Goal: Task Accomplishment & Management: Manage account settings

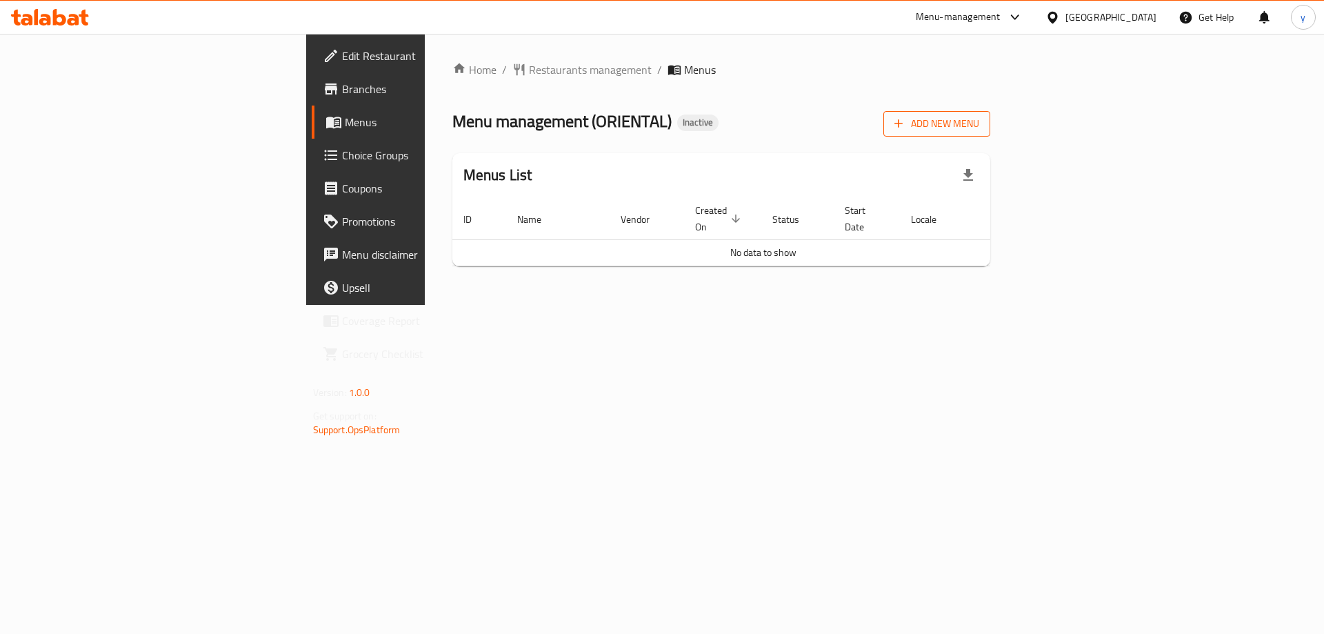
click at [990, 135] on button "Add New Menu" at bounding box center [936, 124] width 107 height 26
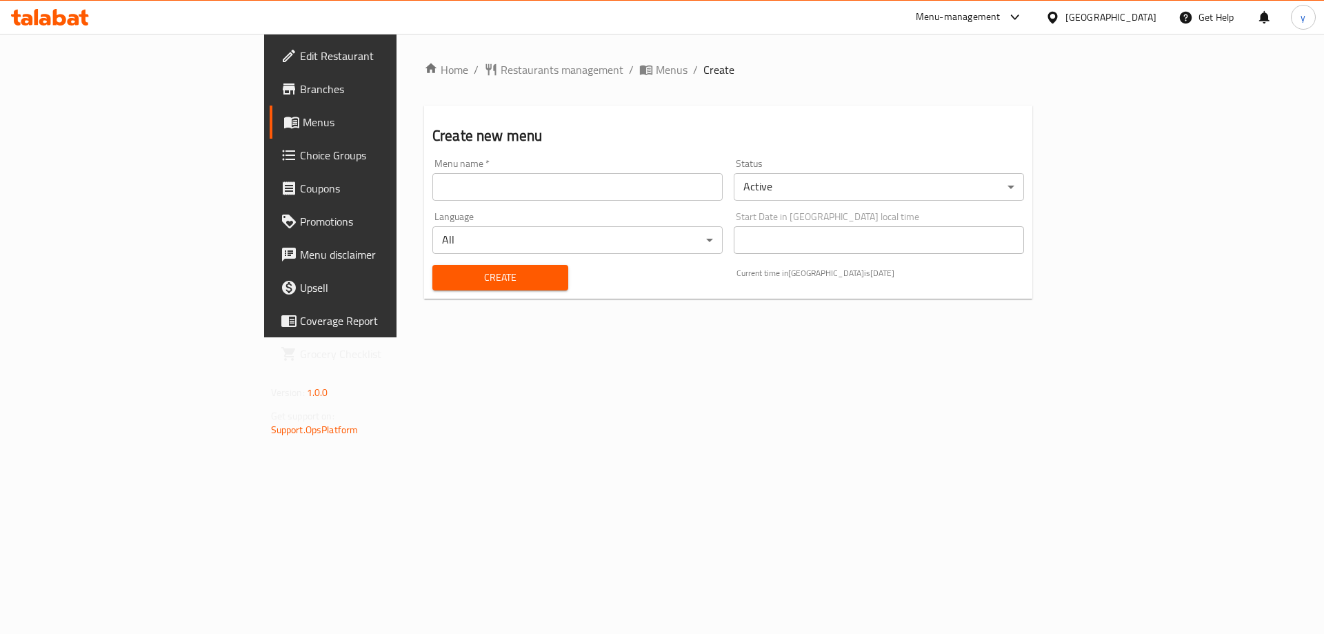
drag, startPoint x: 414, startPoint y: 190, endPoint x: 397, endPoint y: 200, distance: 19.8
click at [432, 190] on input "text" at bounding box center [577, 187] width 290 height 28
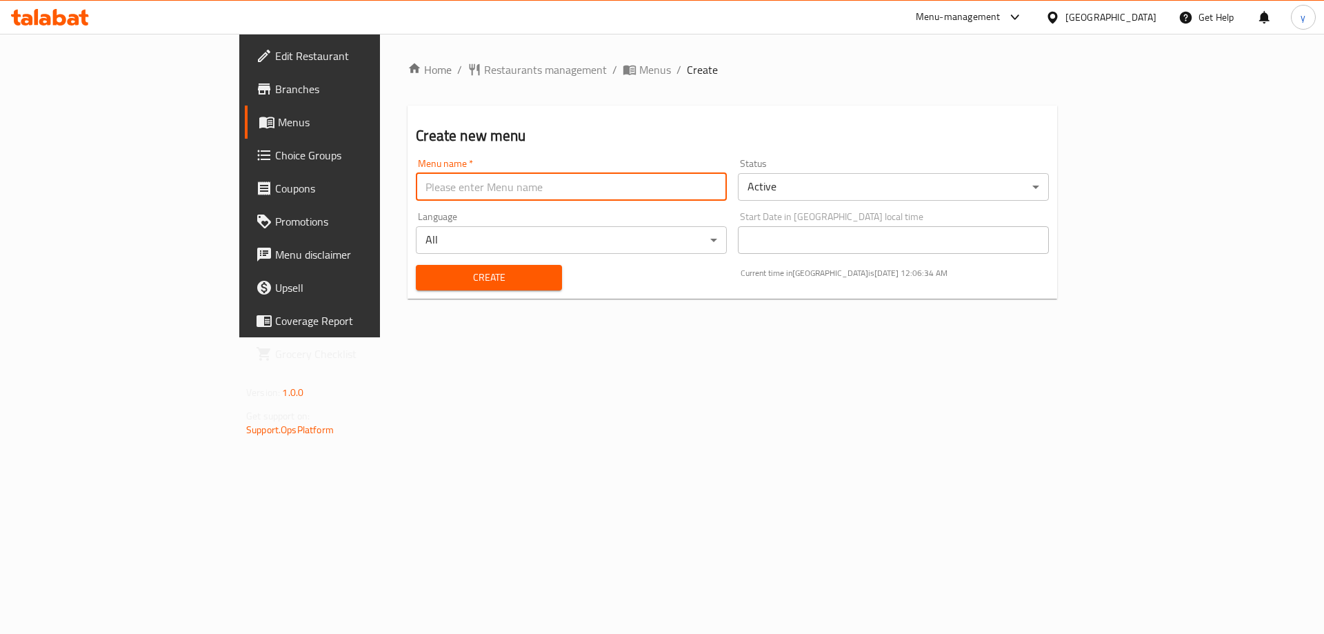
click at [511, 184] on input "text" at bounding box center [571, 187] width 311 height 28
type input "1"
type input "11/8"
click at [416, 265] on button "Create" at bounding box center [488, 278] width 145 height 26
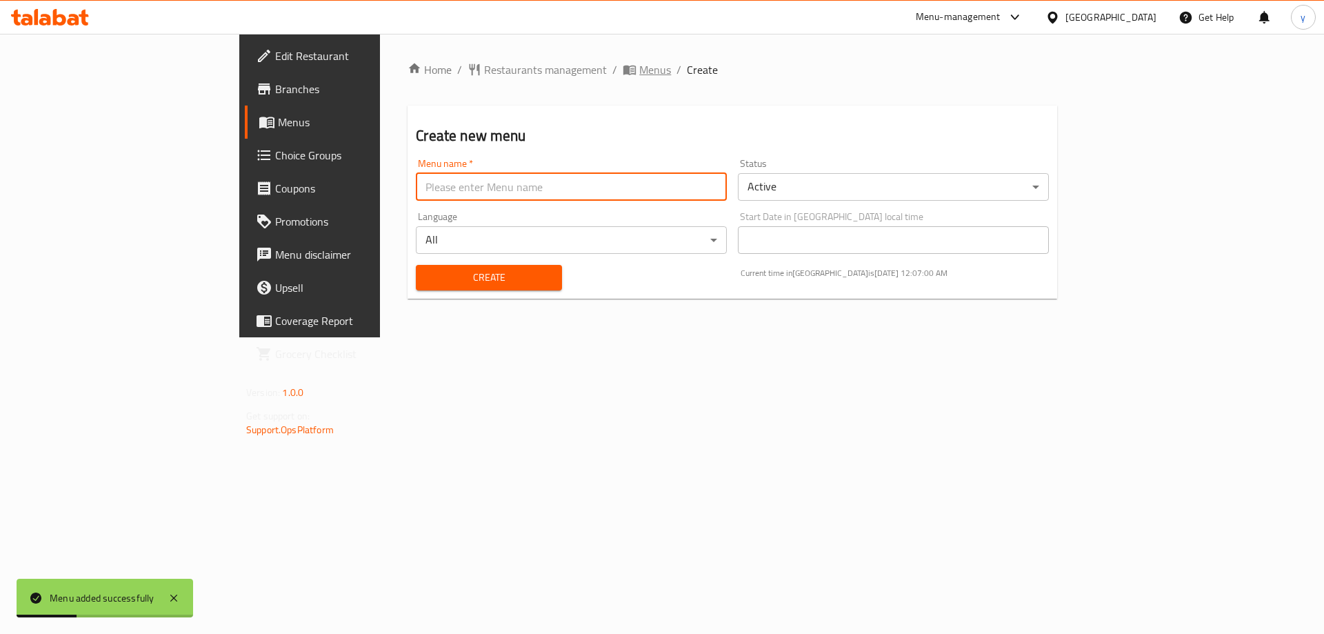
click at [623, 74] on icon "breadcrumb" at bounding box center [630, 70] width 14 height 14
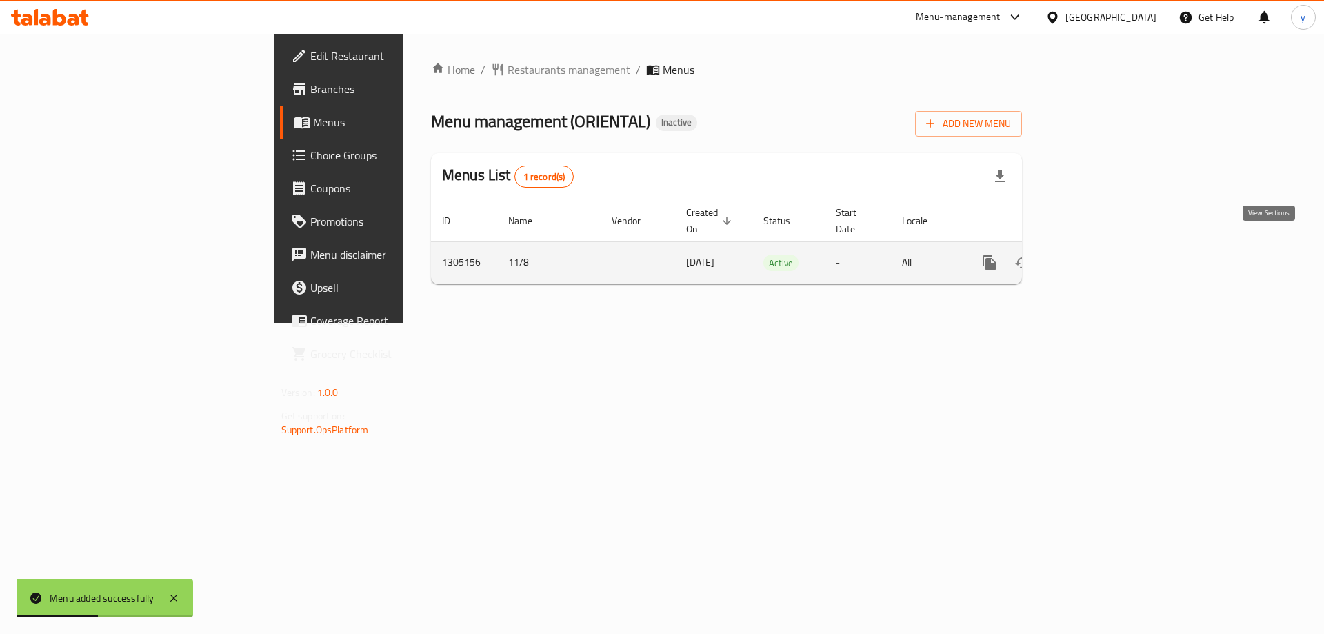
click at [1097, 254] on icon "enhanced table" at bounding box center [1088, 262] width 17 height 17
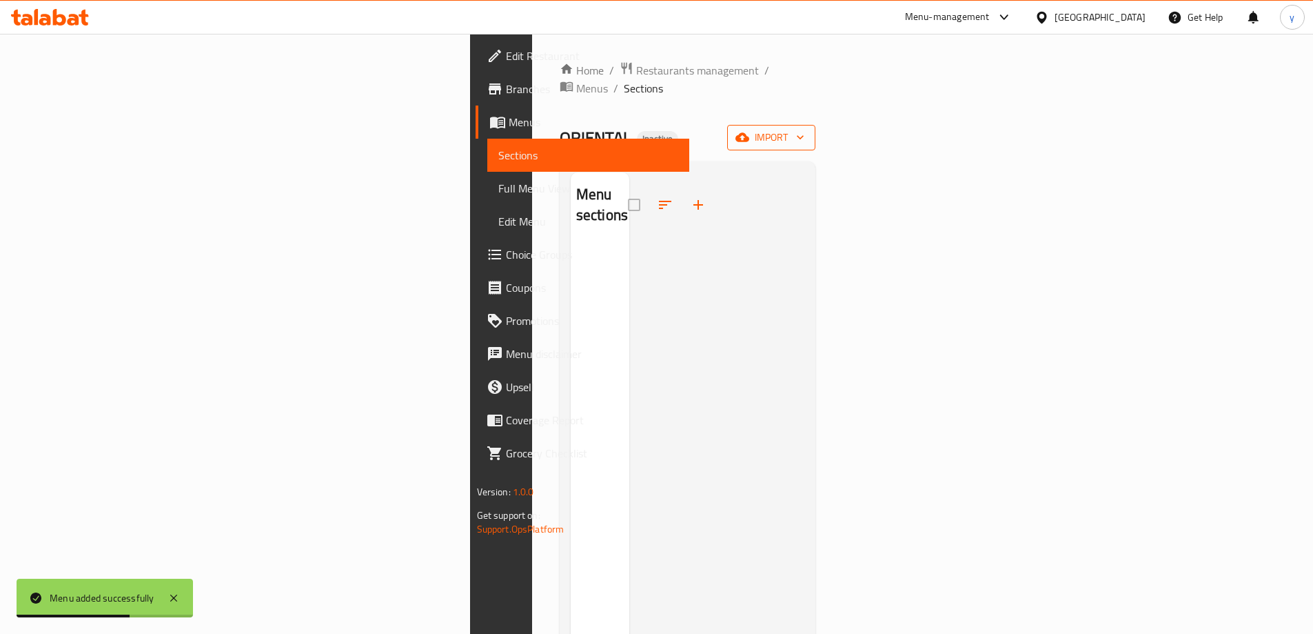
click at [805, 129] on span "import" at bounding box center [771, 137] width 66 height 17
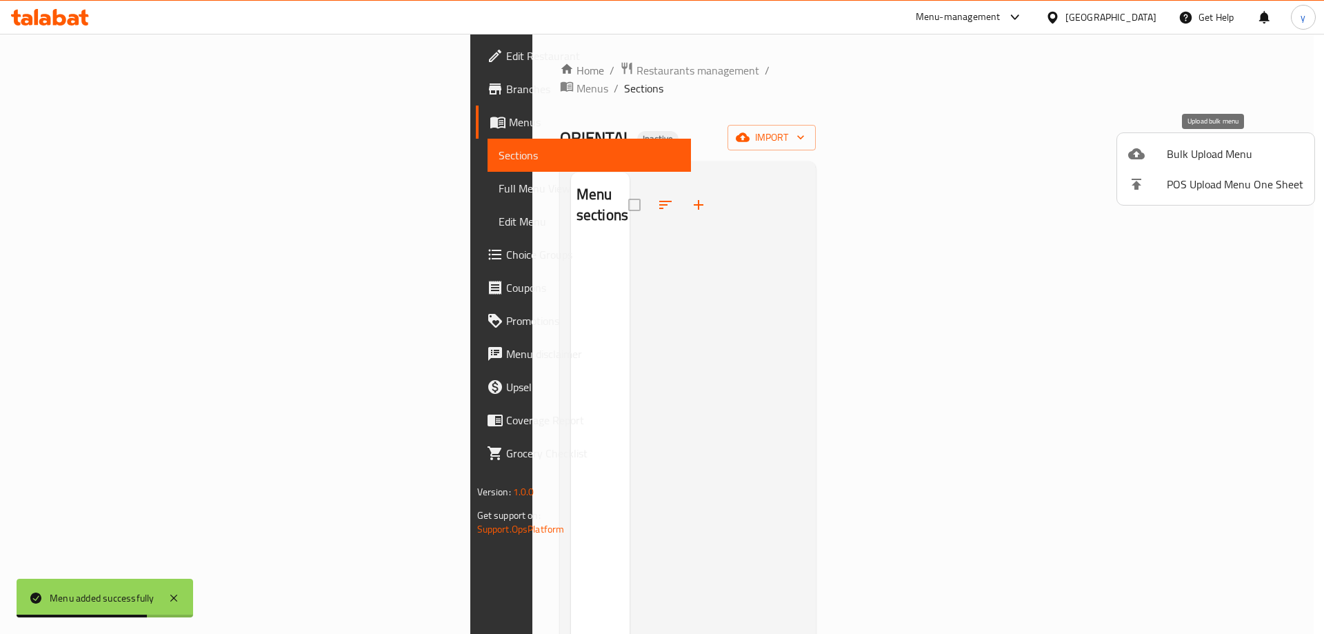
click at [1257, 150] on span "Bulk Upload Menu" at bounding box center [1235, 153] width 137 height 17
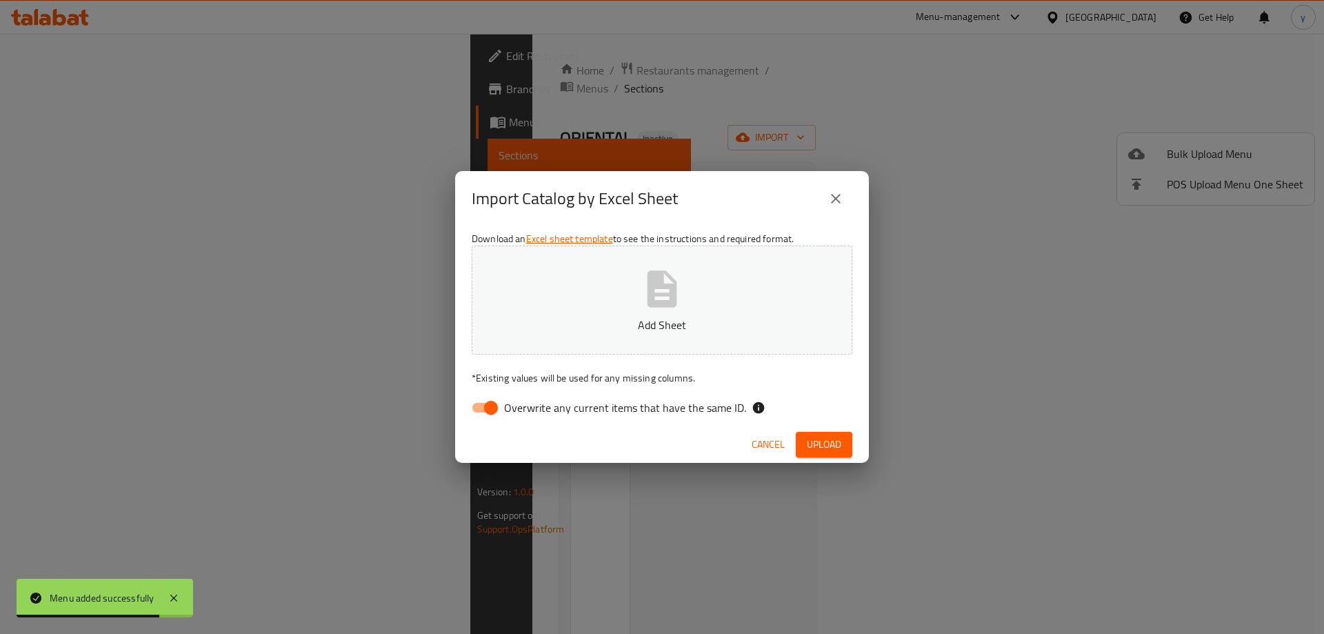
click at [781, 308] on button "Add Sheet" at bounding box center [662, 299] width 381 height 109
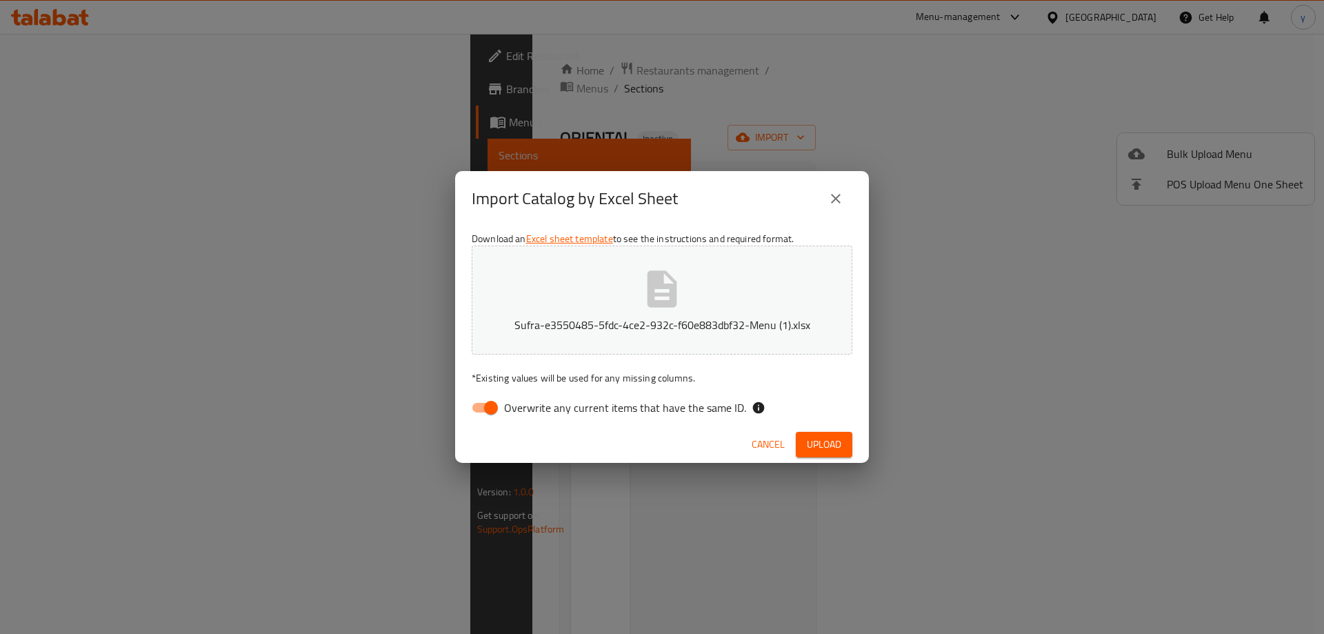
click at [481, 412] on input "Overwrite any current items that have the same ID." at bounding box center [491, 407] width 79 height 26
checkbox input "false"
drag, startPoint x: 838, startPoint y: 431, endPoint x: 828, endPoint y: 443, distance: 15.7
click at [831, 441] on div "Cancel Upload" at bounding box center [662, 444] width 414 height 37
click at [828, 444] on span "Upload" at bounding box center [824, 444] width 34 height 17
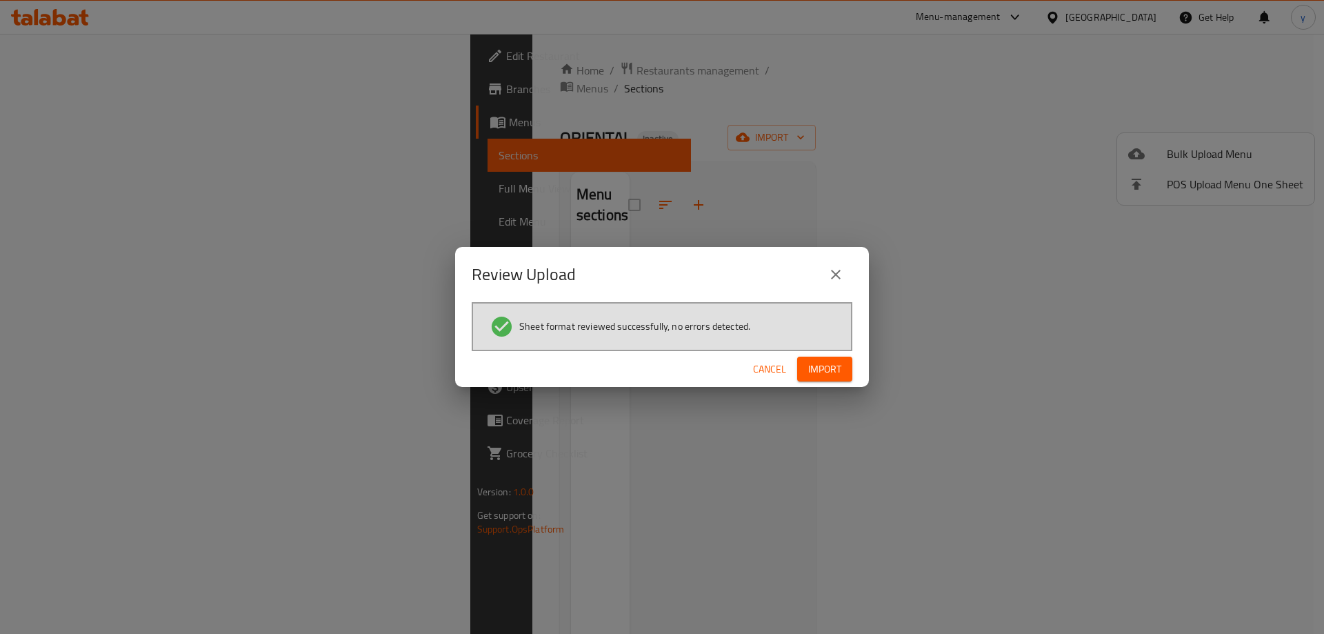
click at [809, 363] on span "Import" at bounding box center [824, 369] width 33 height 17
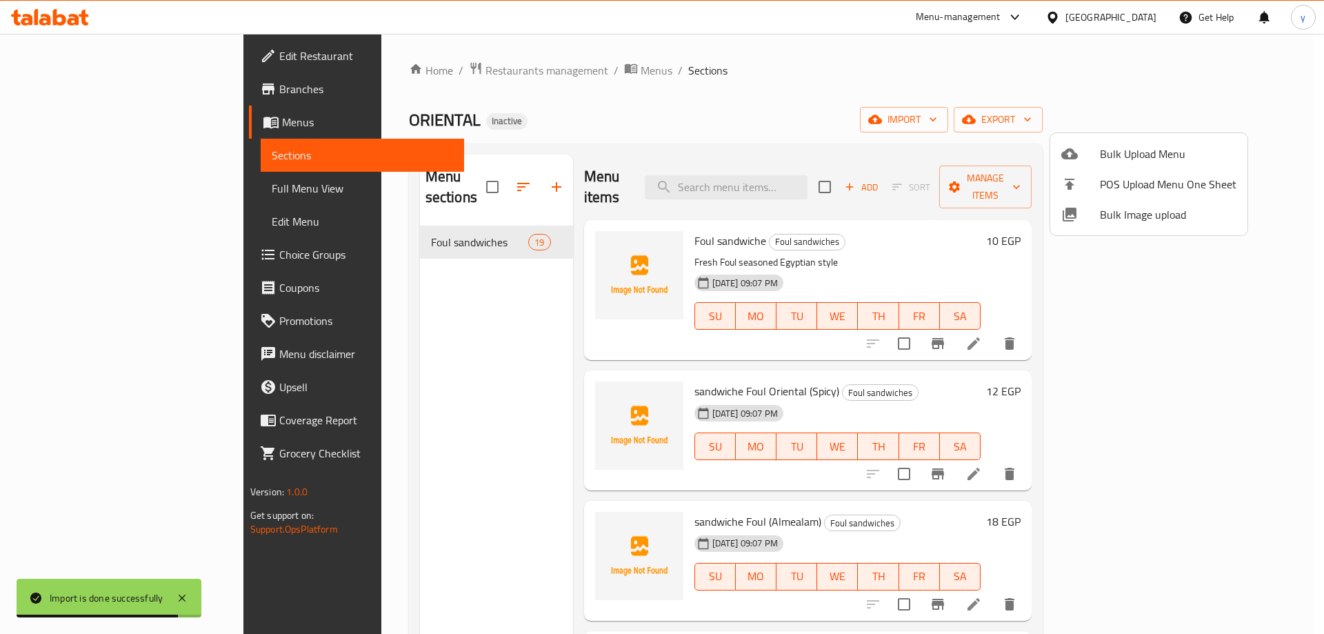
click at [52, 188] on div at bounding box center [662, 317] width 1324 height 634
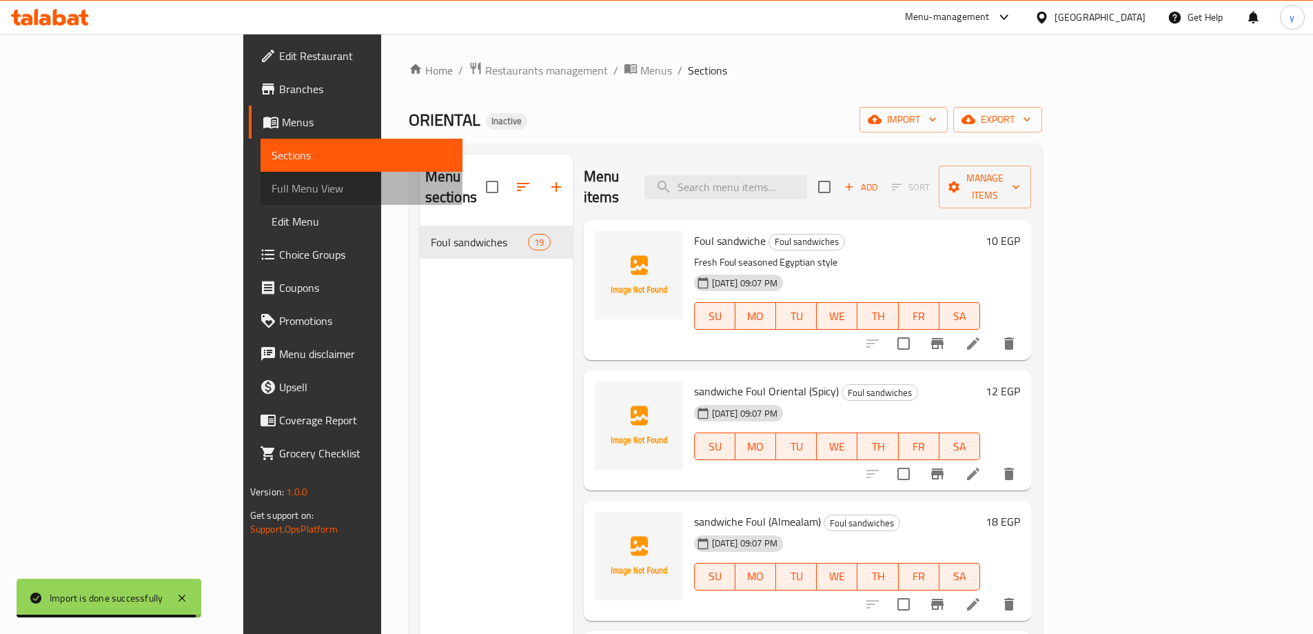
click at [272, 188] on span "Full Menu View" at bounding box center [362, 188] width 180 height 17
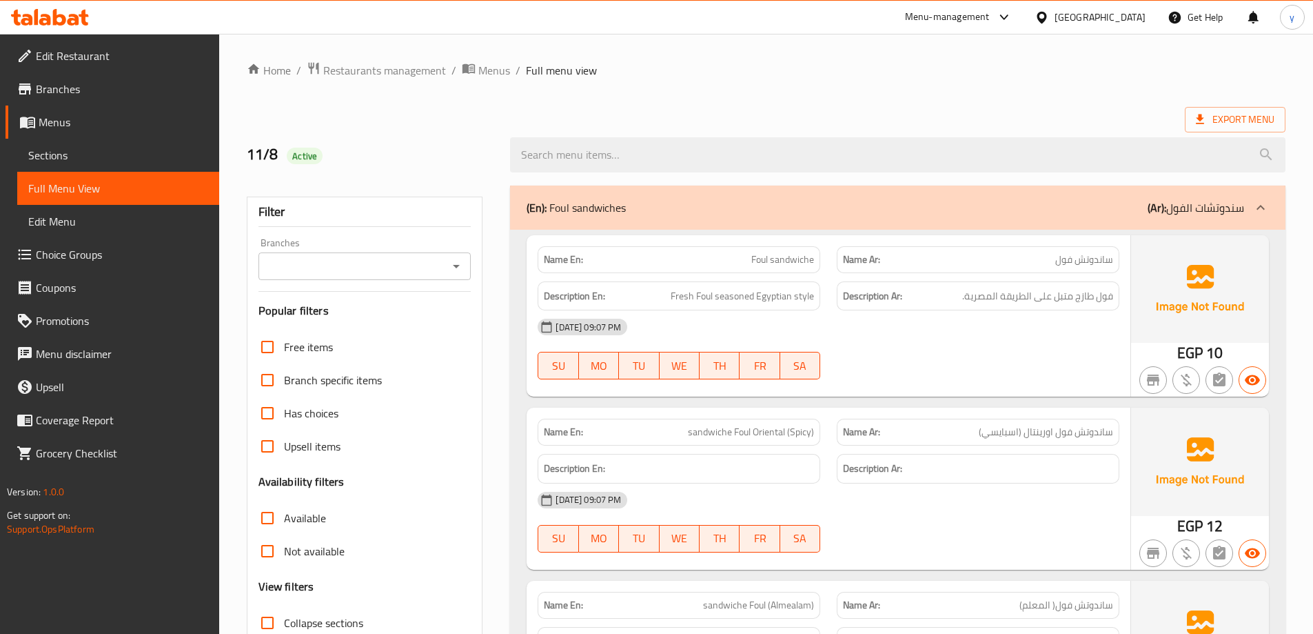
click at [87, 86] on span "Branches" at bounding box center [122, 89] width 172 height 17
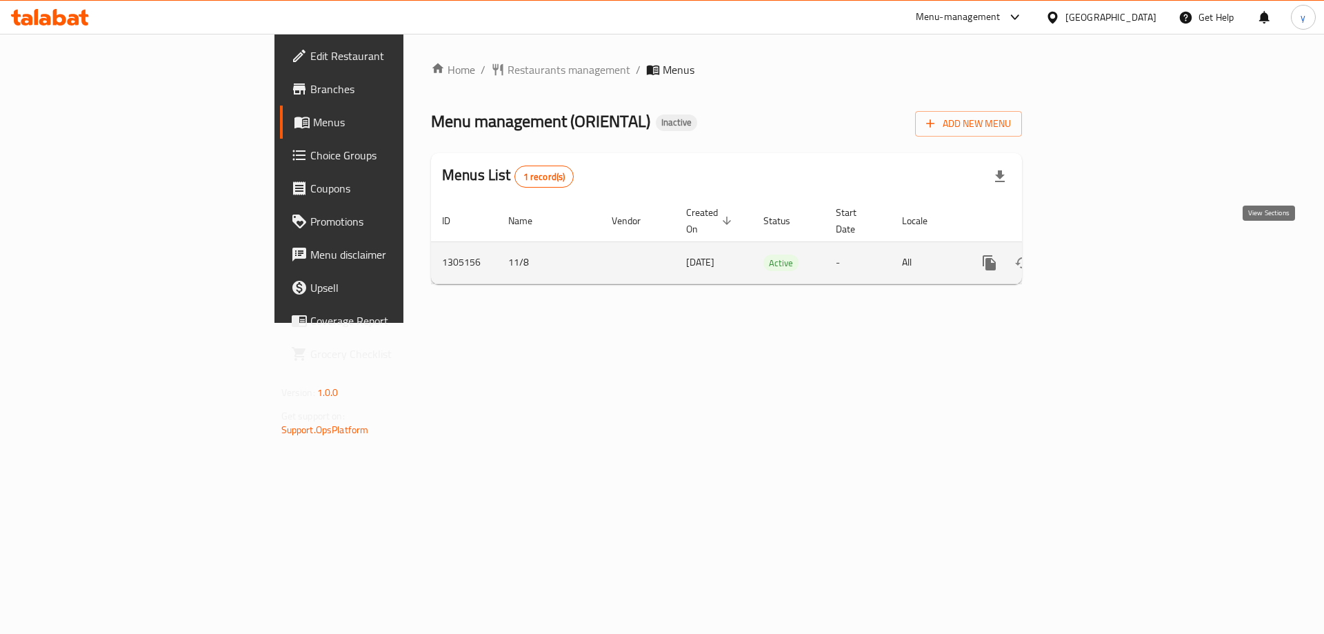
click at [1105, 256] on link "enhanced table" at bounding box center [1088, 262] width 33 height 33
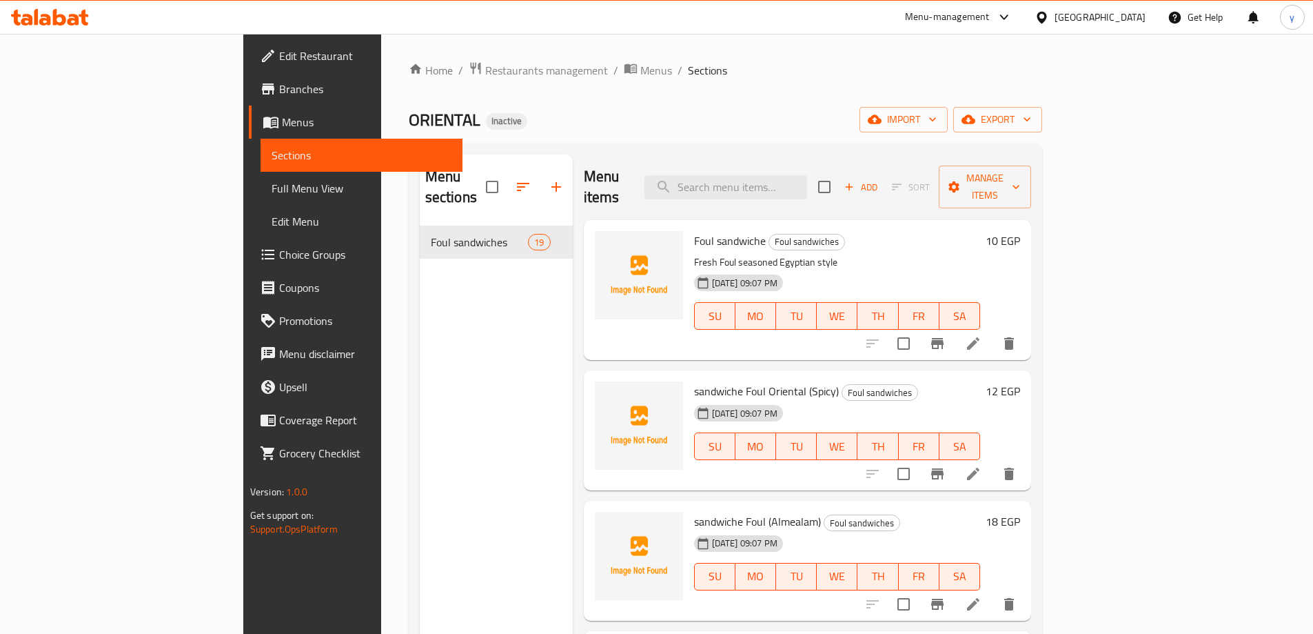
click at [1020, 231] on h6 "10 EGP" at bounding box center [1003, 240] width 34 height 19
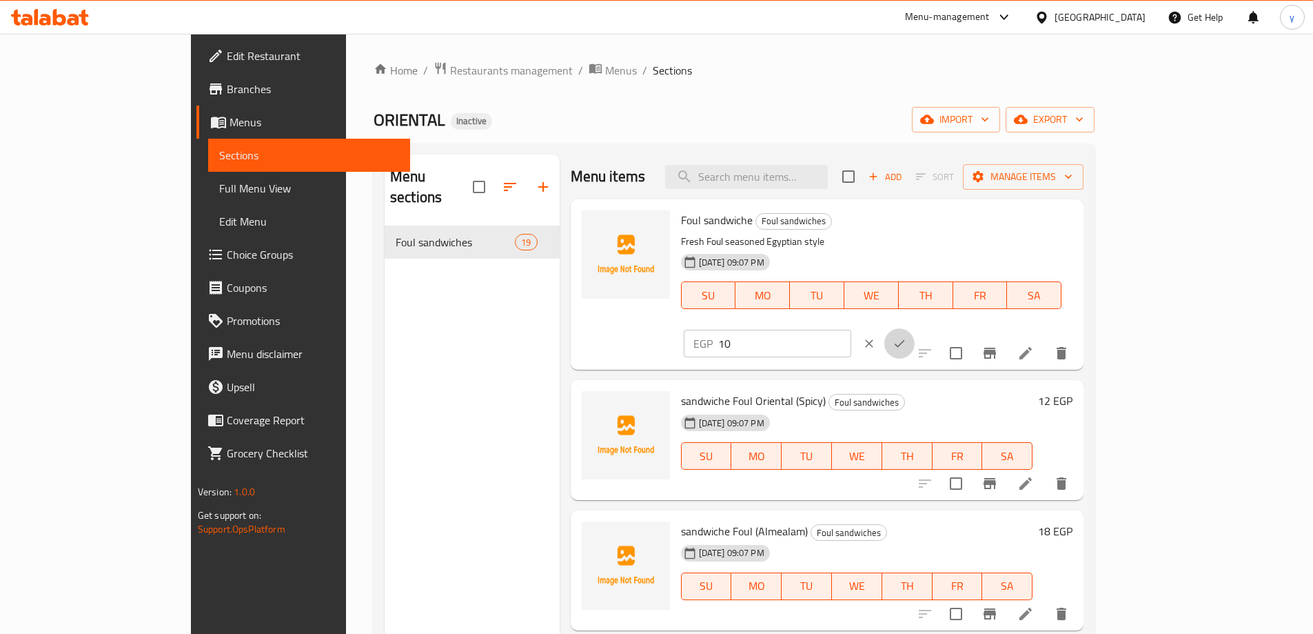
click at [907, 336] on icon "ok" at bounding box center [900, 343] width 14 height 14
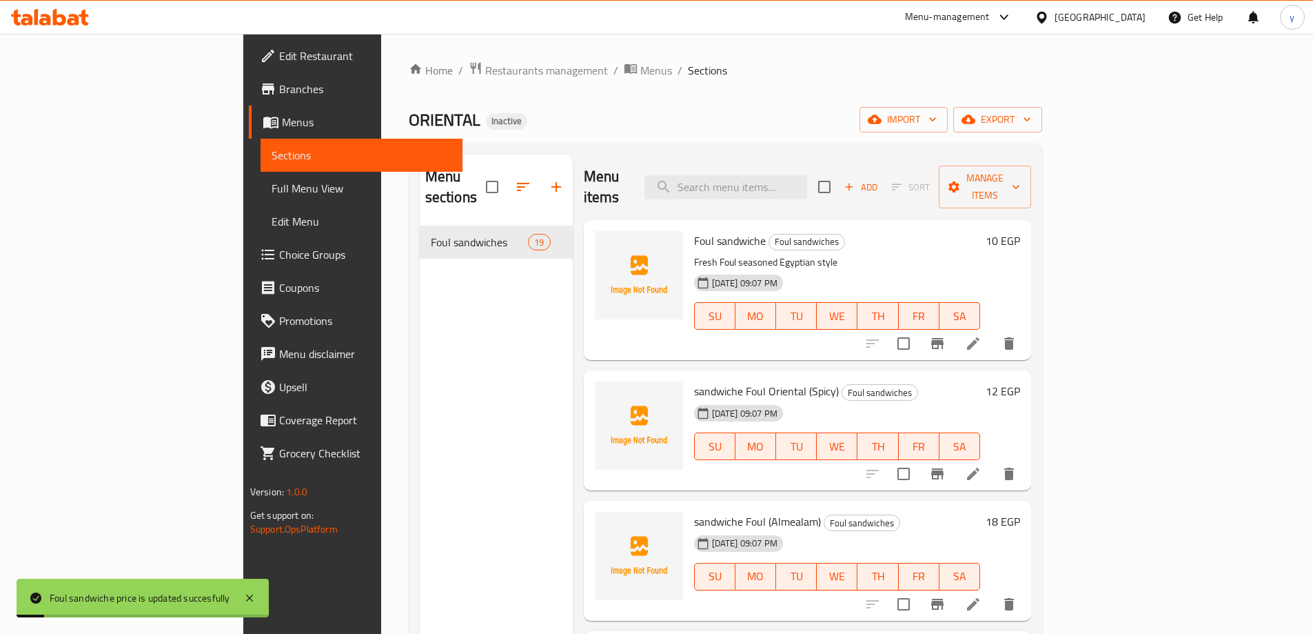
click at [1020, 231] on h6 "10 EGP" at bounding box center [1003, 240] width 34 height 19
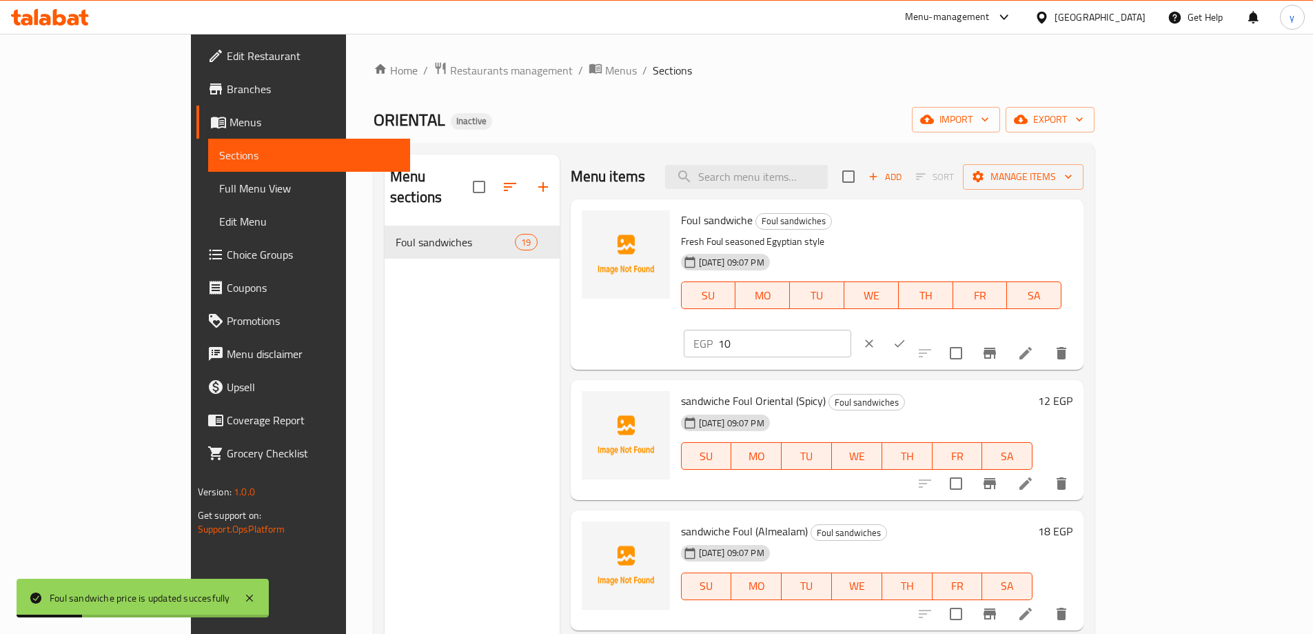
click at [851, 330] on input "10" at bounding box center [784, 344] width 133 height 28
paste input "4"
type input "14"
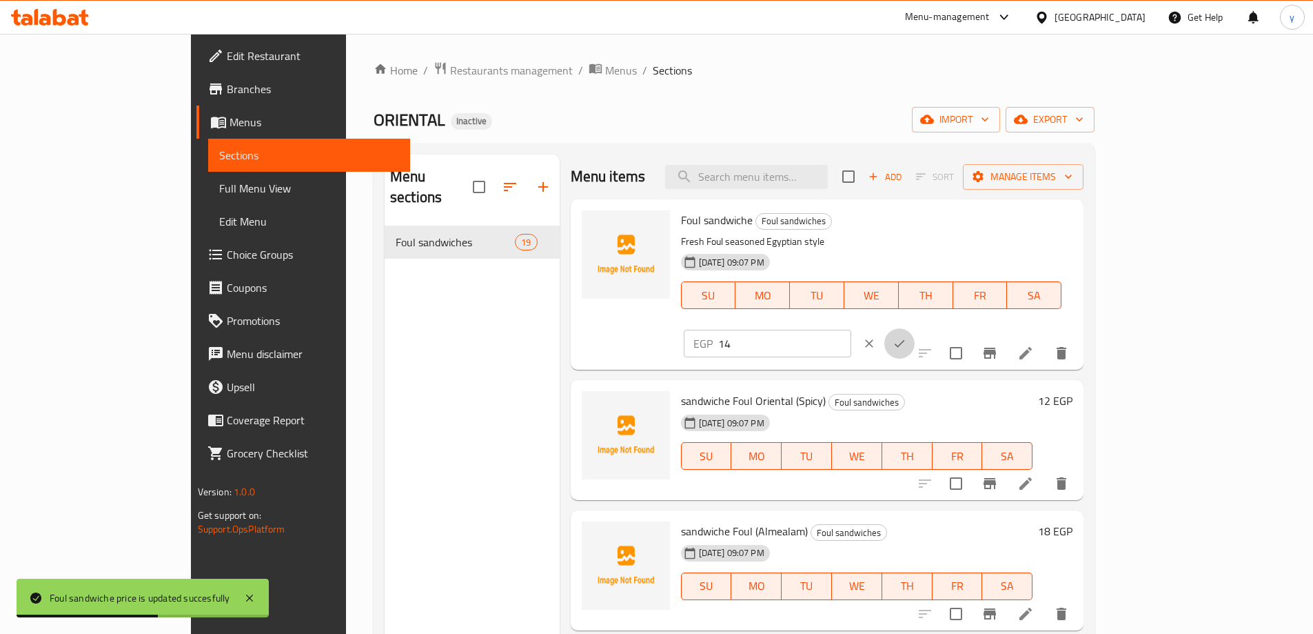
click at [905, 340] on icon "ok" at bounding box center [900, 344] width 10 height 8
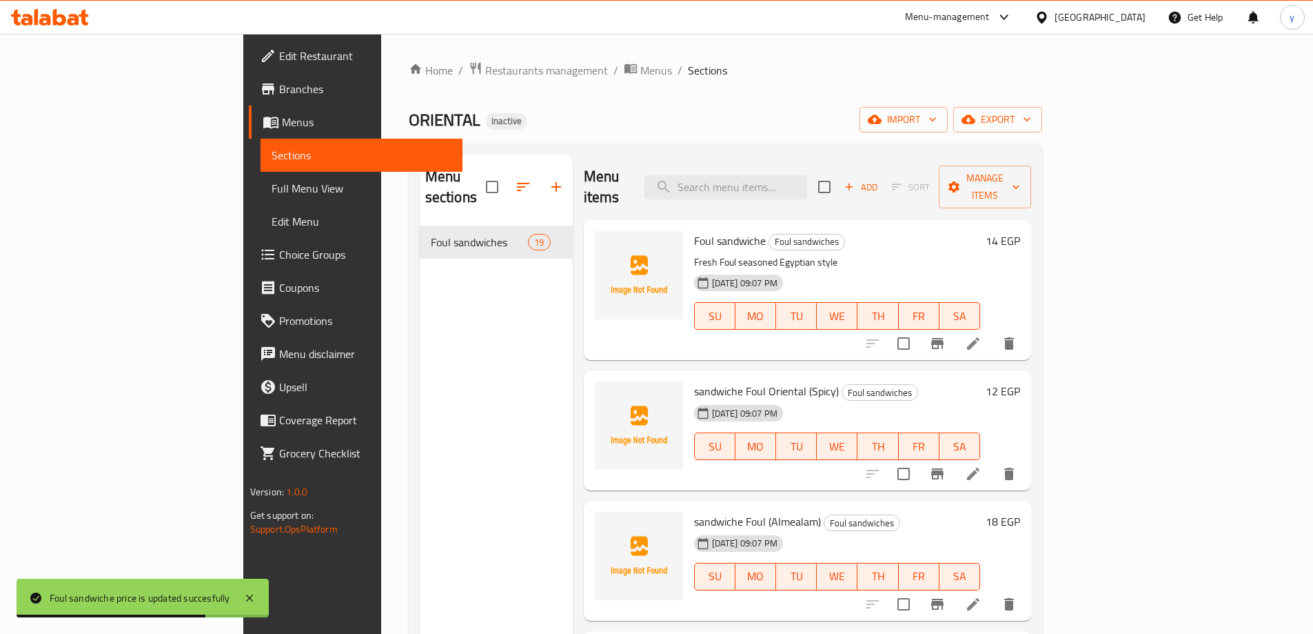
click at [1020, 381] on h6 "12 EGP" at bounding box center [1003, 390] width 34 height 19
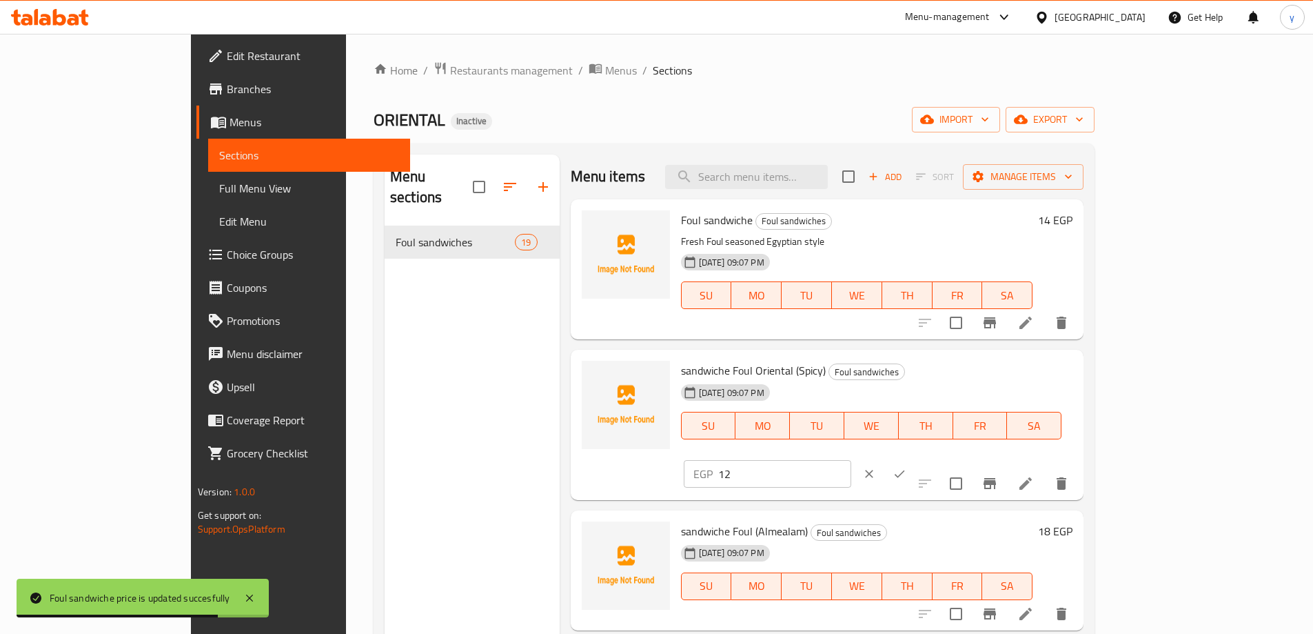
click at [915, 458] on button "ok" at bounding box center [900, 473] width 30 height 30
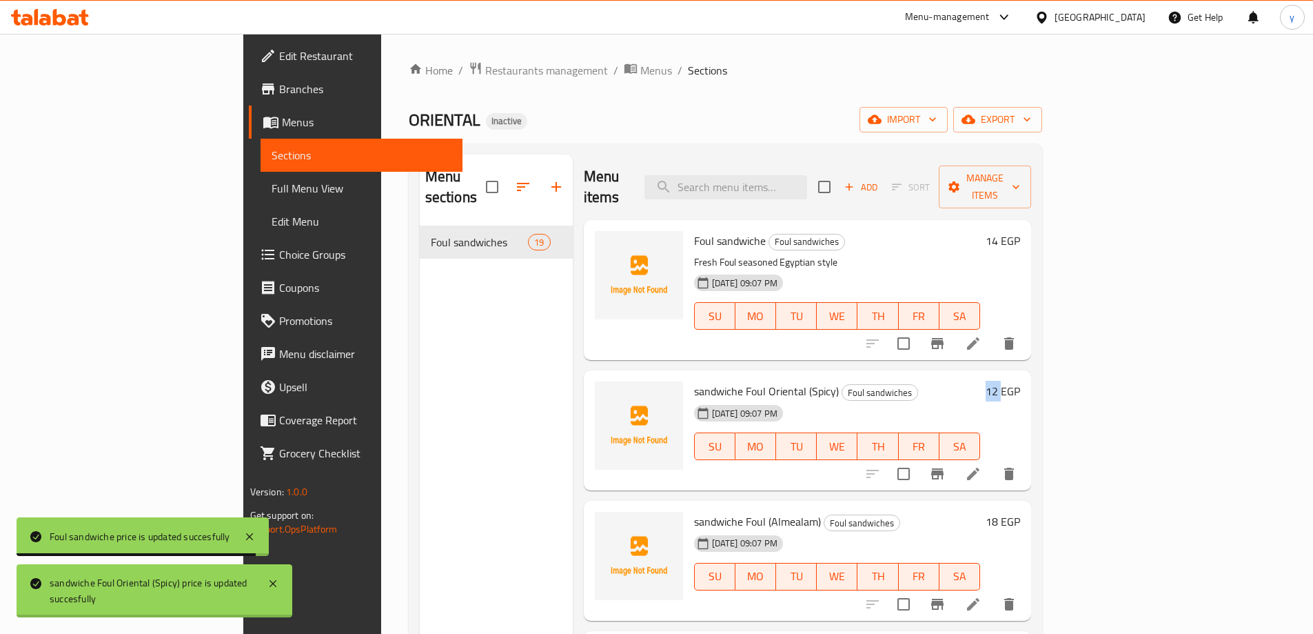
click at [987, 399] on div "11-08-2025 09:07 PM SU MO TU WE TH FR SA" at bounding box center [838, 436] width 298 height 74
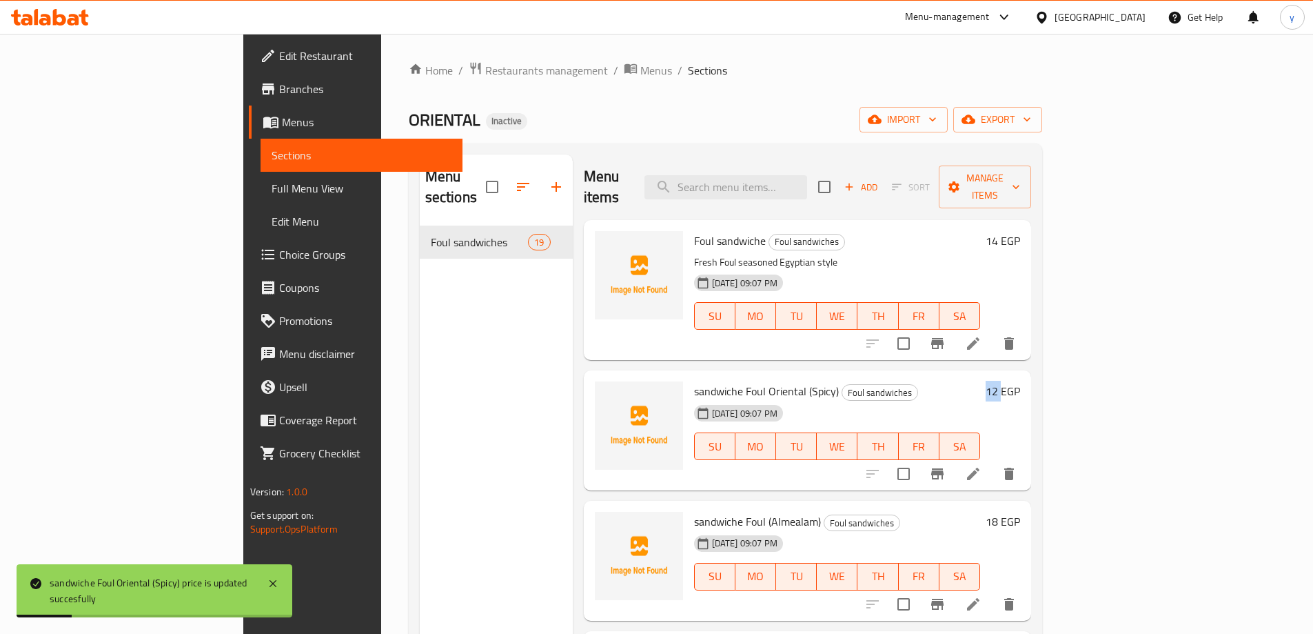
click at [1020, 381] on h6 "12 EGP" at bounding box center [1003, 390] width 34 height 19
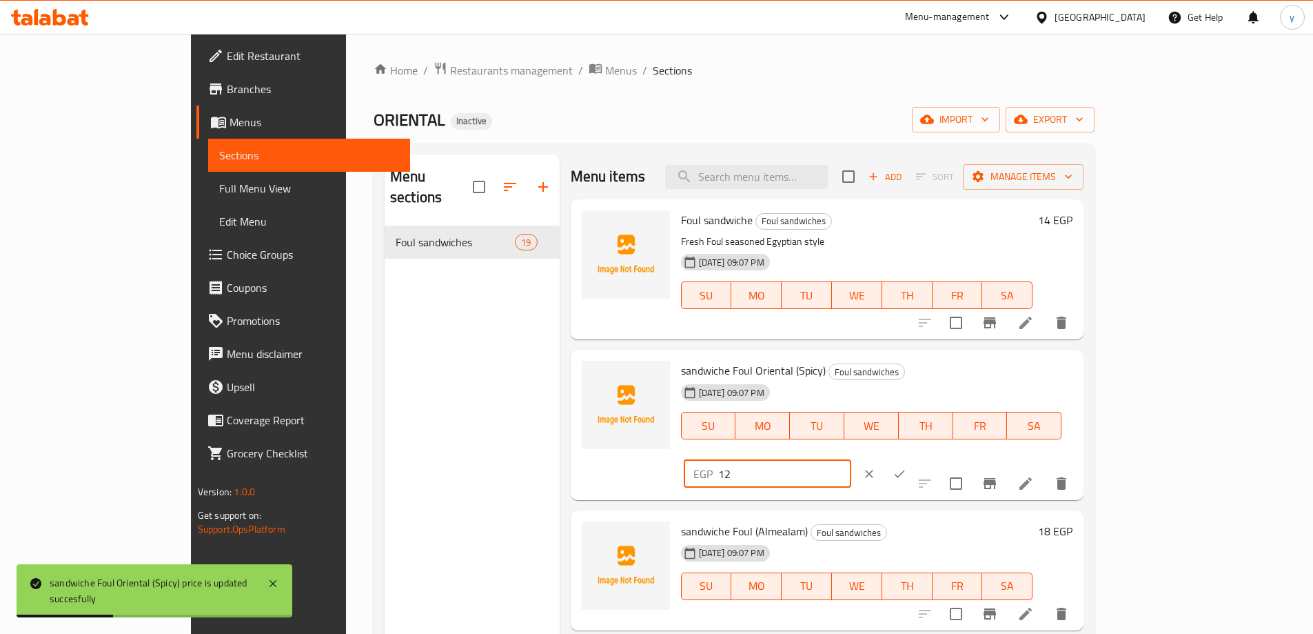
click at [851, 460] on input "12" at bounding box center [784, 474] width 133 height 28
paste input "7"
type input "17"
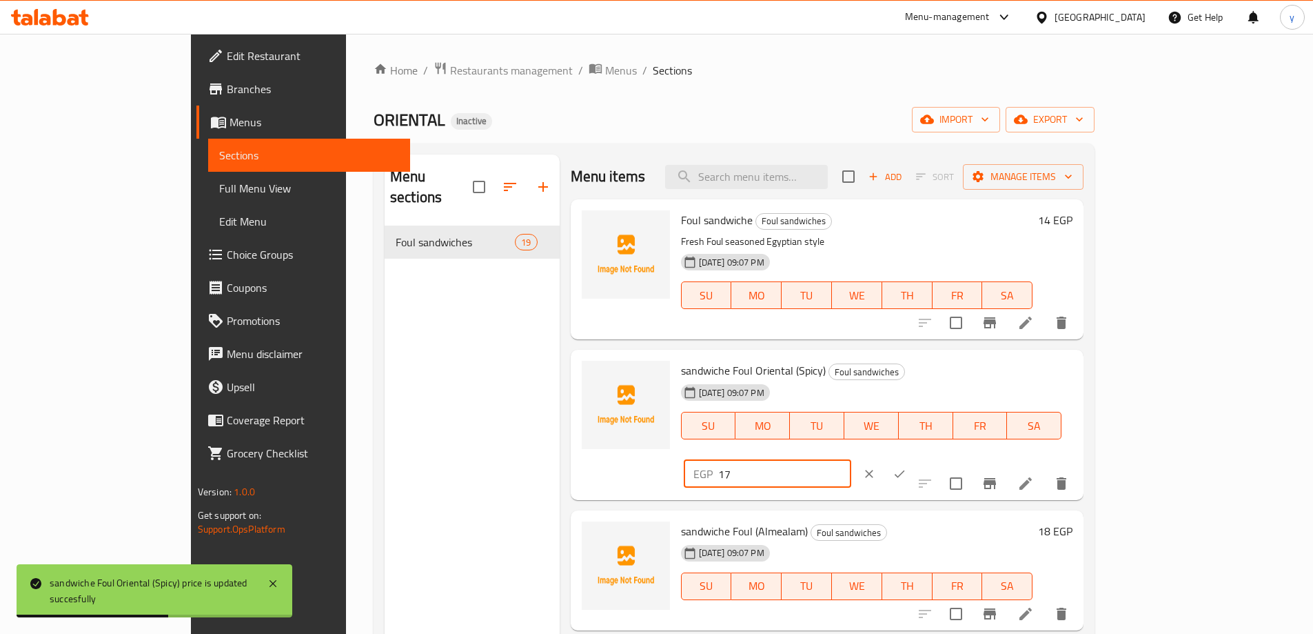
click at [915, 458] on button "ok" at bounding box center [900, 473] width 30 height 30
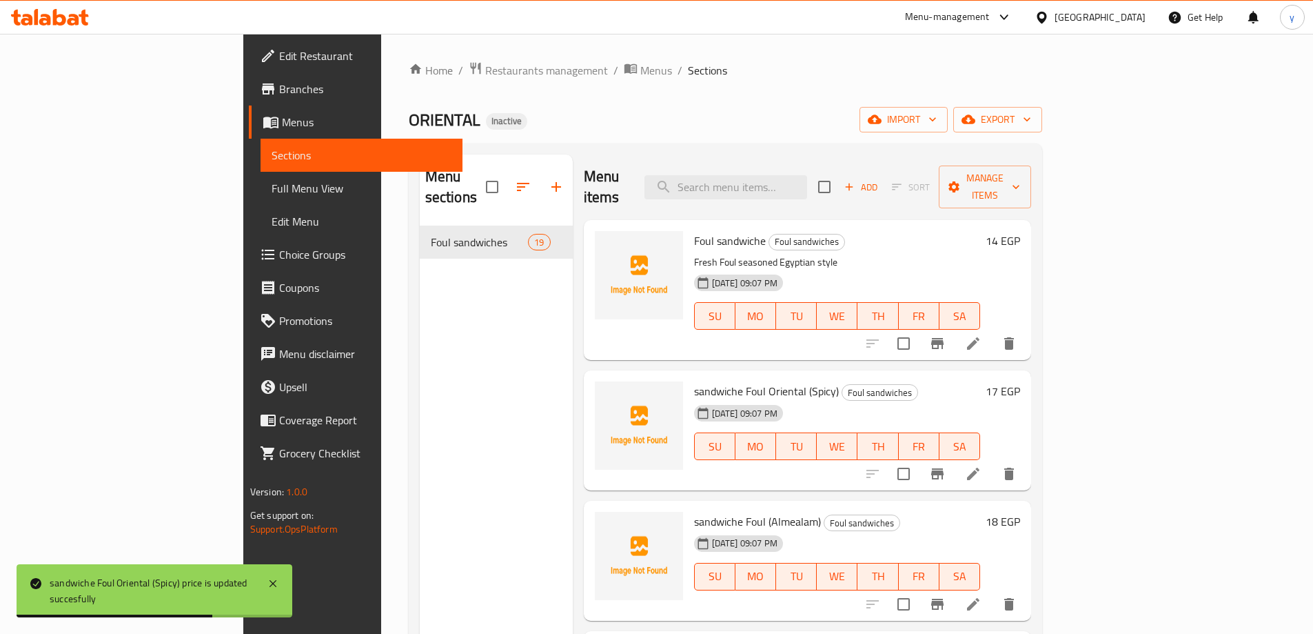
click at [1020, 512] on h6 "18 EGP" at bounding box center [1003, 521] width 34 height 19
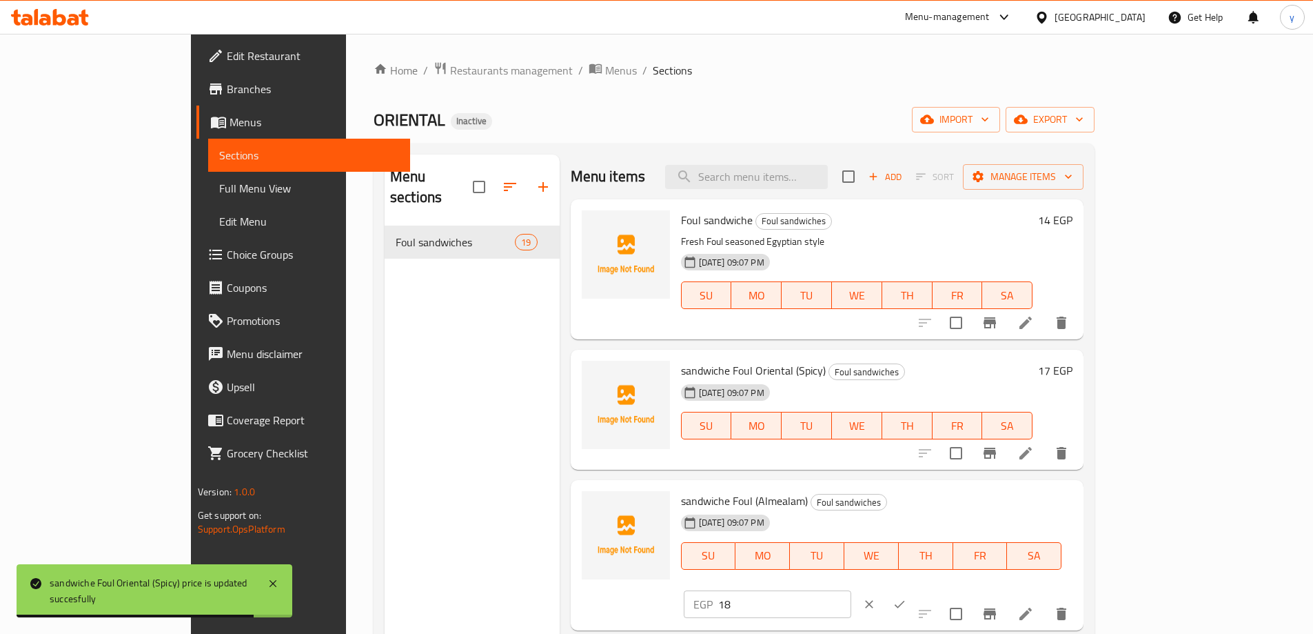
click at [851, 590] on input "18" at bounding box center [784, 604] width 133 height 28
paste input "25"
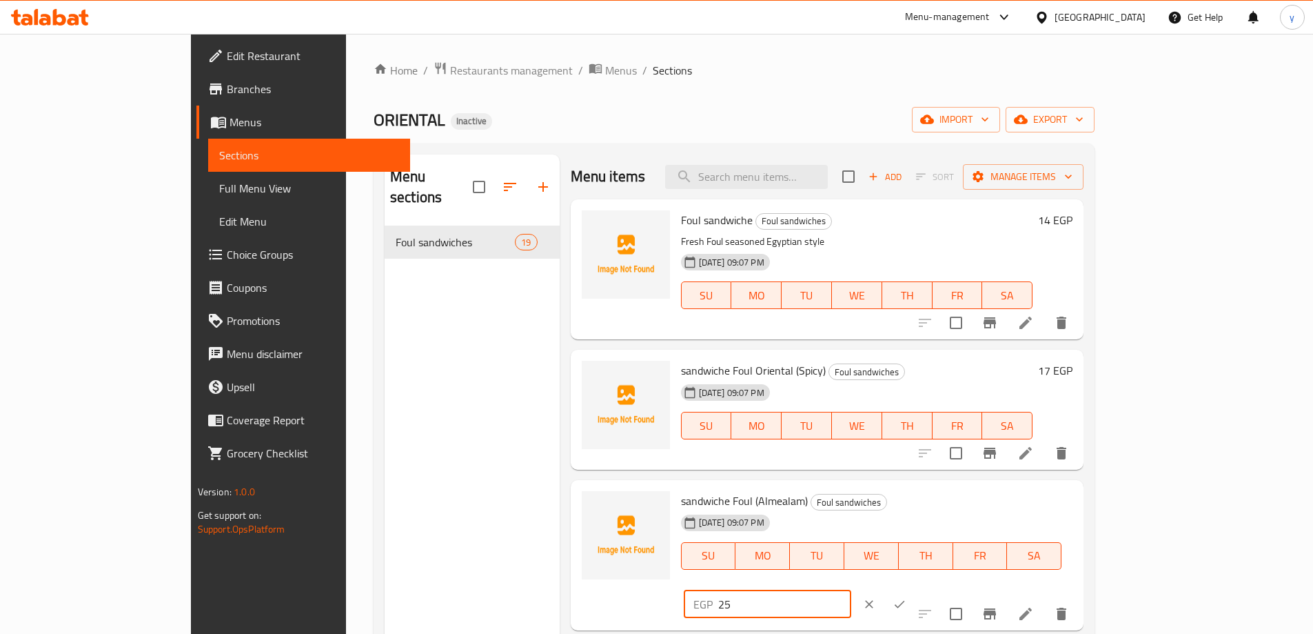
type input "25"
click at [907, 597] on icon "ok" at bounding box center [900, 604] width 14 height 14
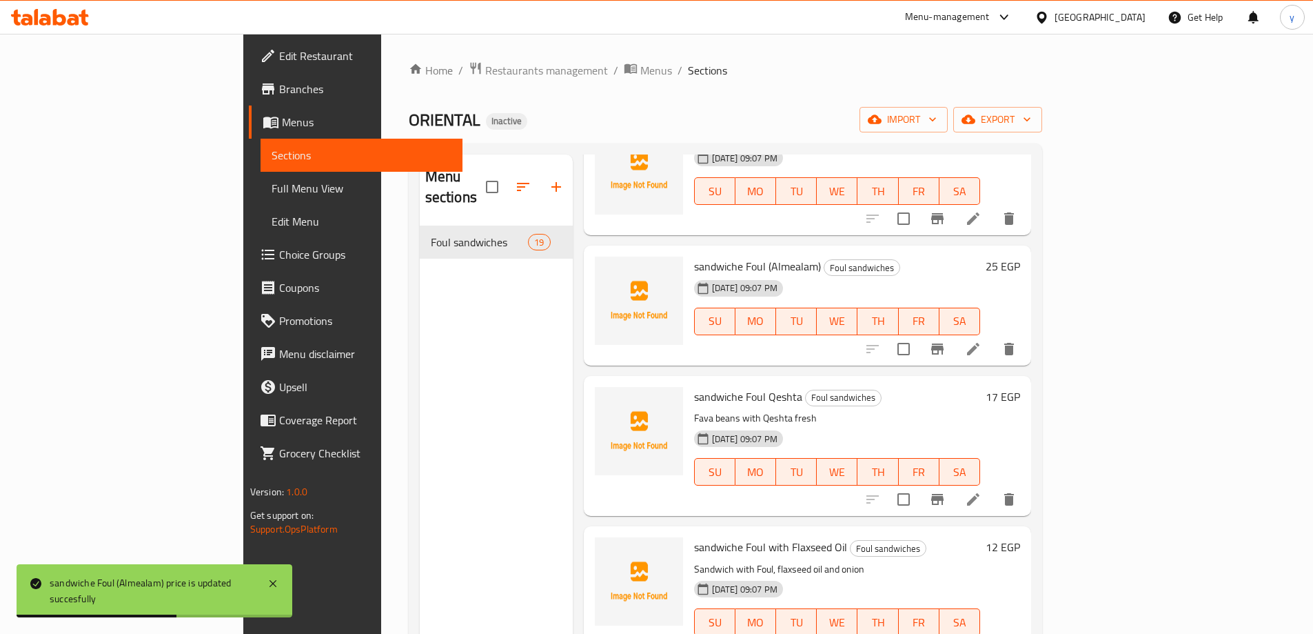
scroll to position [345, 0]
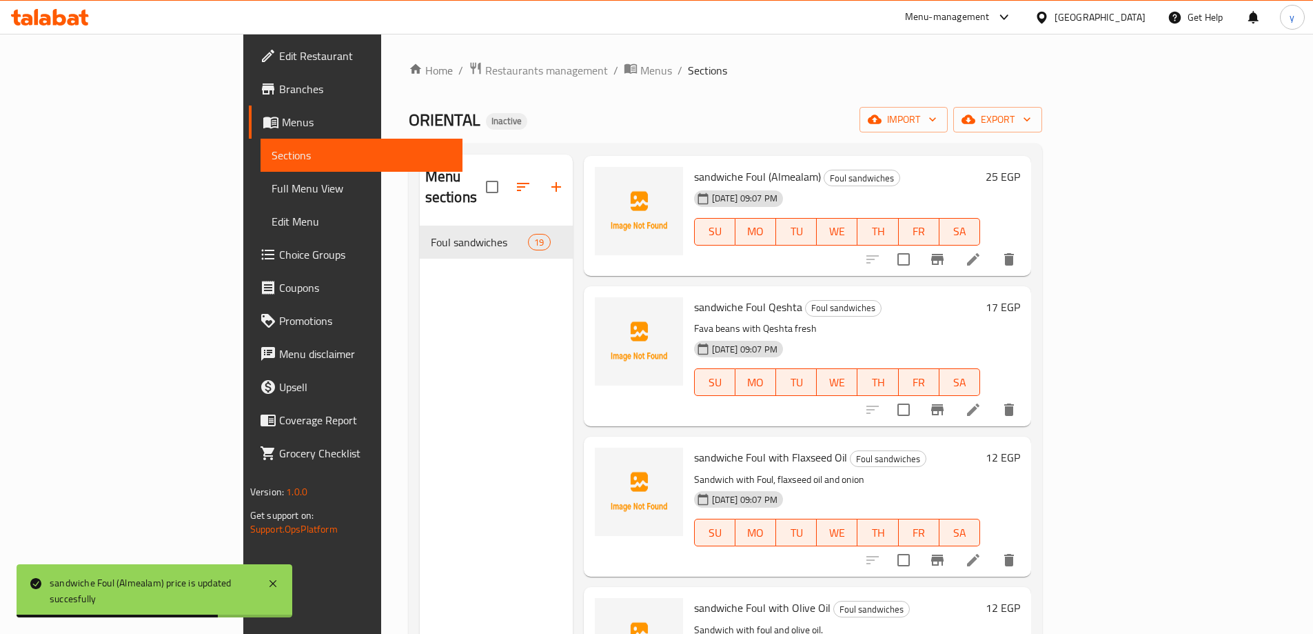
click at [1020, 297] on h6 "17 EGP" at bounding box center [1003, 306] width 34 height 19
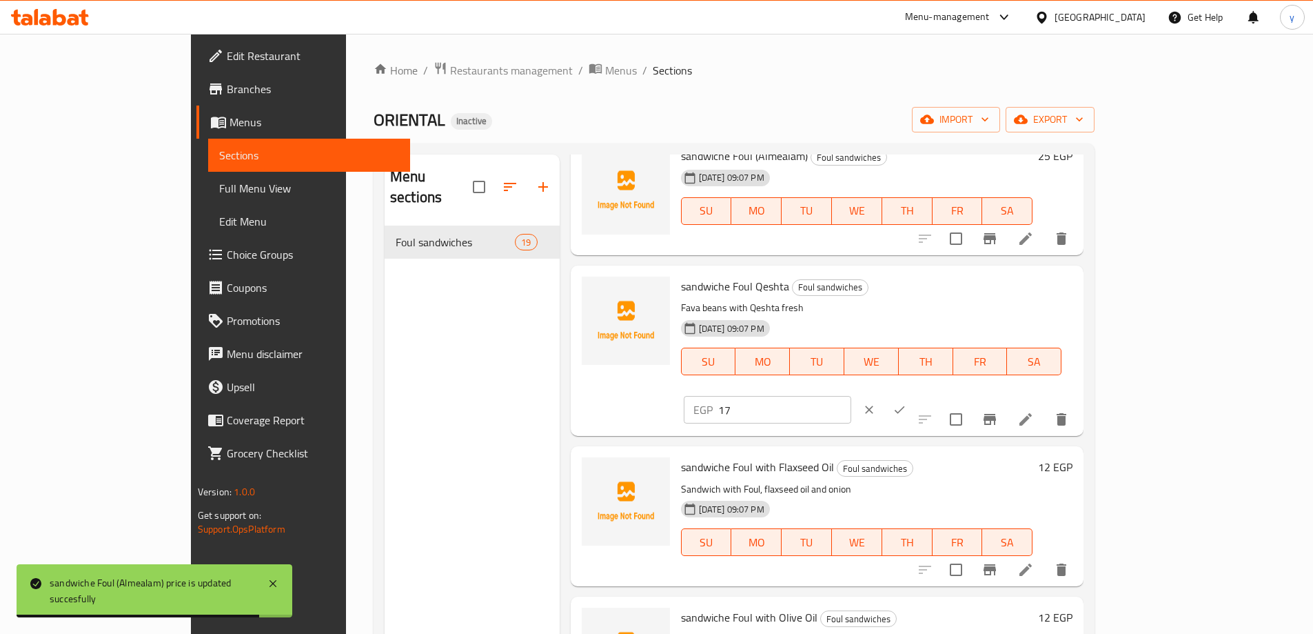
click at [851, 396] on input "17" at bounding box center [784, 410] width 133 height 28
paste input "24"
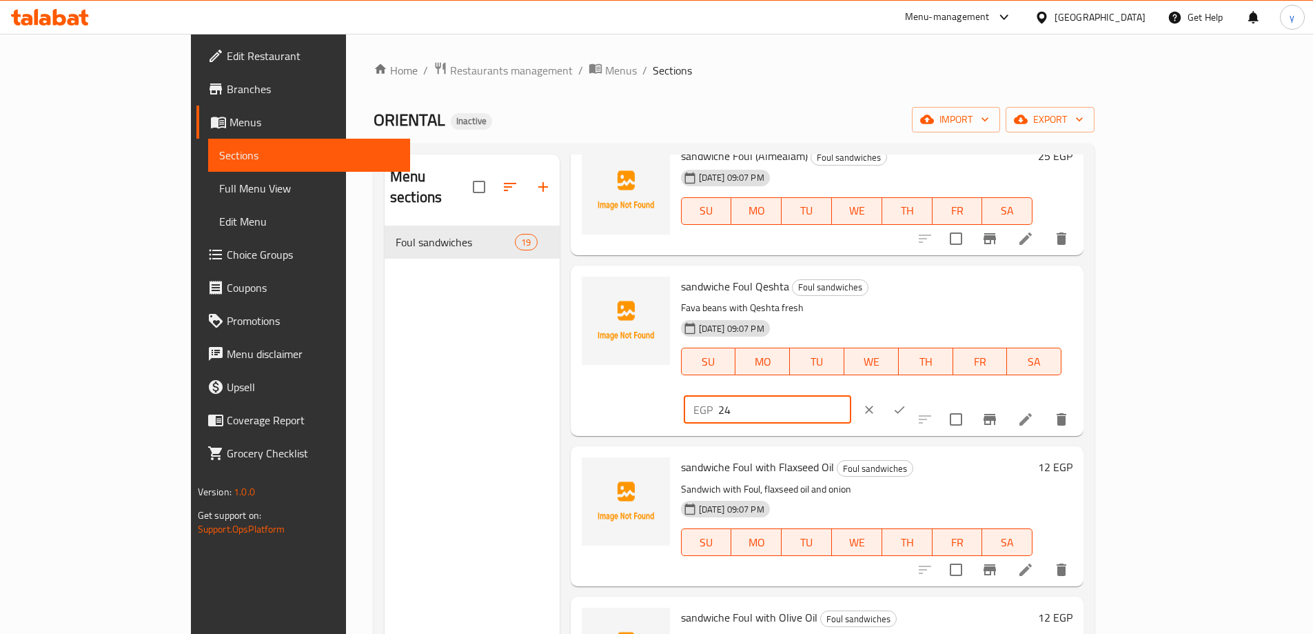
type input "24"
click at [907, 403] on icon "ok" at bounding box center [900, 410] width 14 height 14
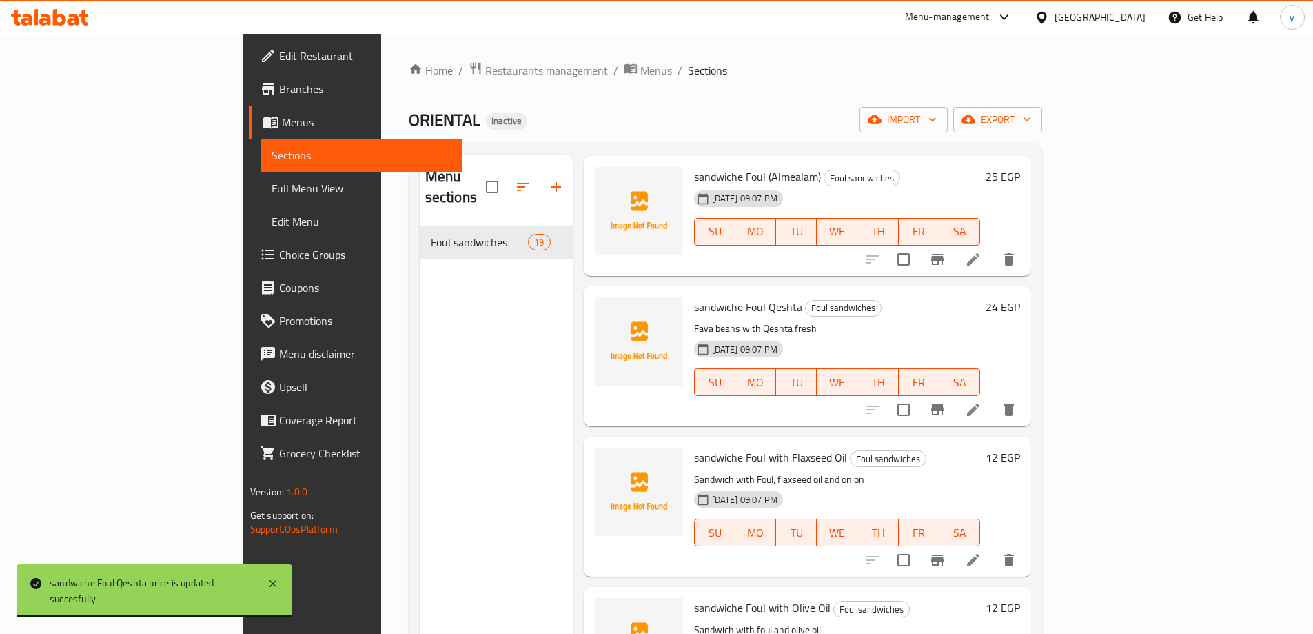
click at [1020, 447] on h6 "12 EGP" at bounding box center [1003, 456] width 34 height 19
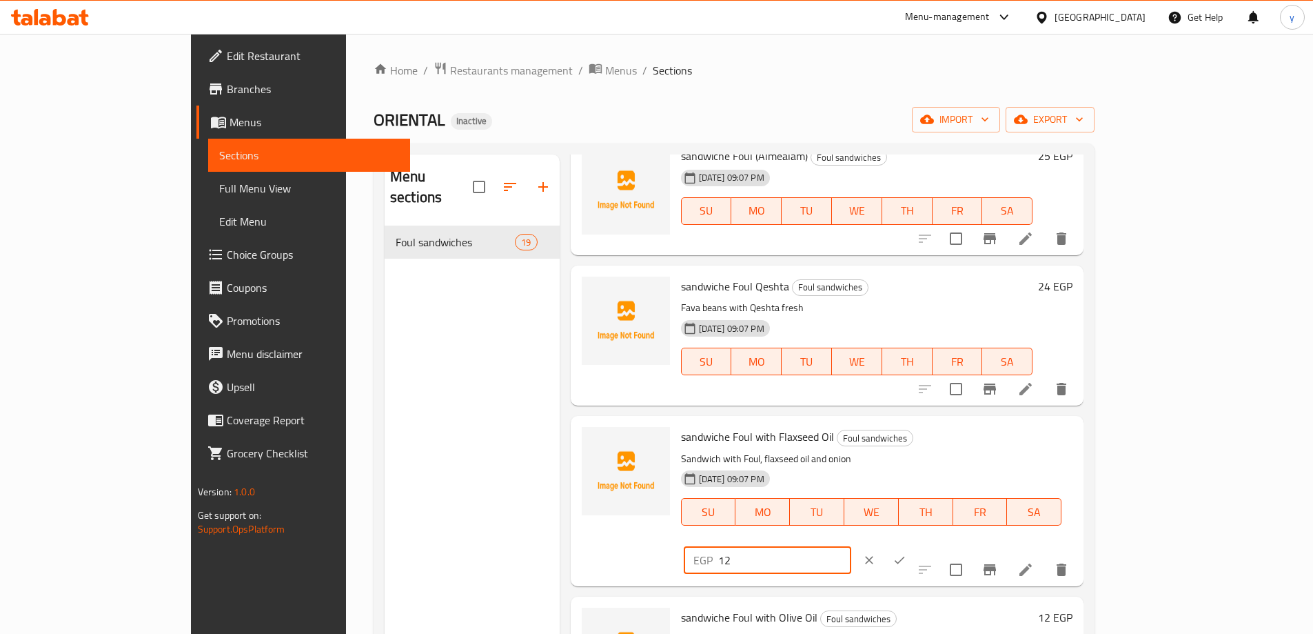
click at [851, 546] on input "12" at bounding box center [784, 560] width 133 height 28
paste input "7"
type input "17"
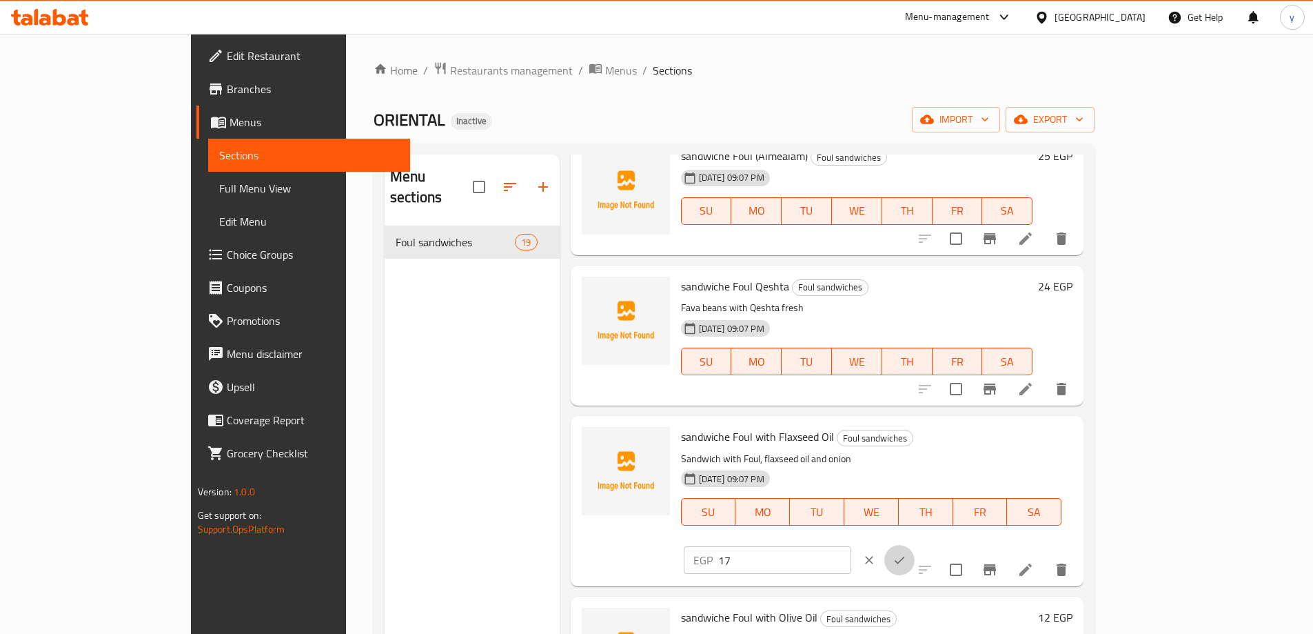
click at [907, 553] on icon "ok" at bounding box center [900, 560] width 14 height 14
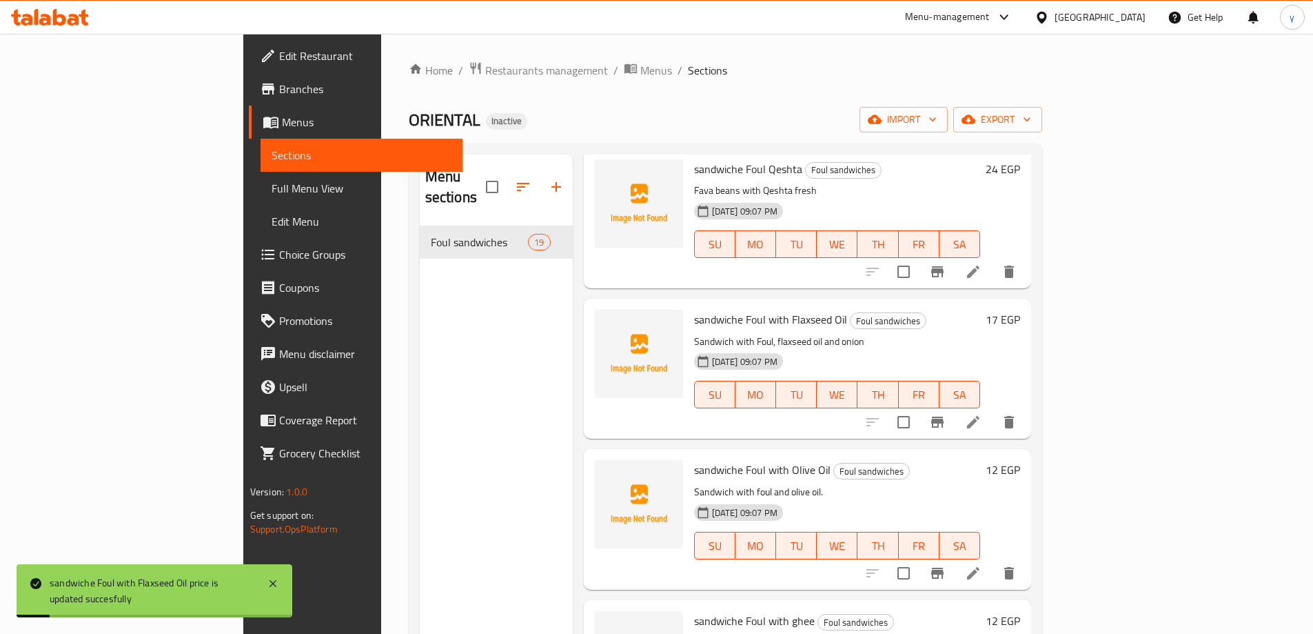
scroll to position [621, 0]
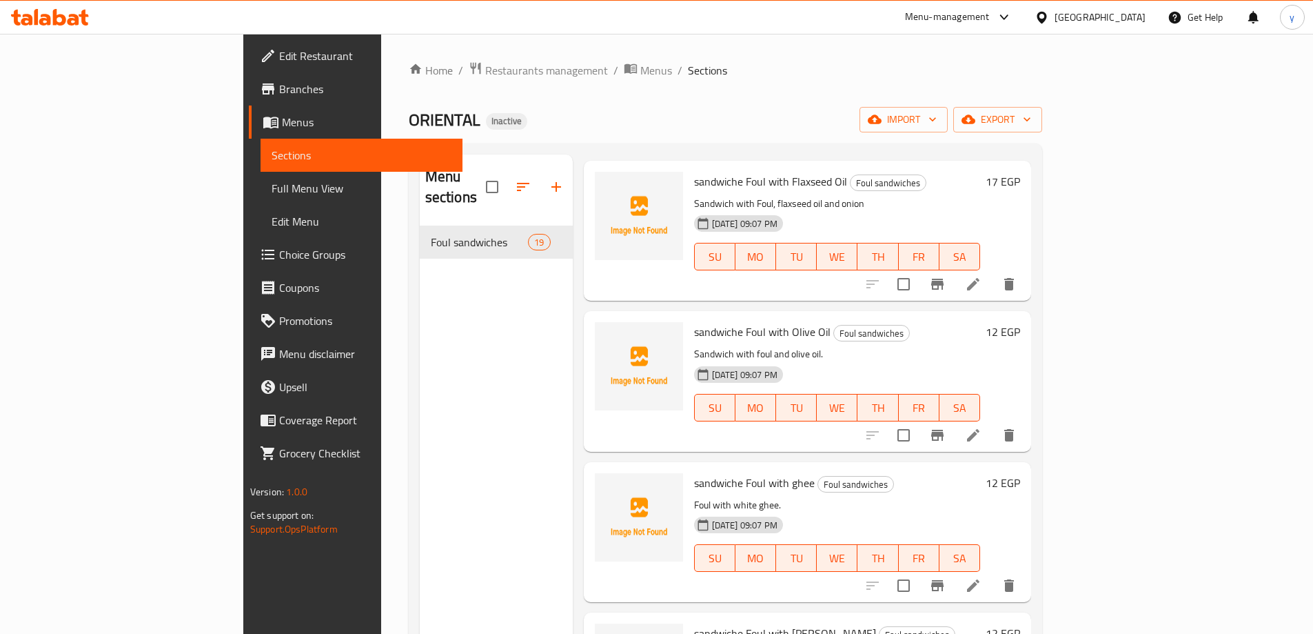
click at [1020, 322] on h6 "12 EGP" at bounding box center [1003, 331] width 34 height 19
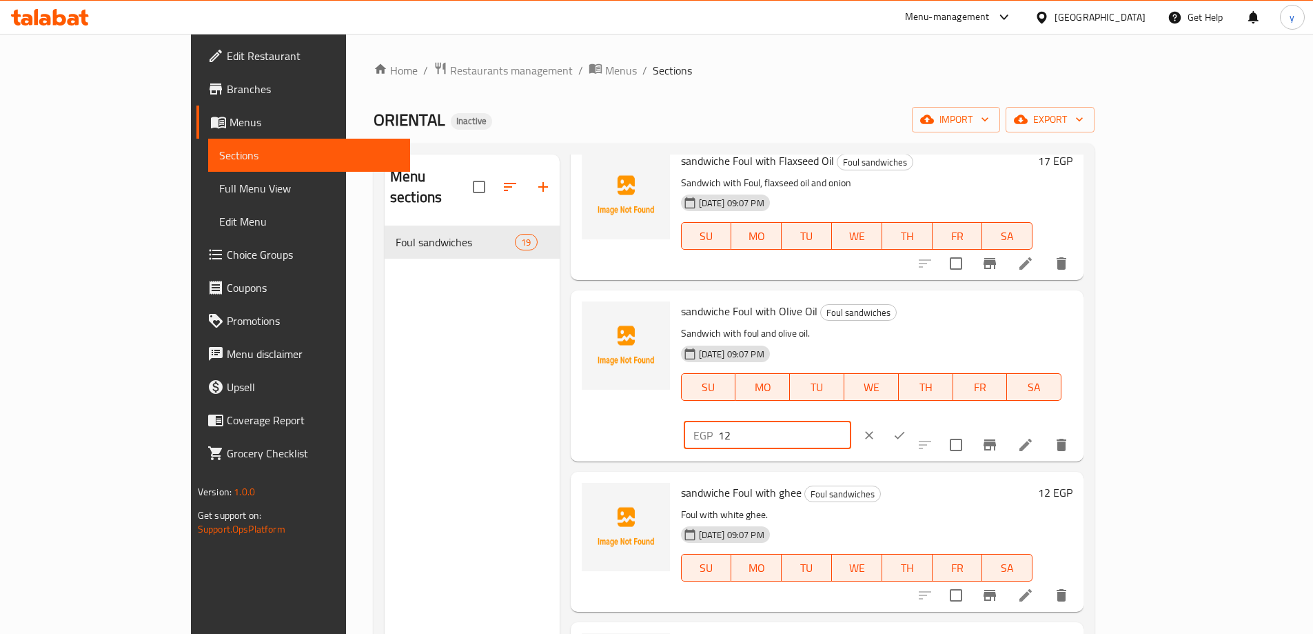
click at [851, 421] on input "12" at bounding box center [784, 435] width 133 height 28
paste input "7"
type input "17"
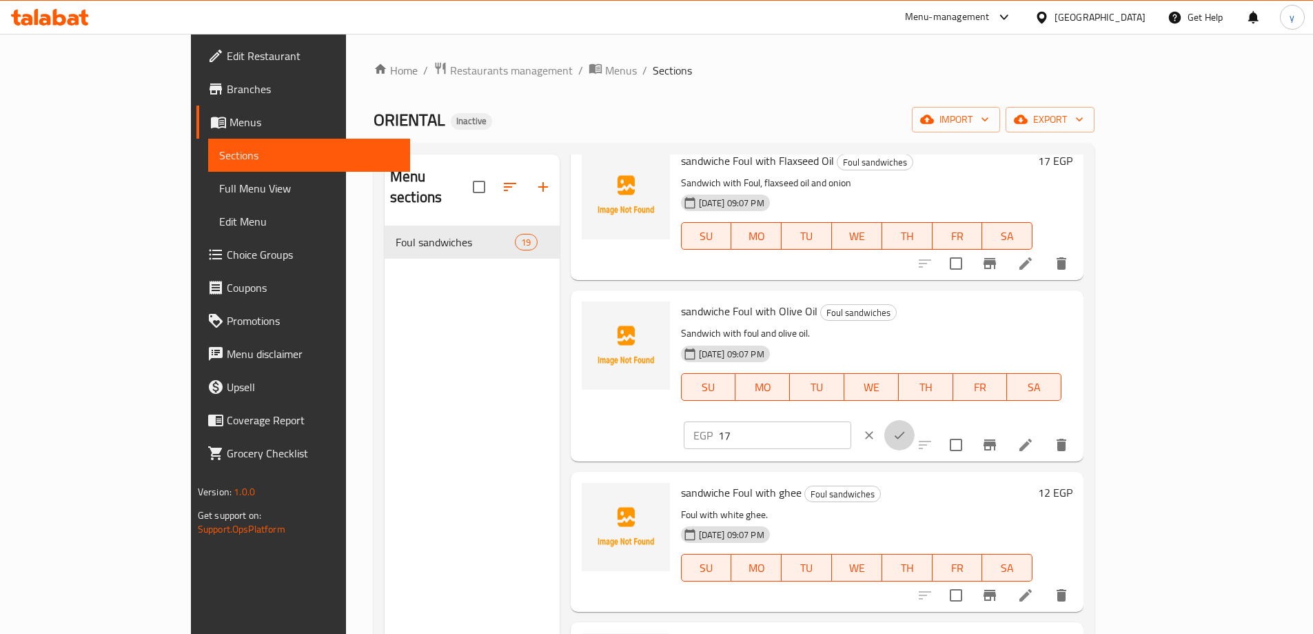
click at [907, 428] on icon "ok" at bounding box center [900, 435] width 14 height 14
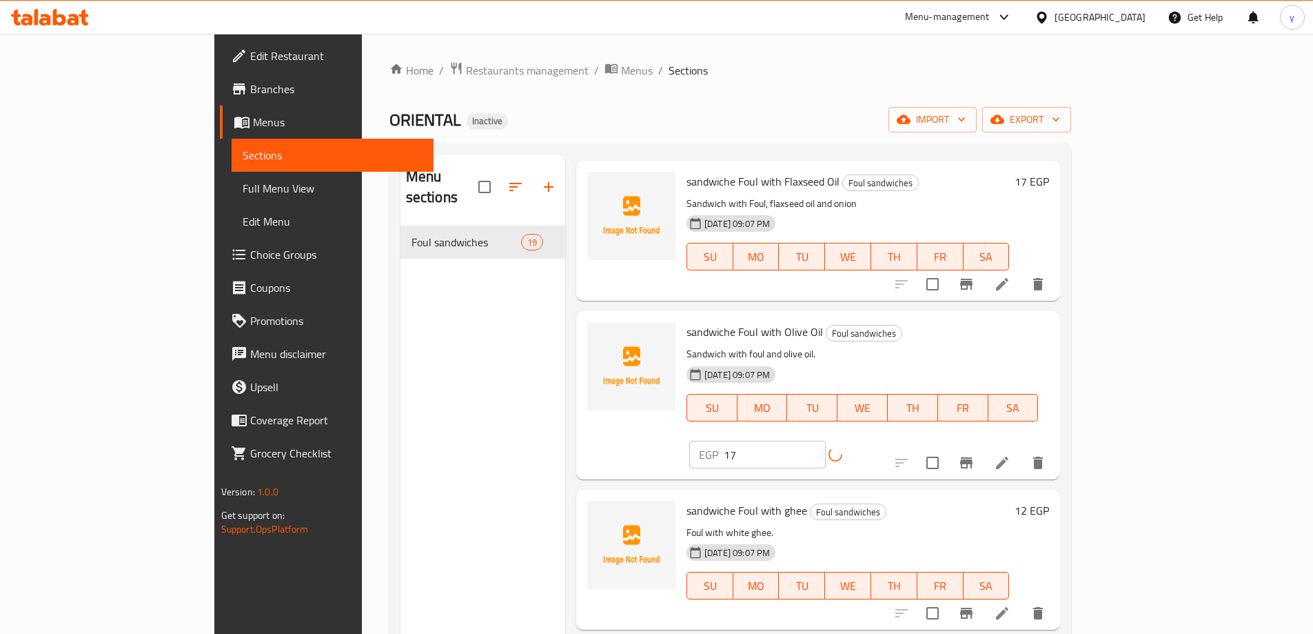
click at [1049, 501] on h6 "12 EGP" at bounding box center [1032, 510] width 34 height 19
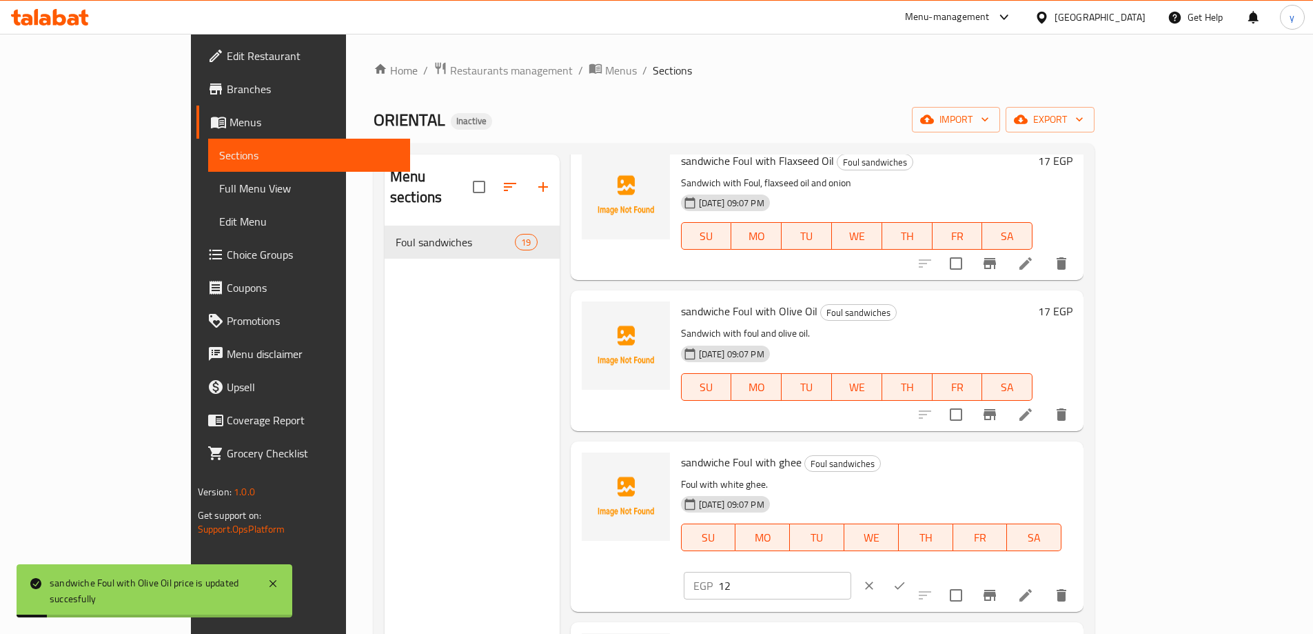
click at [713, 577] on p "EGP" at bounding box center [703, 585] width 19 height 17
click at [851, 572] on input "12" at bounding box center [784, 586] width 133 height 28
paste input "7"
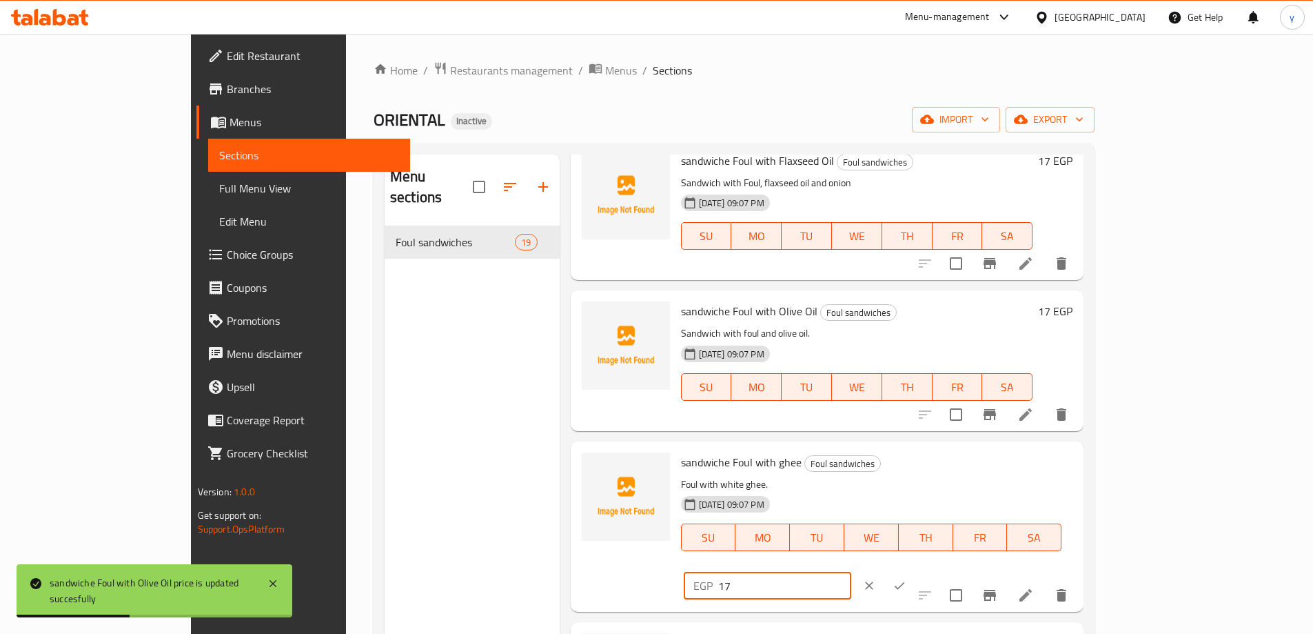
type input "17"
click at [907, 578] on icon "ok" at bounding box center [900, 585] width 14 height 14
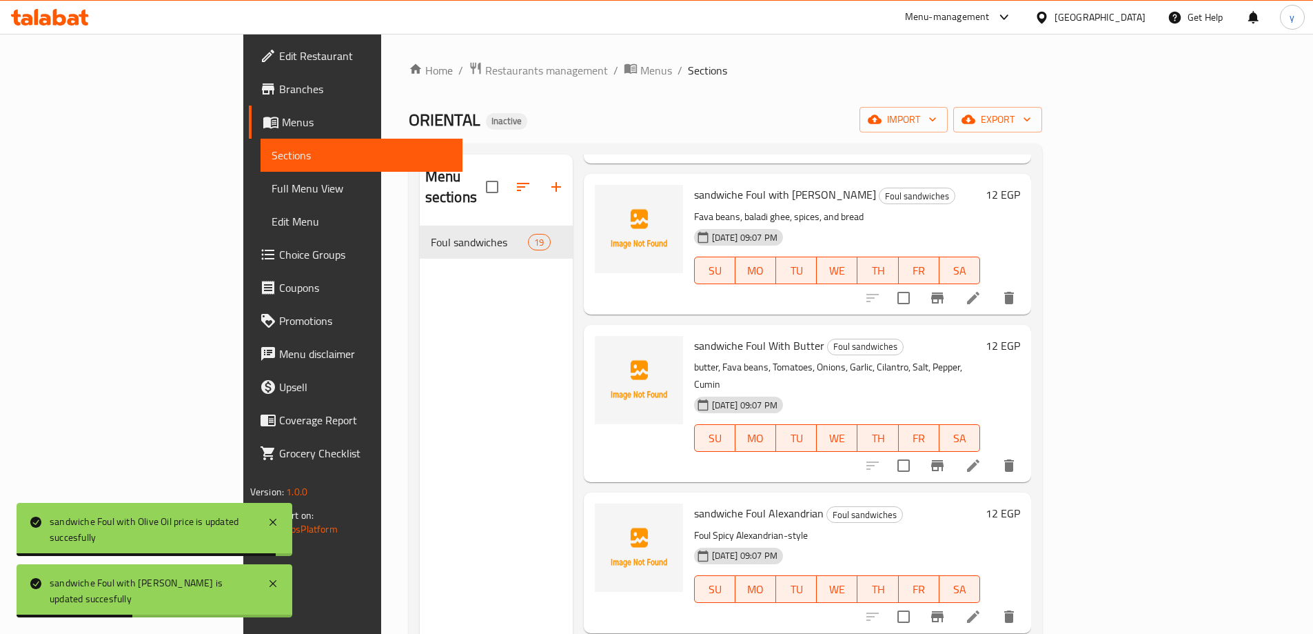
scroll to position [1034, 0]
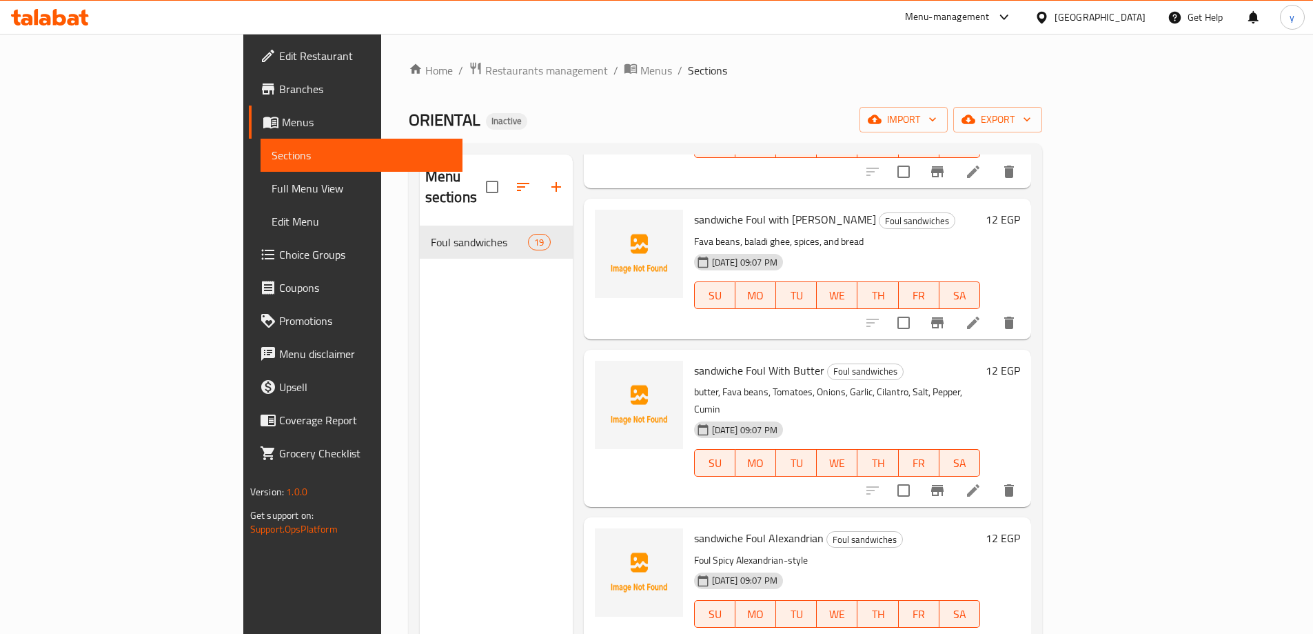
click at [1020, 210] on h6 "12 EGP" at bounding box center [1003, 219] width 34 height 19
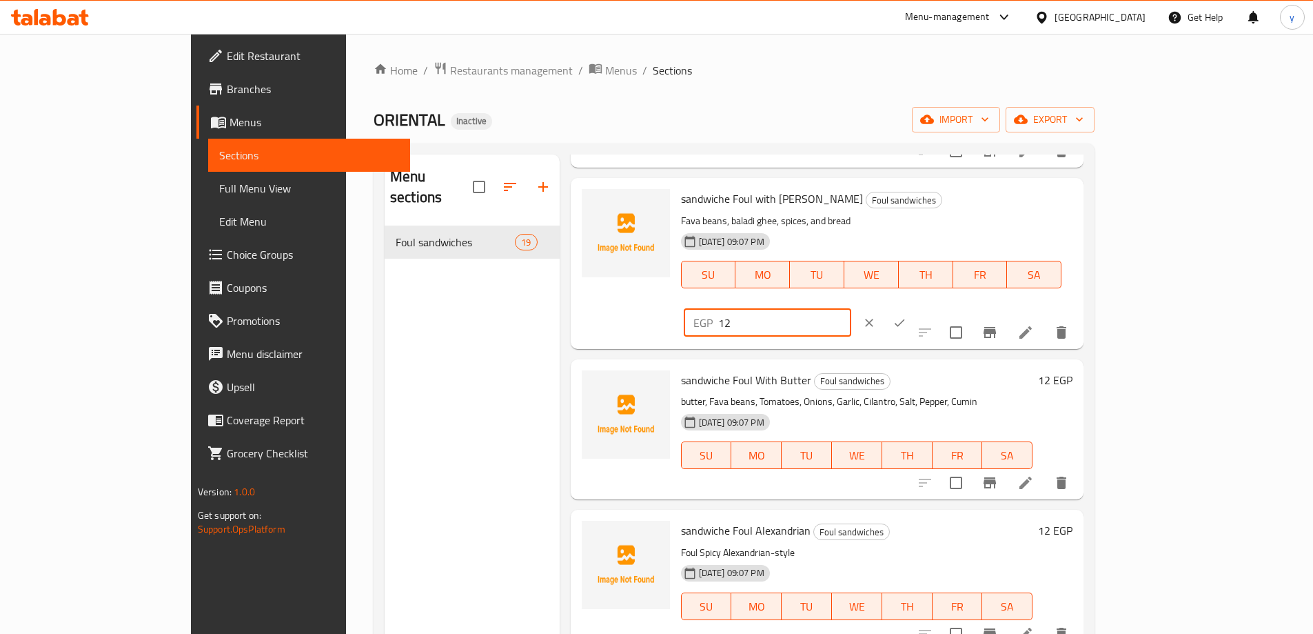
click at [851, 309] on input "12" at bounding box center [784, 323] width 133 height 28
paste input "7"
type input "17"
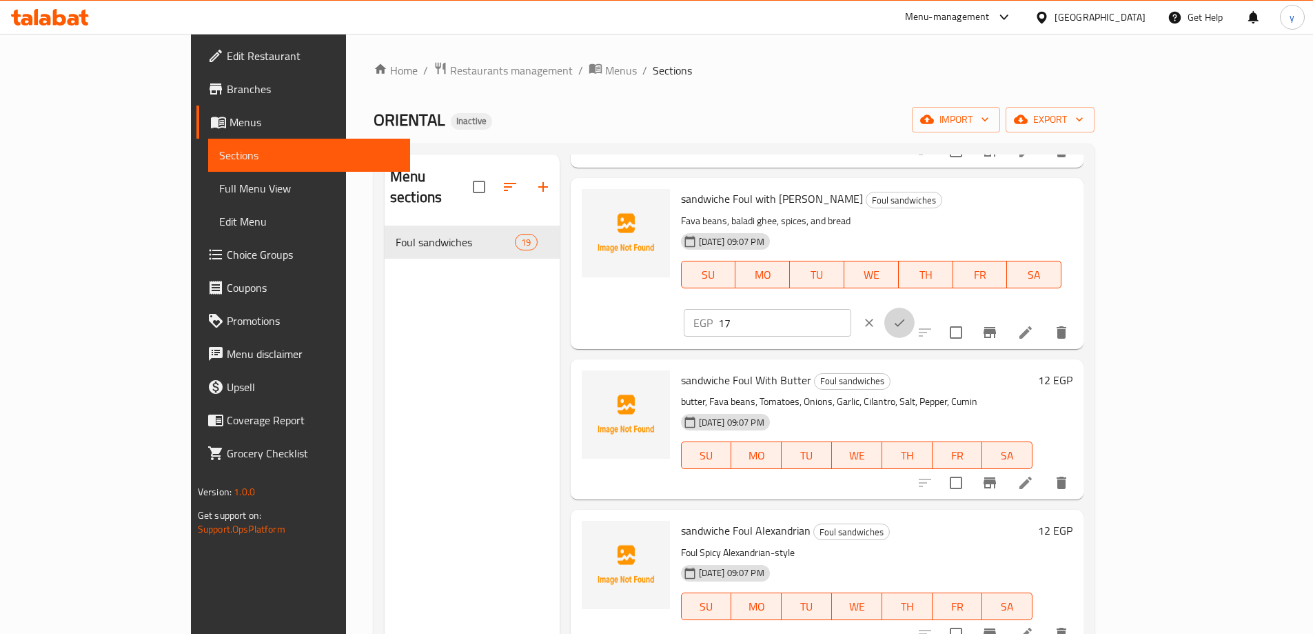
click at [907, 316] on icon "ok" at bounding box center [900, 323] width 14 height 14
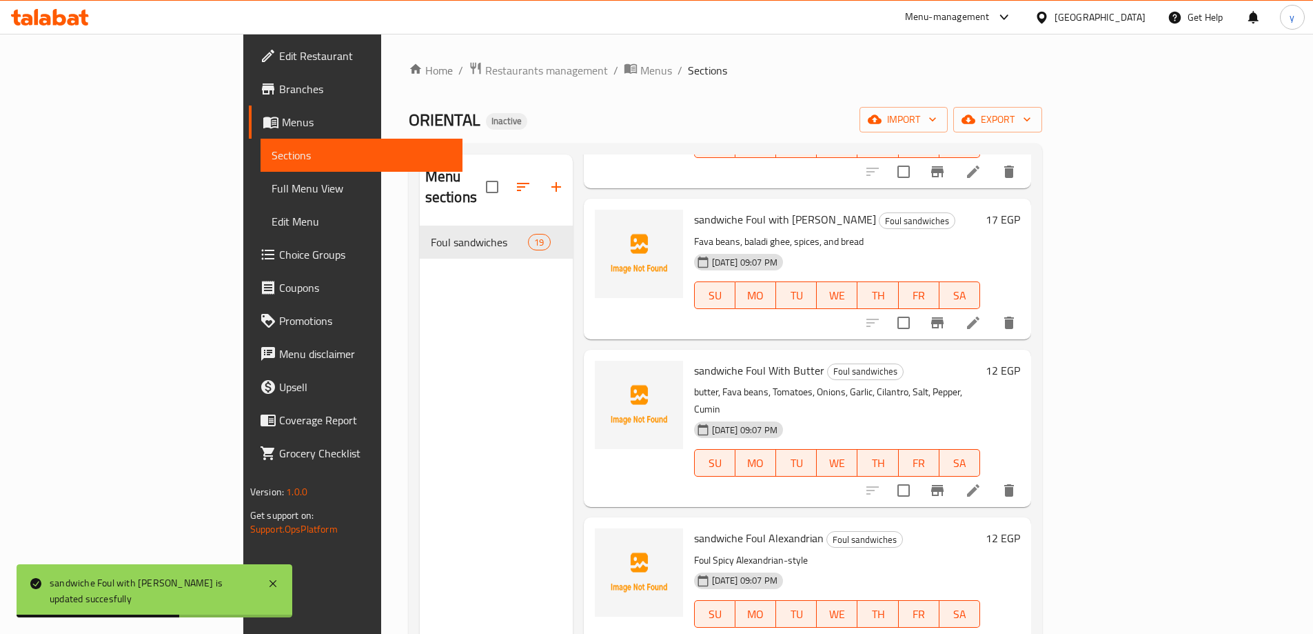
click at [1020, 361] on h6 "12 EGP" at bounding box center [1003, 370] width 34 height 19
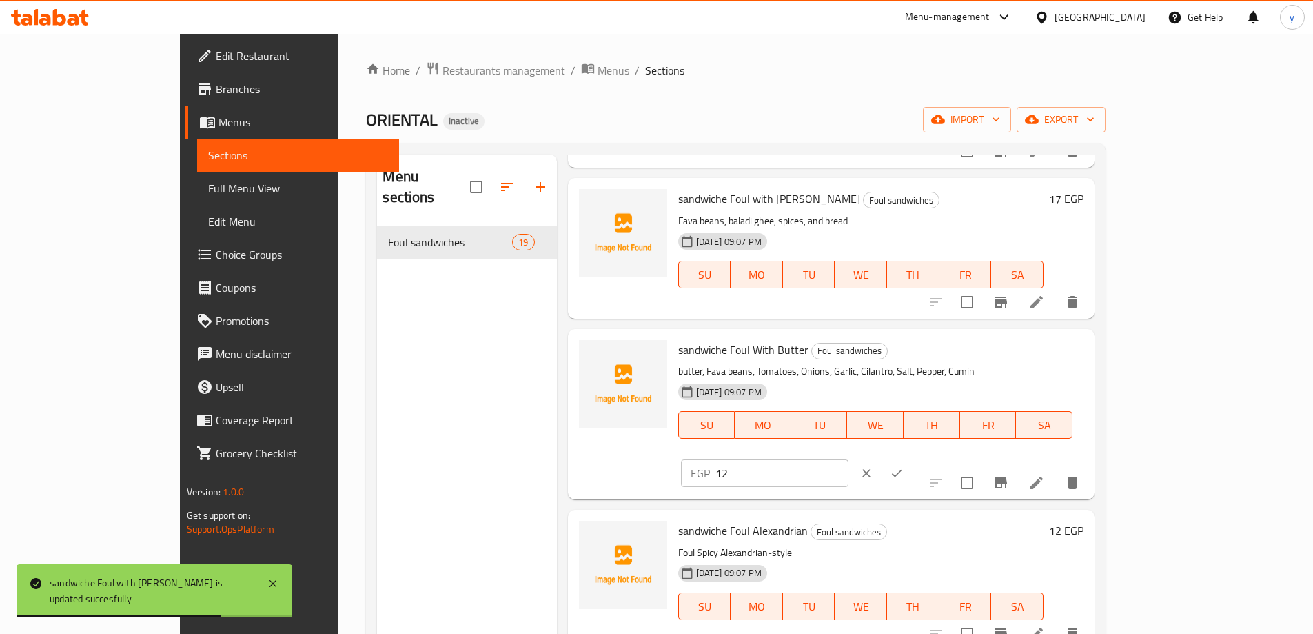
click at [849, 459] on input "12" at bounding box center [782, 473] width 133 height 28
paste input "7"
type input "17"
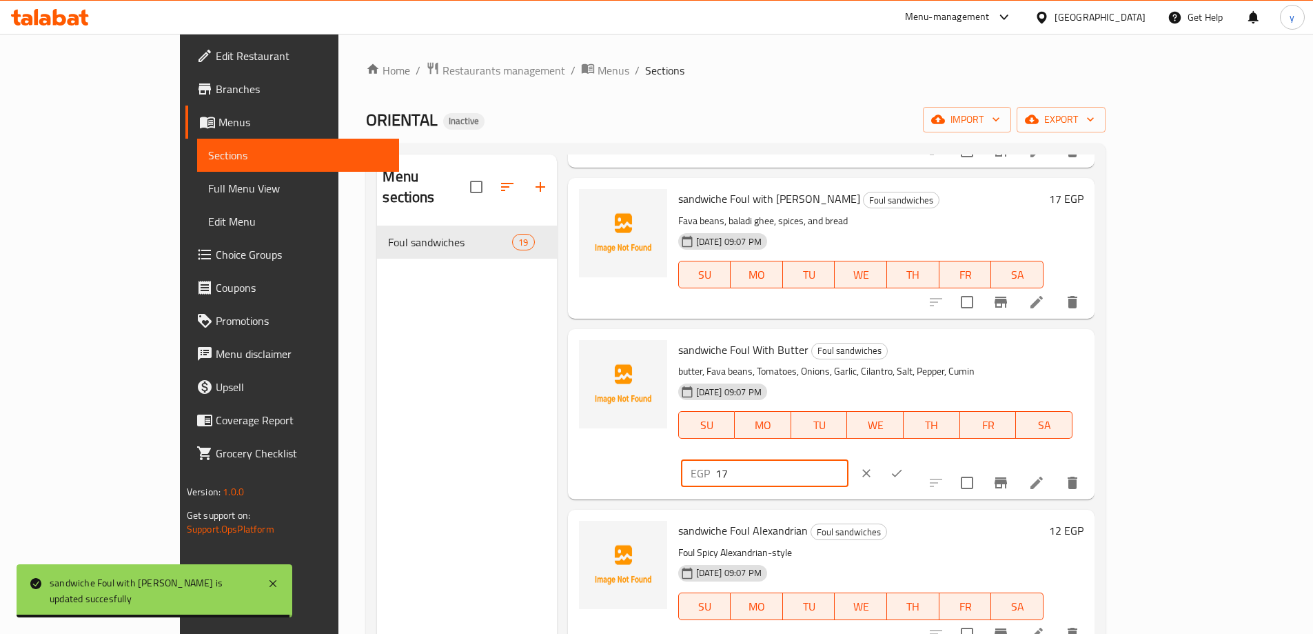
click at [904, 466] on icon "ok" at bounding box center [897, 473] width 14 height 14
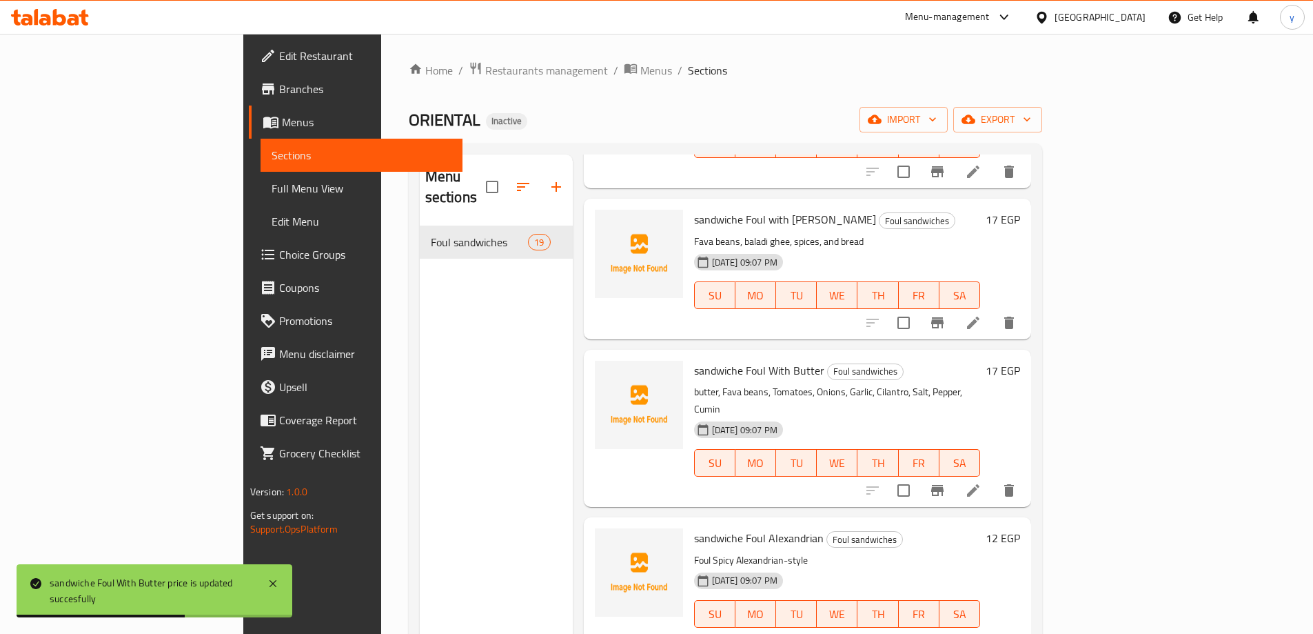
click at [1020, 528] on h6 "12 EGP" at bounding box center [1003, 537] width 34 height 19
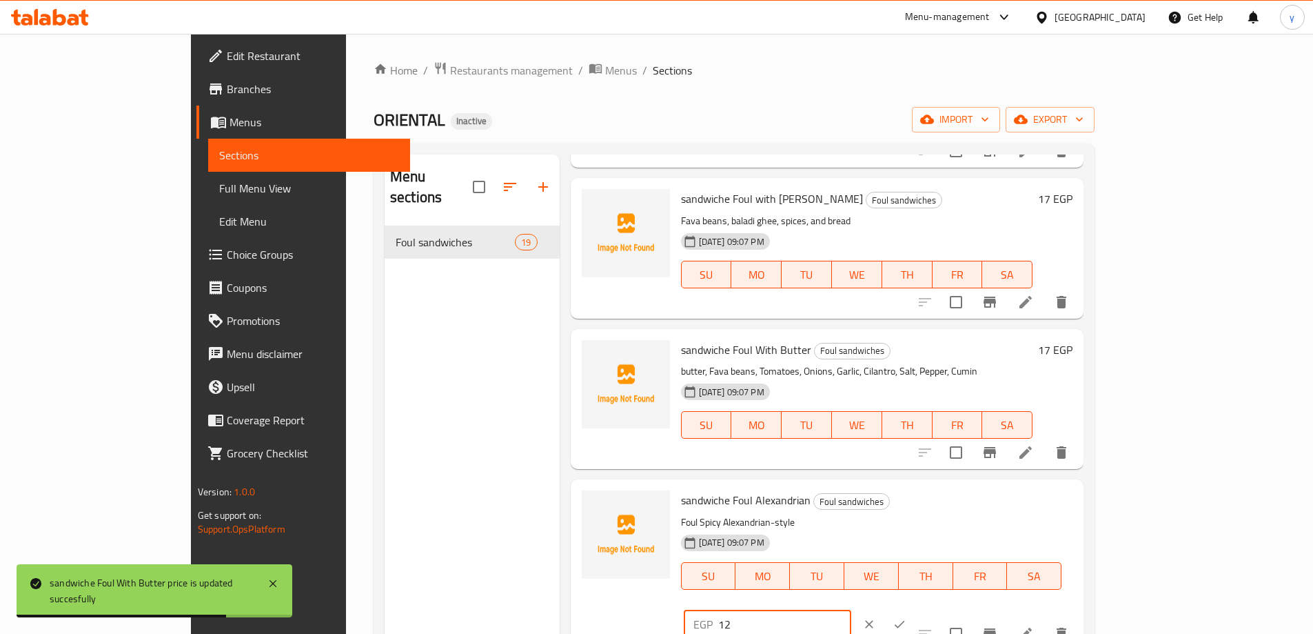
click at [851, 610] on input "12" at bounding box center [784, 624] width 133 height 28
paste input "7"
type input "17"
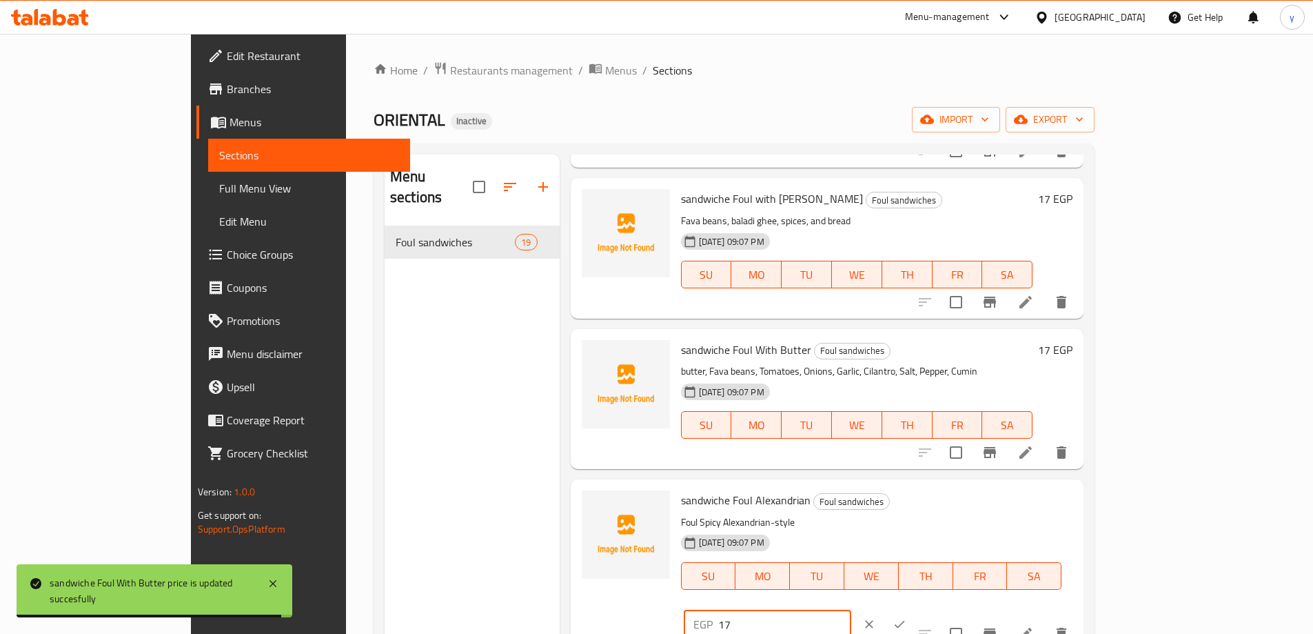
click at [907, 617] on icon "ok" at bounding box center [900, 624] width 14 height 14
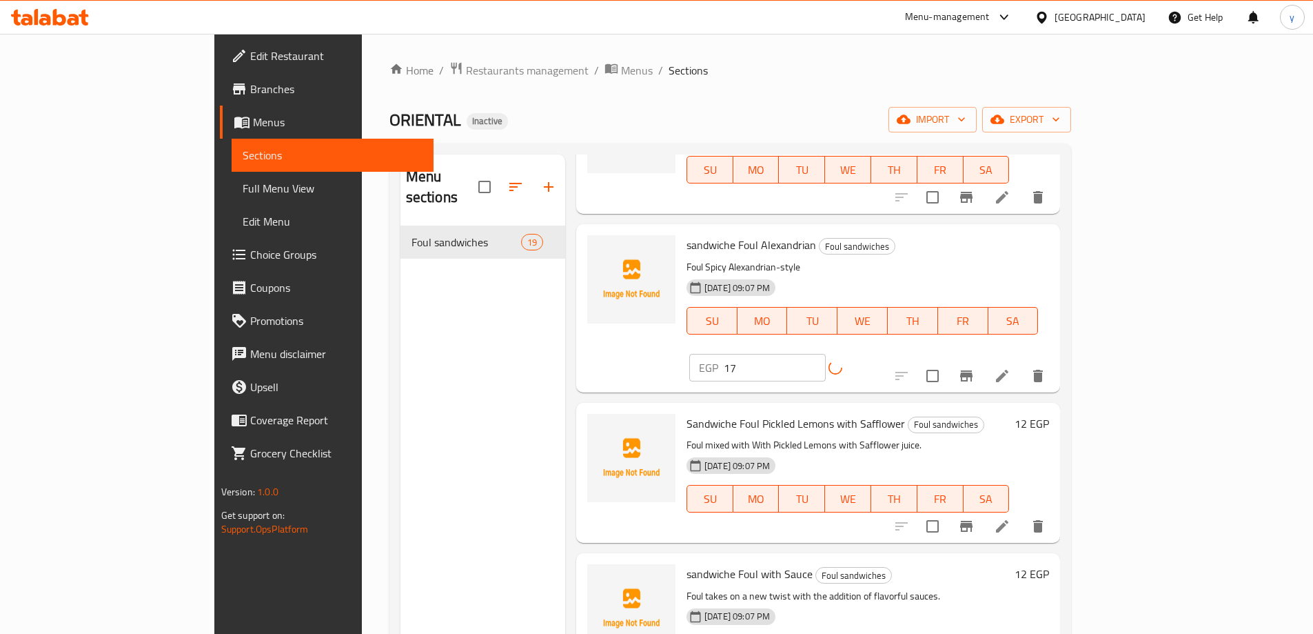
scroll to position [1448, 0]
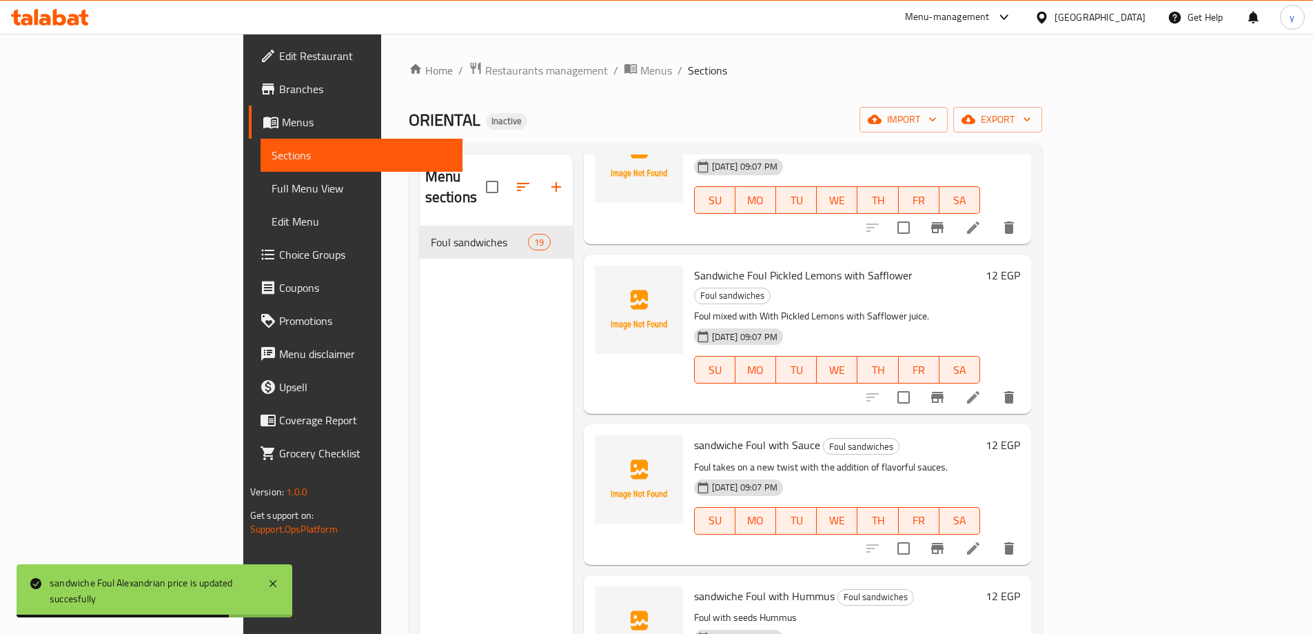
click at [1020, 265] on h6 "12 EGP" at bounding box center [1003, 274] width 34 height 19
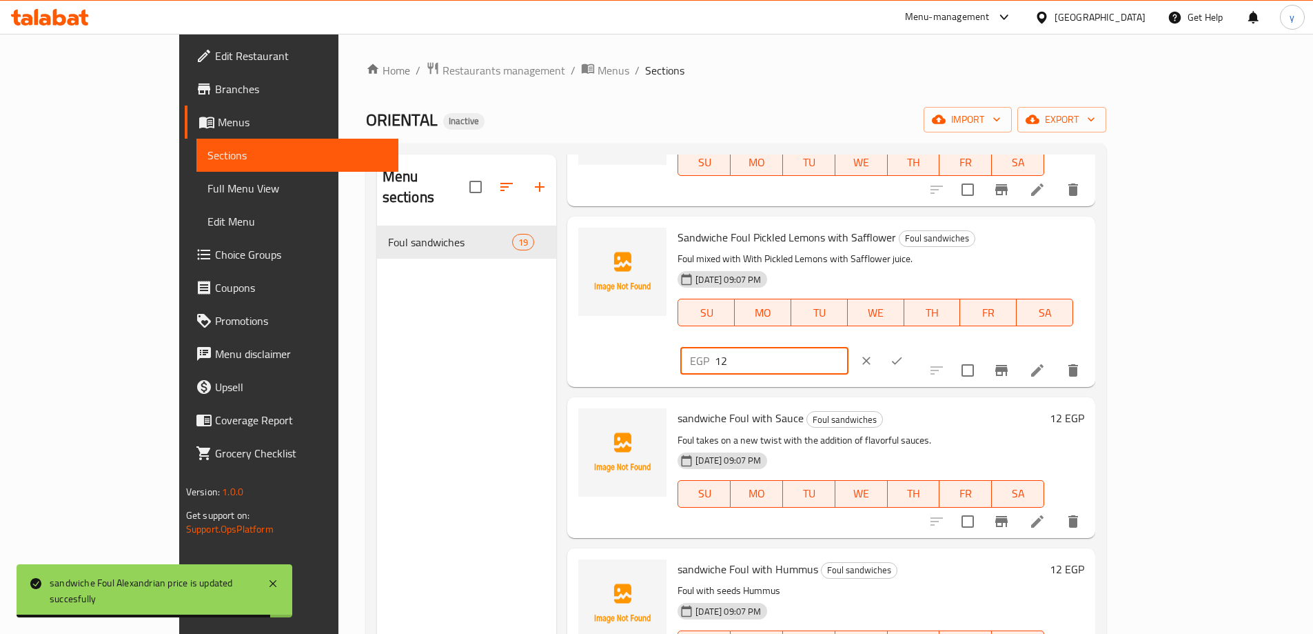
click at [848, 347] on input "12" at bounding box center [781, 361] width 133 height 28
paste input "7"
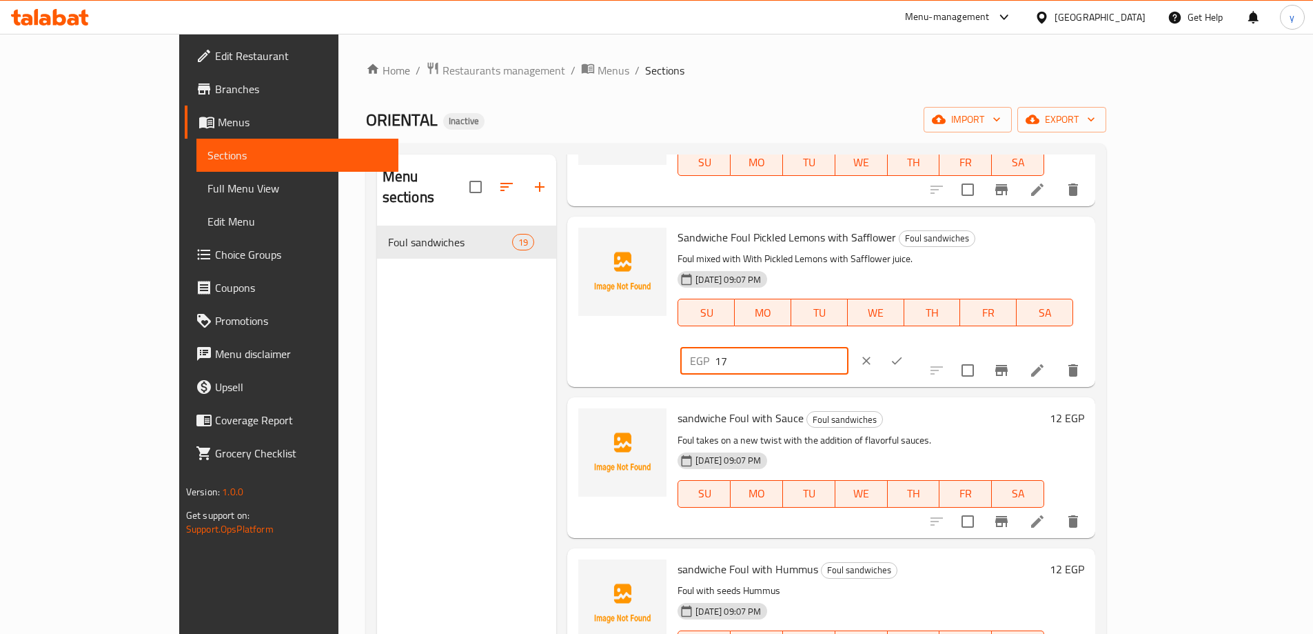
type input "17"
click at [904, 354] on icon "ok" at bounding box center [897, 361] width 14 height 14
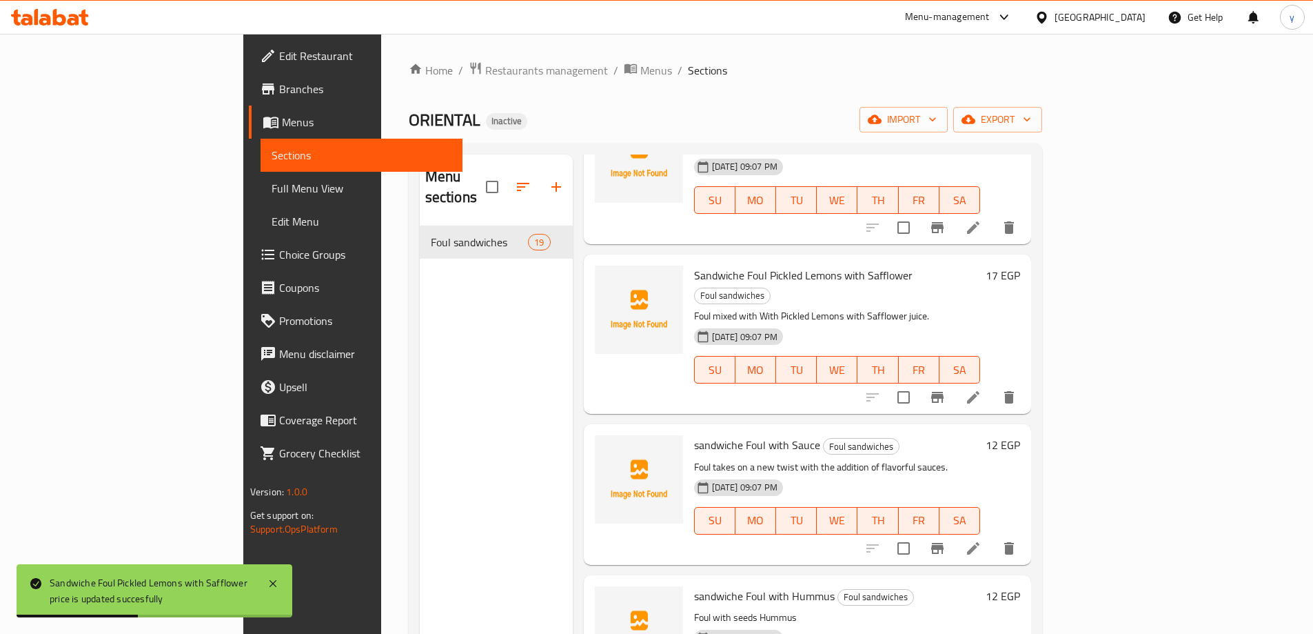
click at [1020, 435] on h6 "12 EGP" at bounding box center [1003, 444] width 34 height 19
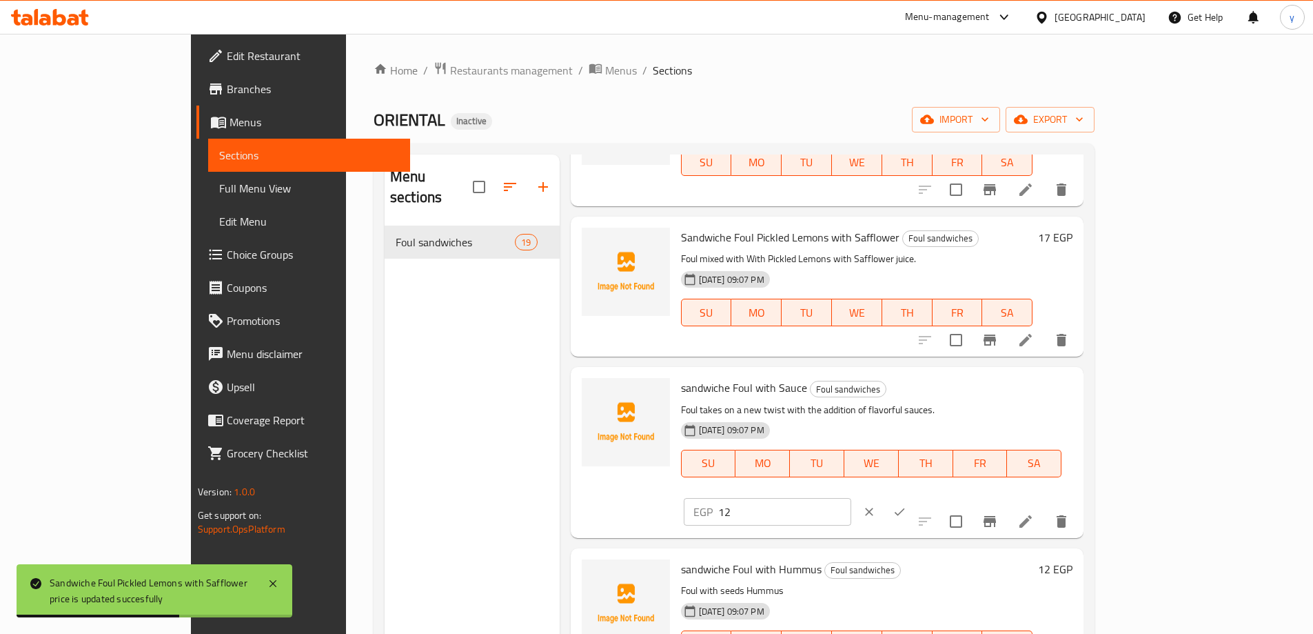
click at [851, 498] on input "12" at bounding box center [784, 512] width 133 height 28
paste input "7"
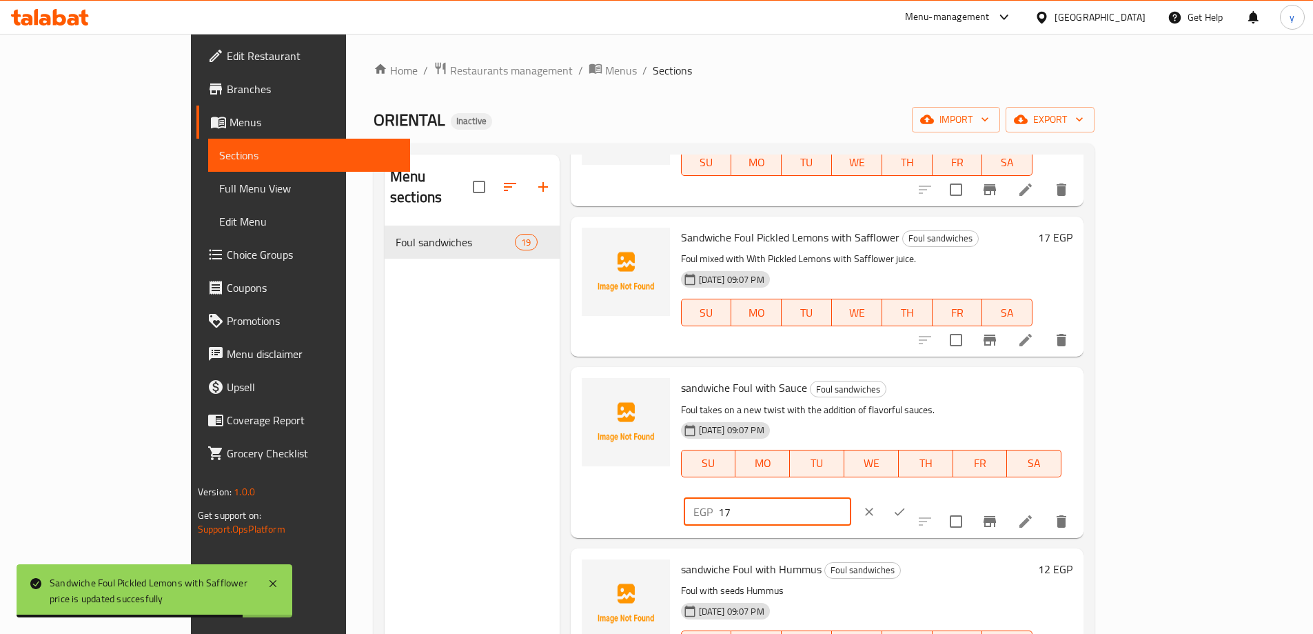
type input "17"
click at [907, 505] on icon "ok" at bounding box center [900, 512] width 14 height 14
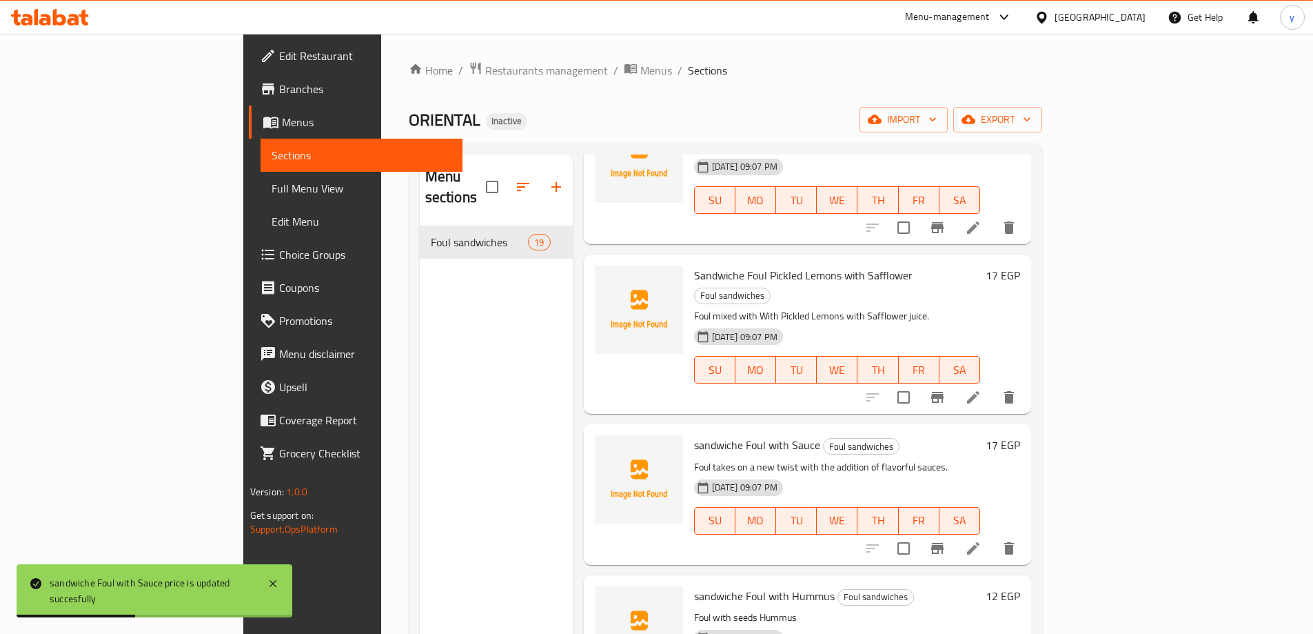
click at [1020, 586] on h6 "12 EGP" at bounding box center [1003, 595] width 34 height 19
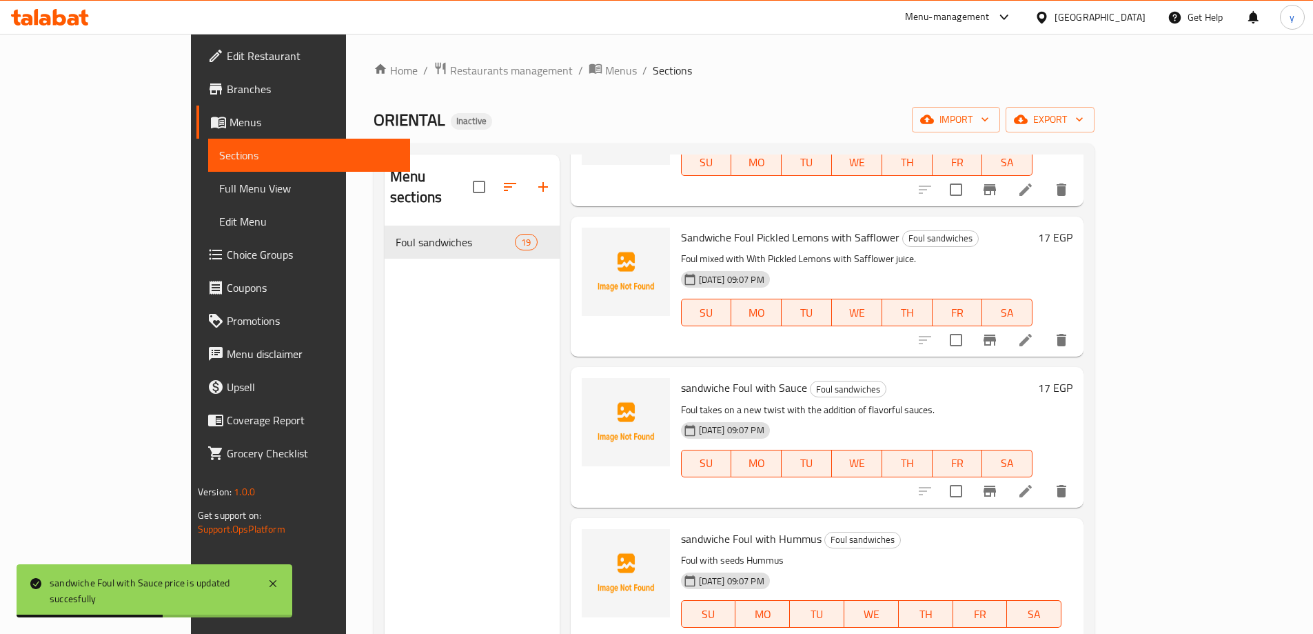
paste input "7"
type input "17"
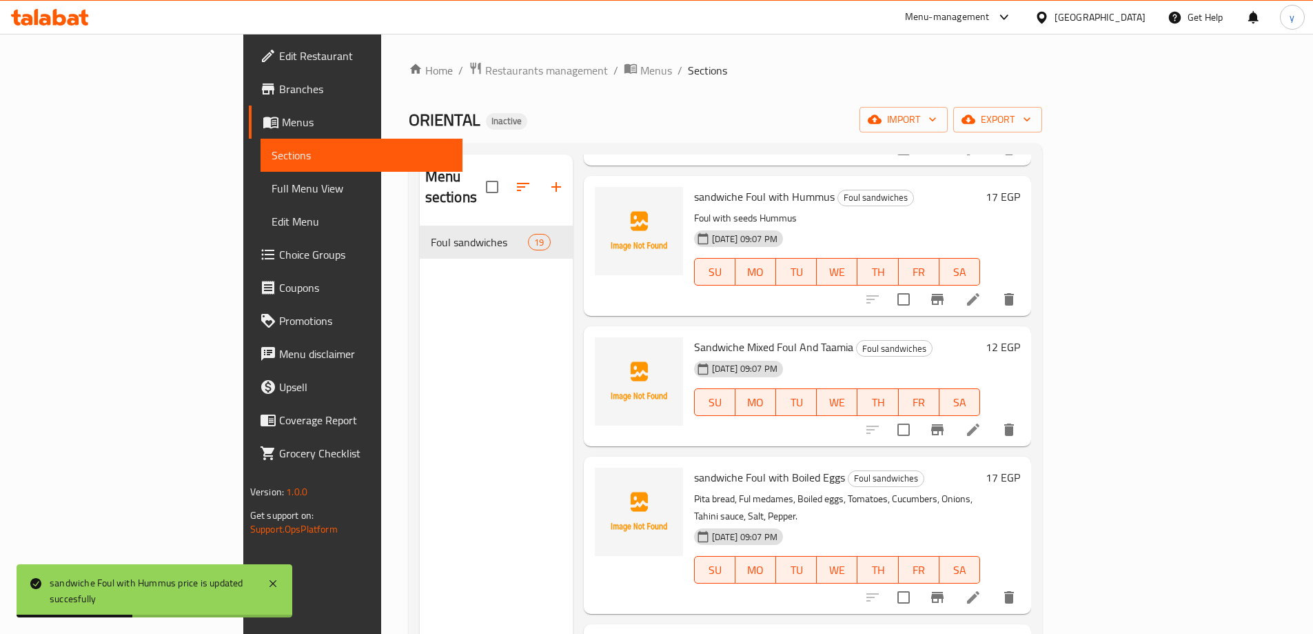
scroll to position [1862, 0]
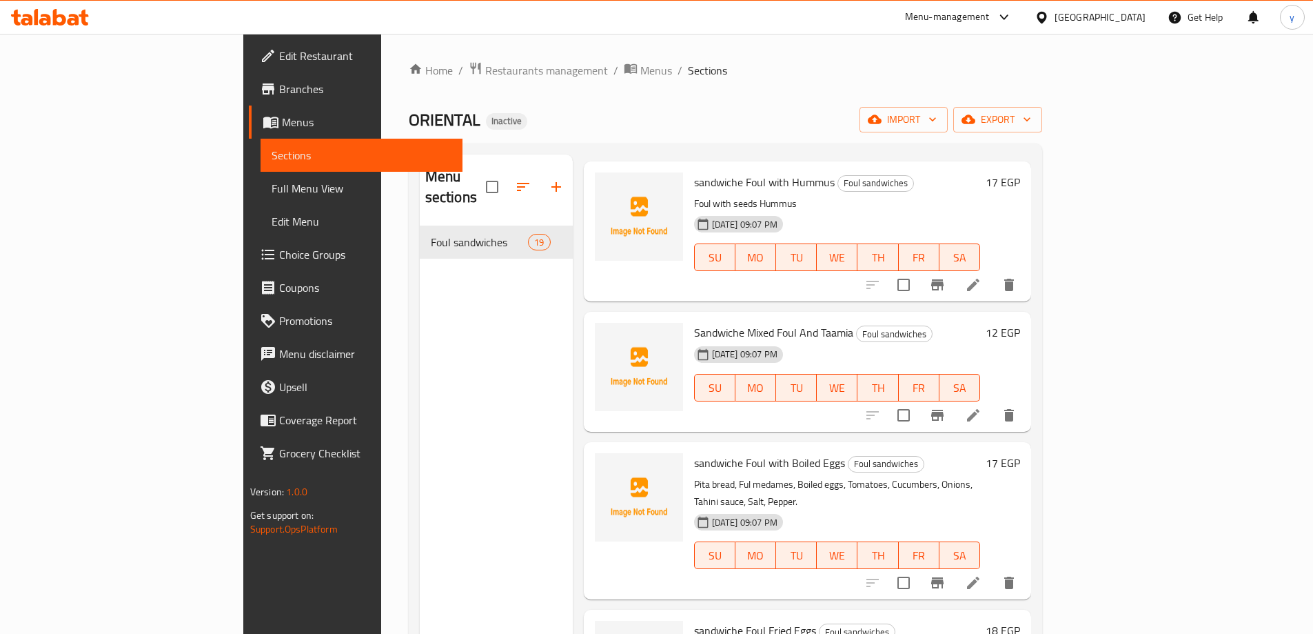
click at [1020, 323] on h6 "12 EGP" at bounding box center [1003, 332] width 34 height 19
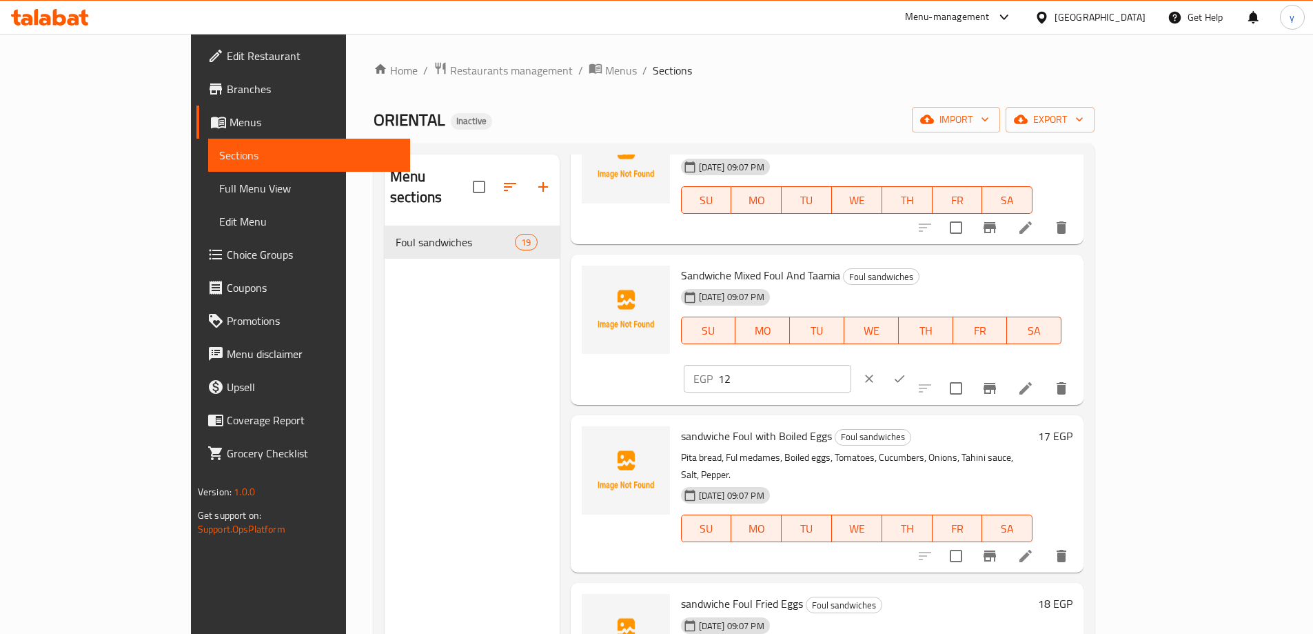
click at [713, 370] on p "EGP" at bounding box center [703, 378] width 19 height 17
click at [851, 365] on input "12" at bounding box center [784, 379] width 133 height 28
paste input "7"
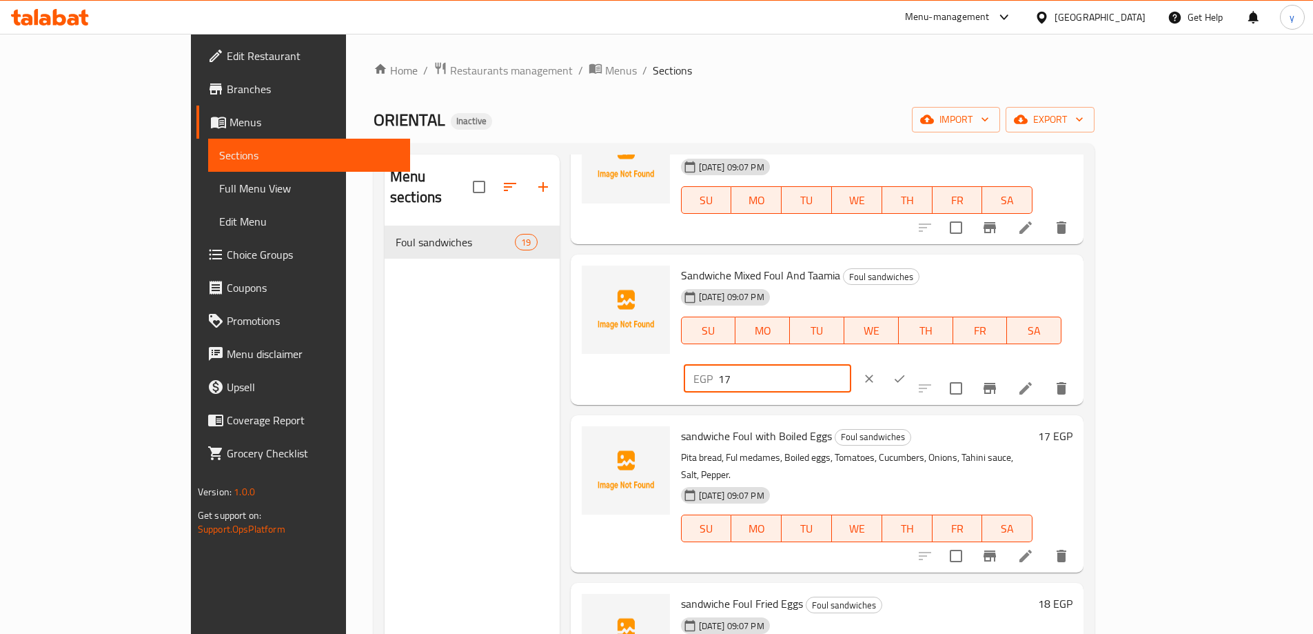
type input "17"
click at [907, 372] on icon "ok" at bounding box center [900, 379] width 14 height 14
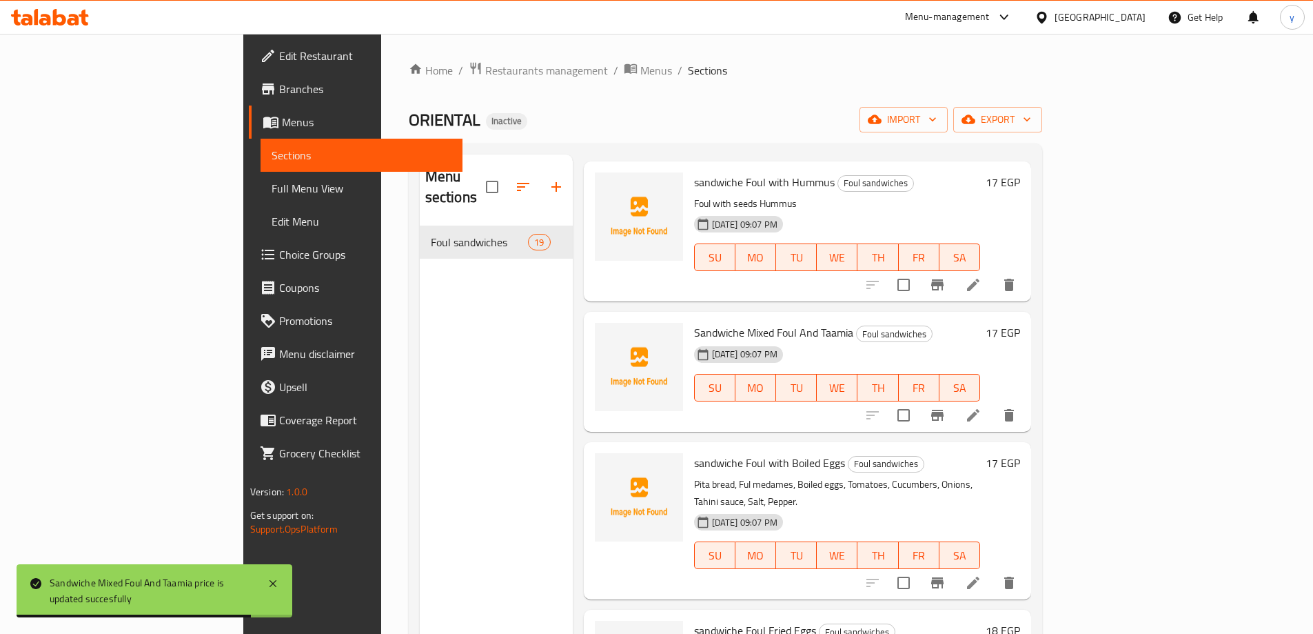
click at [1020, 453] on h6 "17 EGP" at bounding box center [1003, 462] width 34 height 19
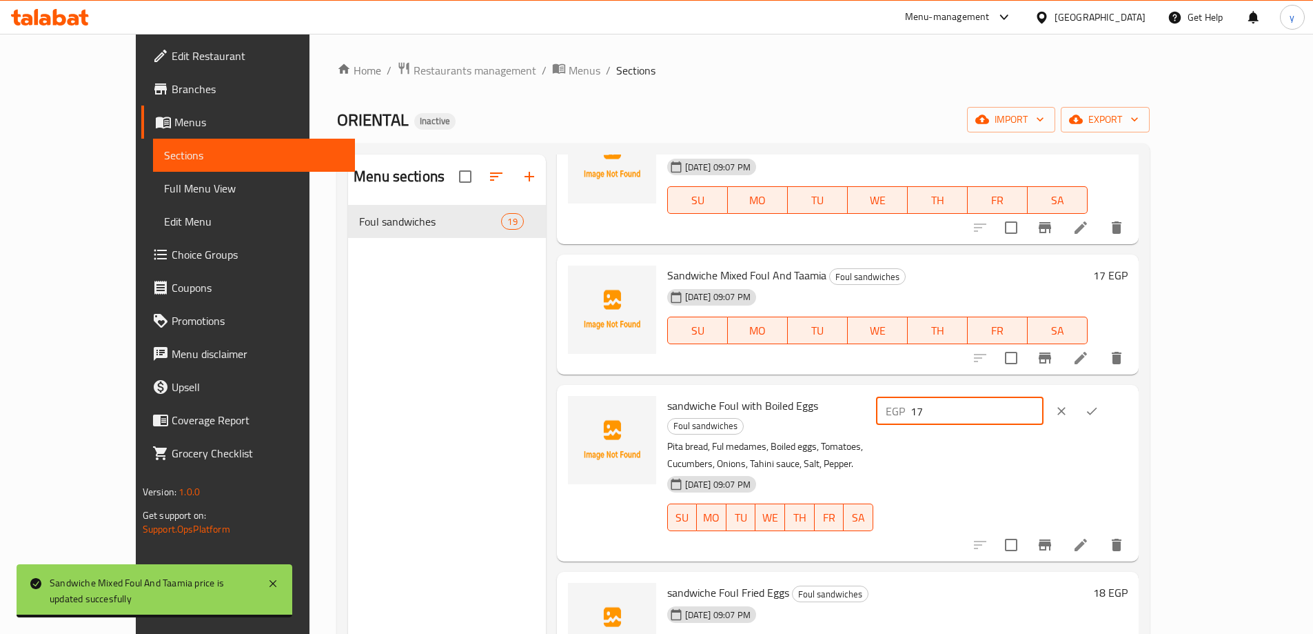
click at [1044, 413] on input "17" at bounding box center [977, 411] width 133 height 28
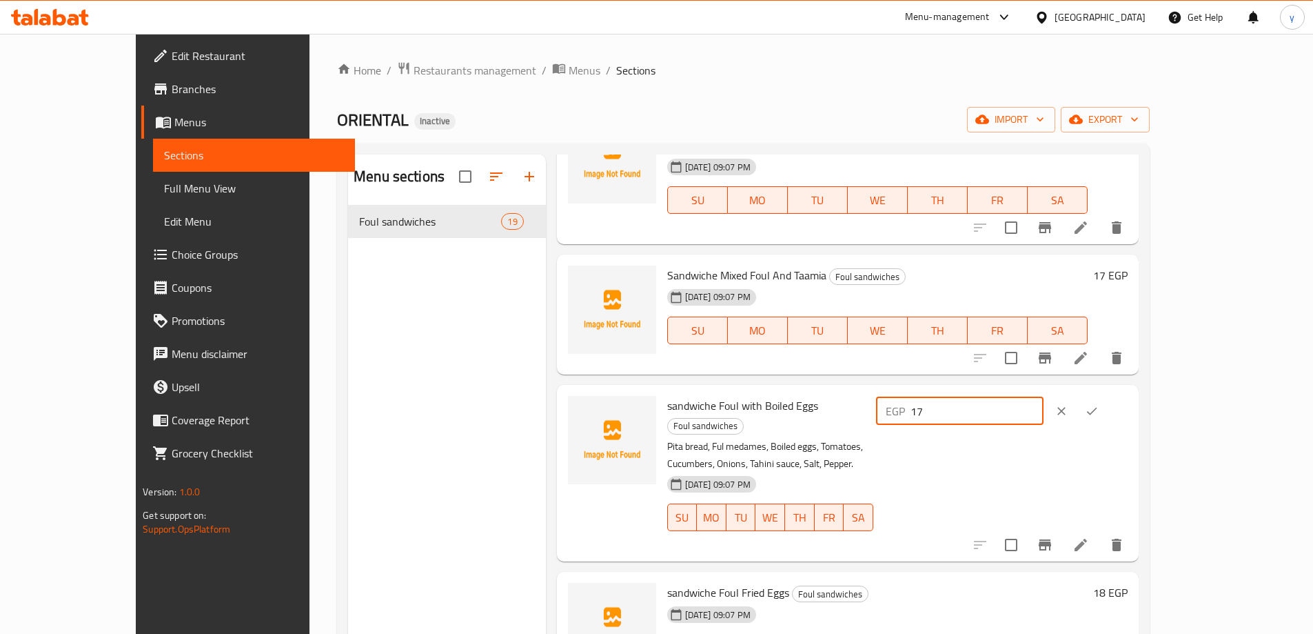
click at [1044, 413] on input "17" at bounding box center [977, 411] width 133 height 28
paste input "24"
type input "24"
click at [1099, 415] on icon "ok" at bounding box center [1092, 411] width 14 height 14
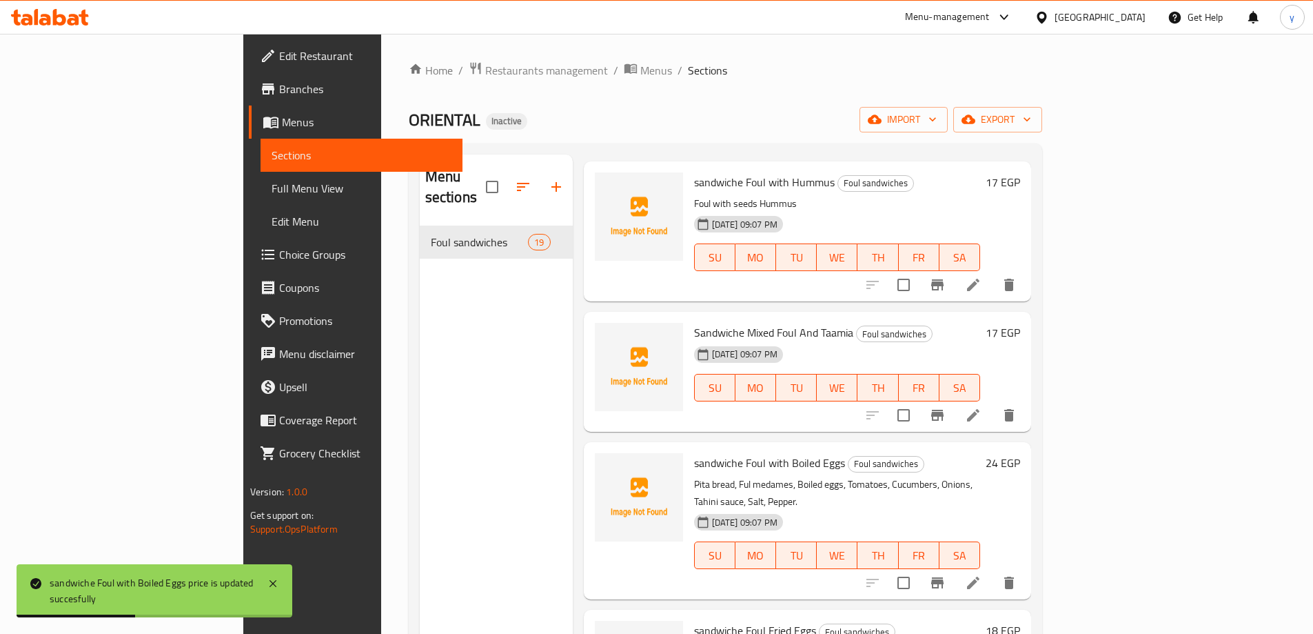
scroll to position [1999, 0]
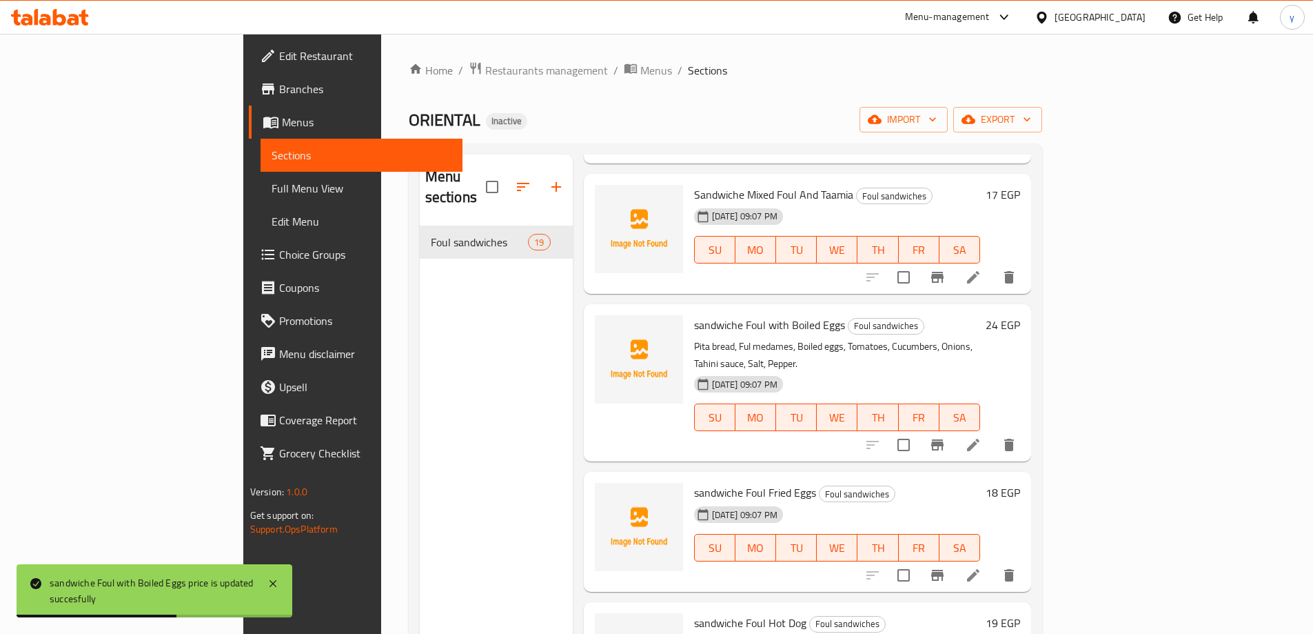
click at [1020, 483] on h6 "18 EGP" at bounding box center [1003, 492] width 34 height 19
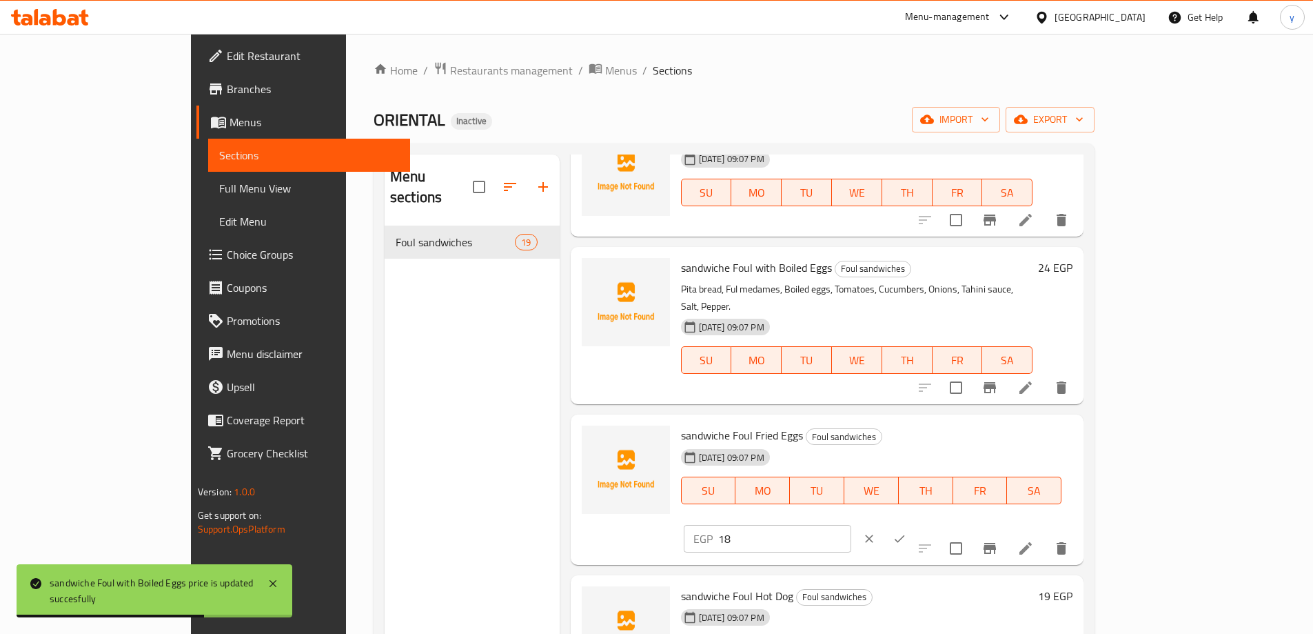
click at [851, 525] on input "18" at bounding box center [784, 539] width 133 height 28
paste input "25"
type input "25"
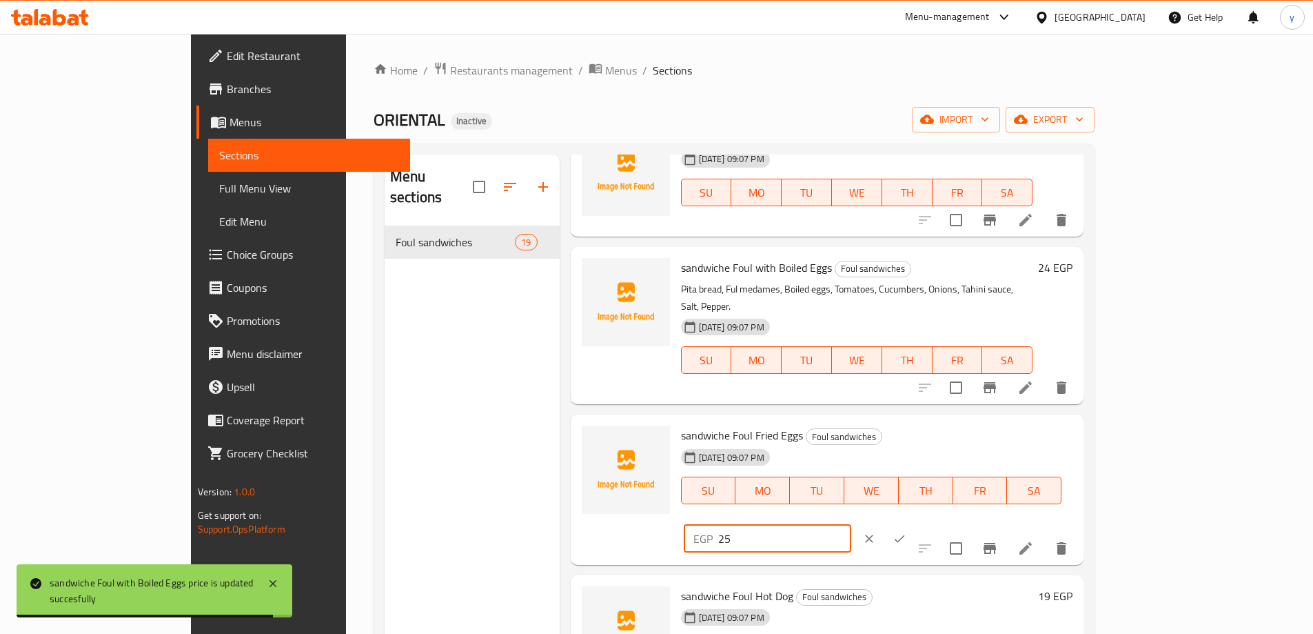
click at [907, 532] on icon "ok" at bounding box center [900, 539] width 14 height 14
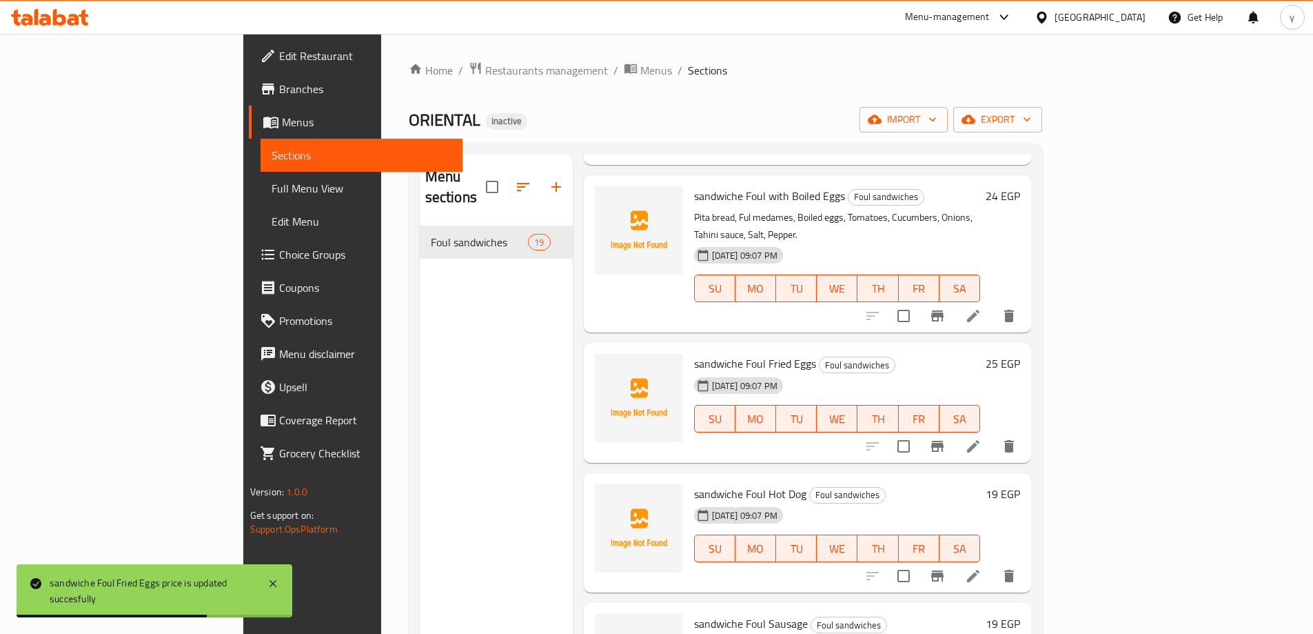
scroll to position [2137, 0]
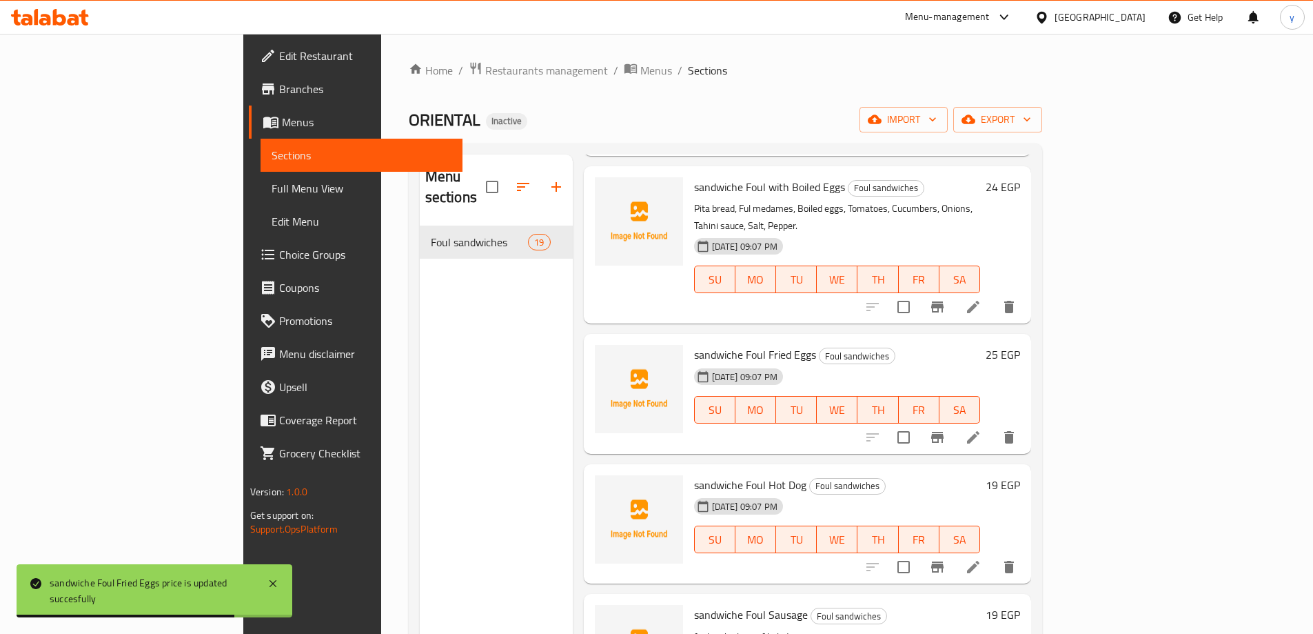
click at [1020, 475] on h6 "19 EGP" at bounding box center [1003, 484] width 34 height 19
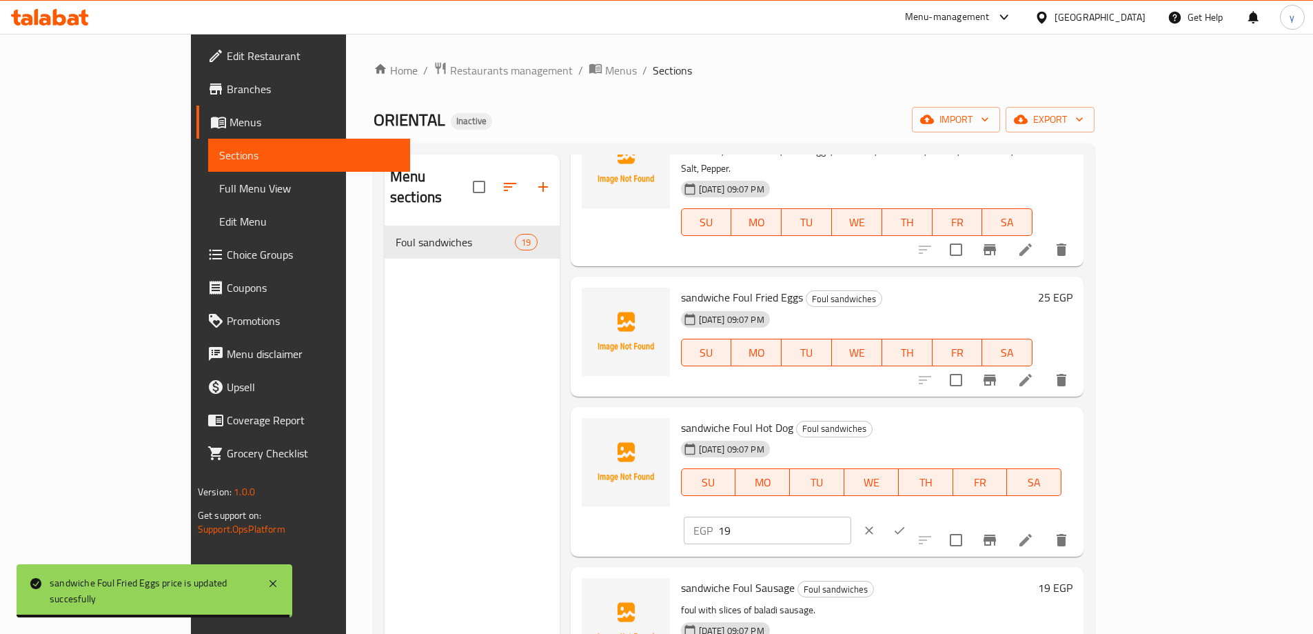
click at [851, 516] on input "19" at bounding box center [784, 530] width 133 height 28
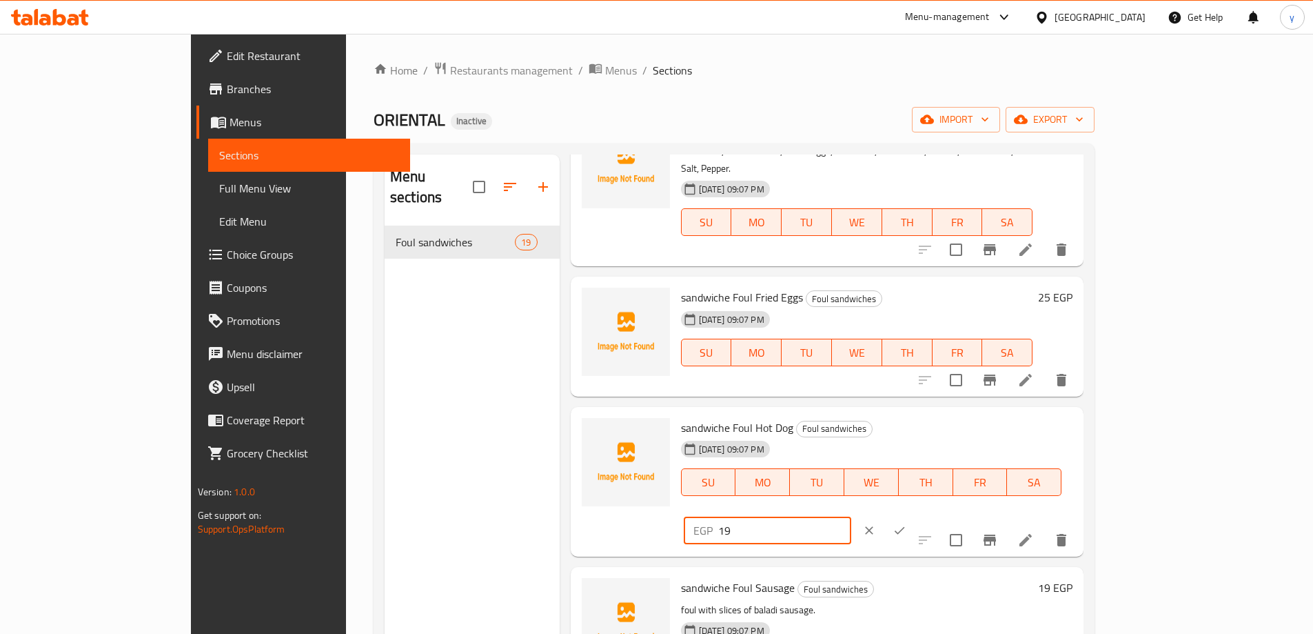
click at [851, 516] on input "19" at bounding box center [784, 530] width 133 height 28
paste input "27"
type input "27"
click at [915, 515] on button "ok" at bounding box center [900, 530] width 30 height 30
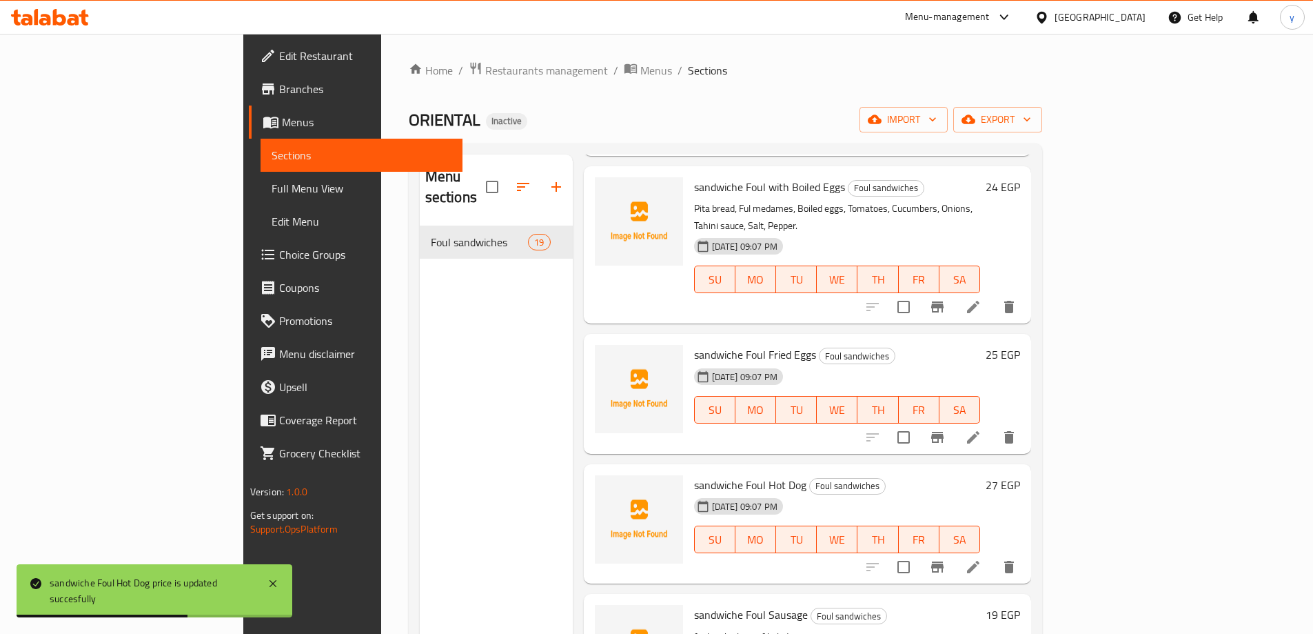
click at [1020, 605] on h6 "19 EGP" at bounding box center [1003, 614] width 34 height 19
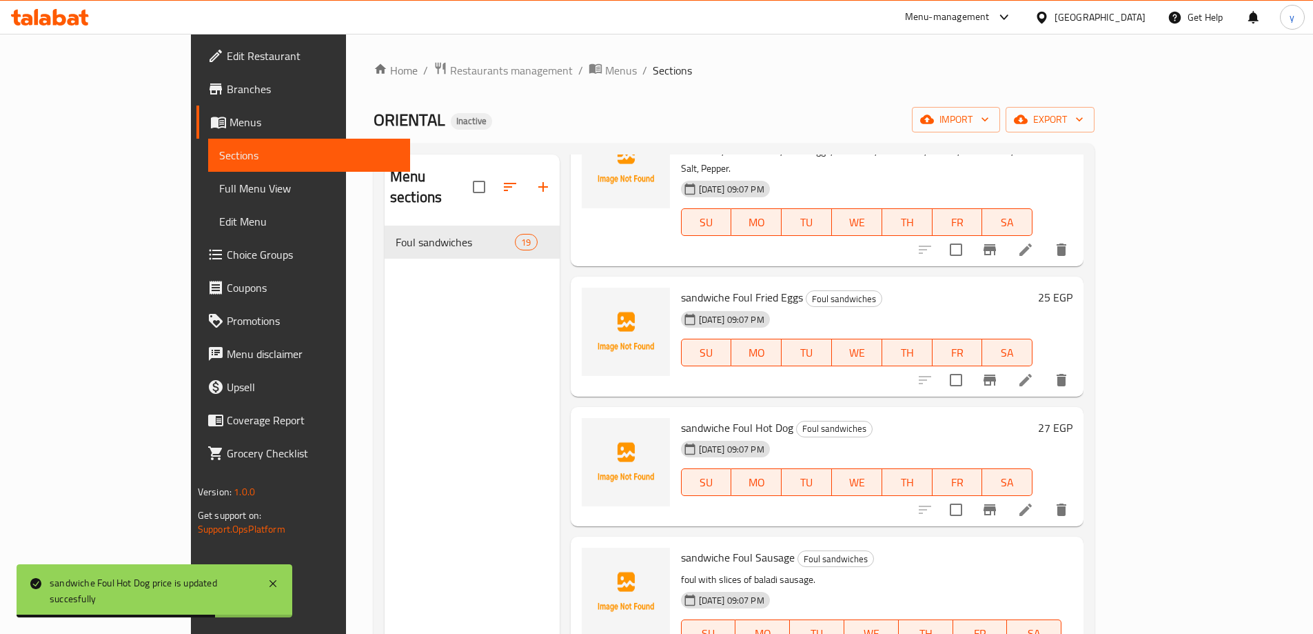
paste input "27"
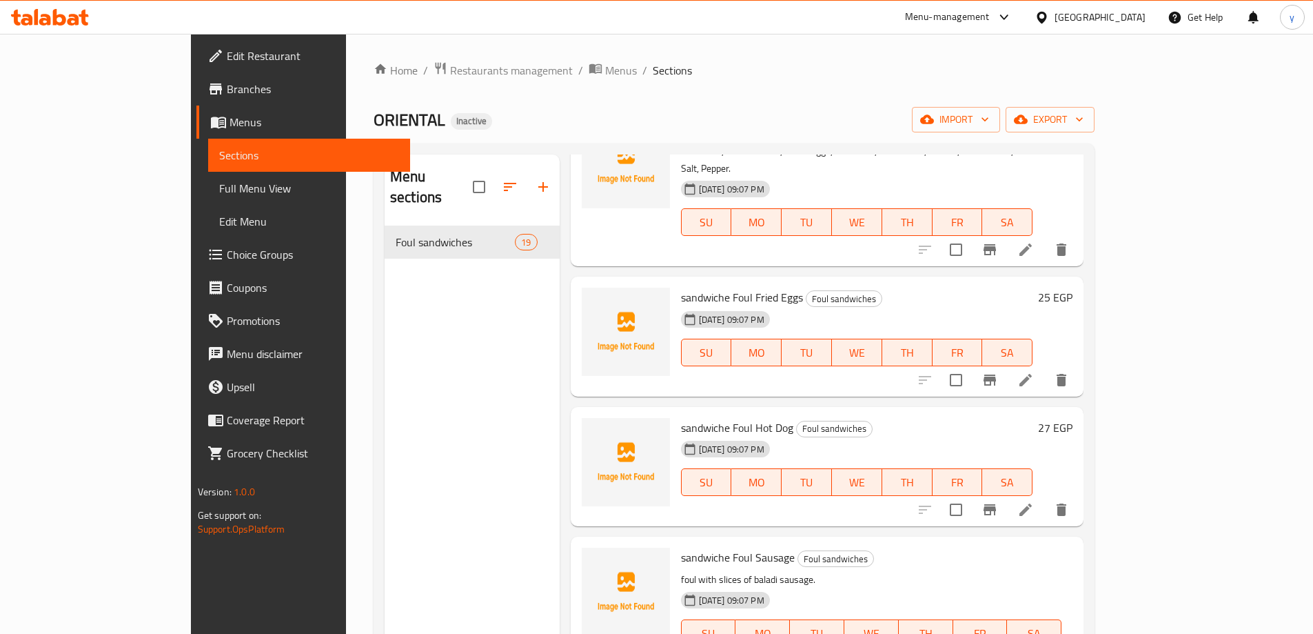
type input "27"
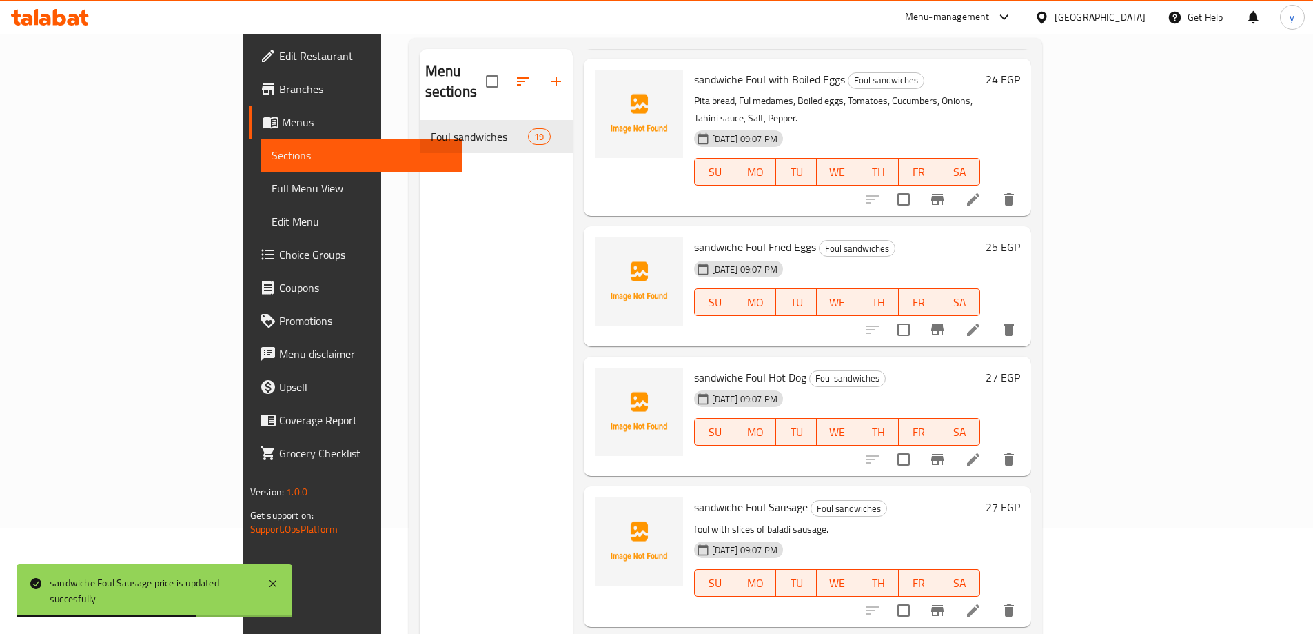
scroll to position [193, 0]
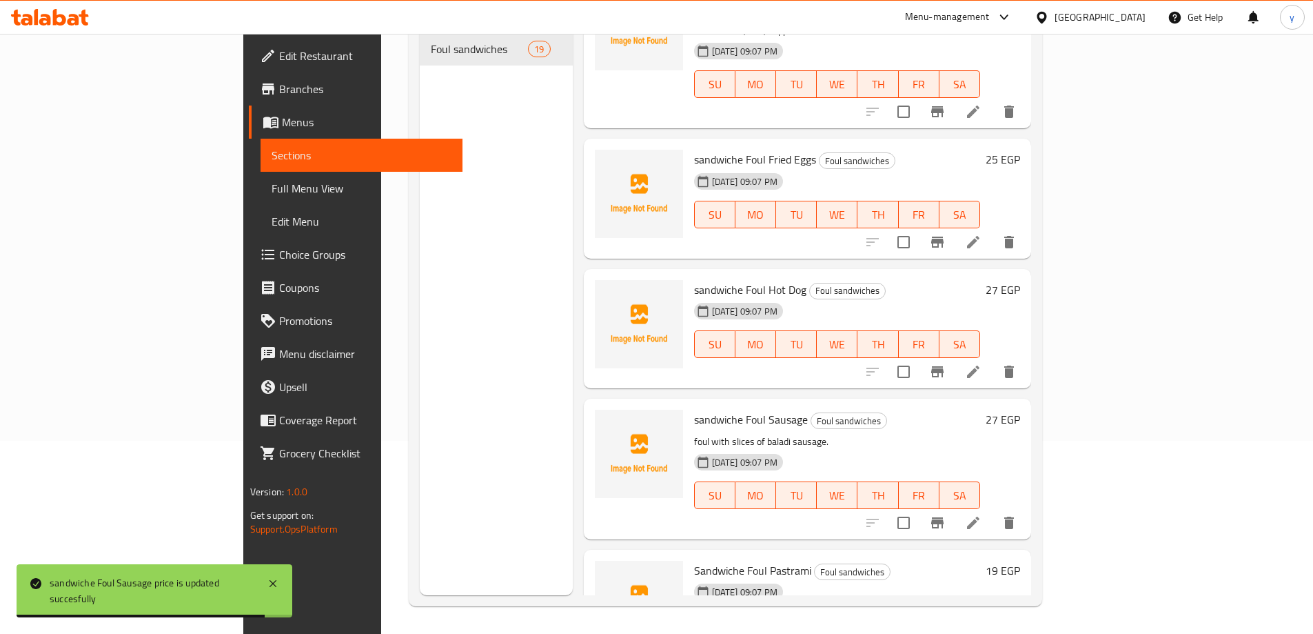
click at [1020, 561] on h6 "19 EGP" at bounding box center [1003, 570] width 34 height 19
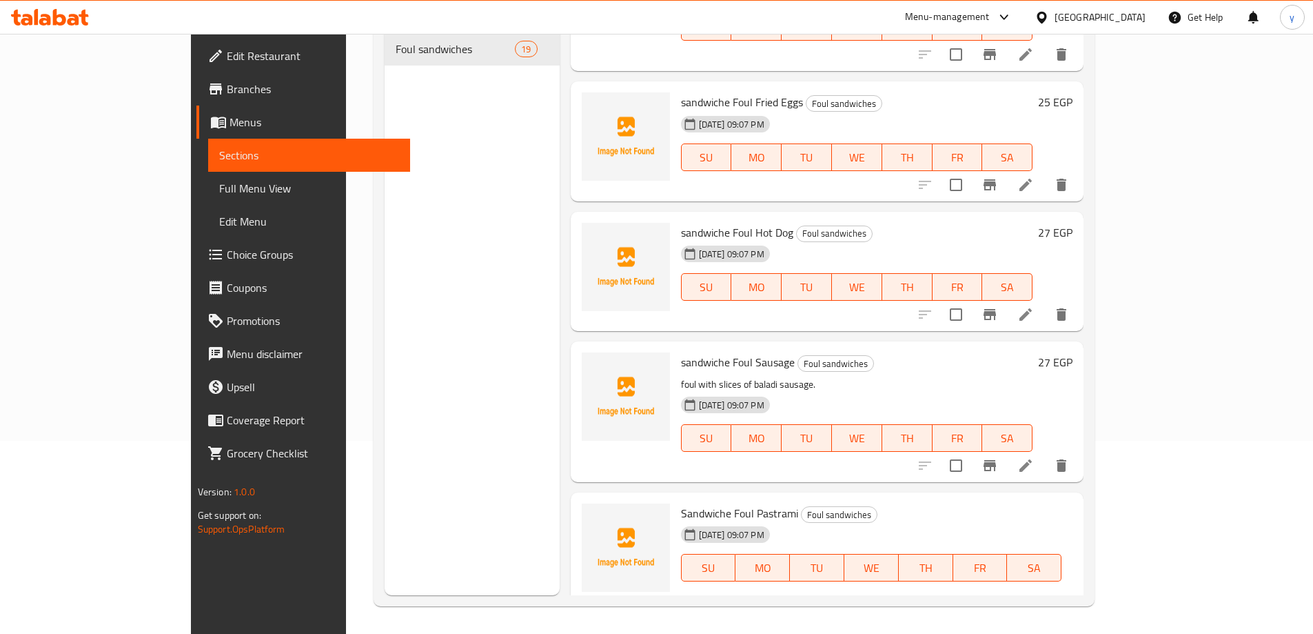
click at [851, 602] on input "19" at bounding box center [784, 616] width 133 height 28
paste input "27"
type input "27"
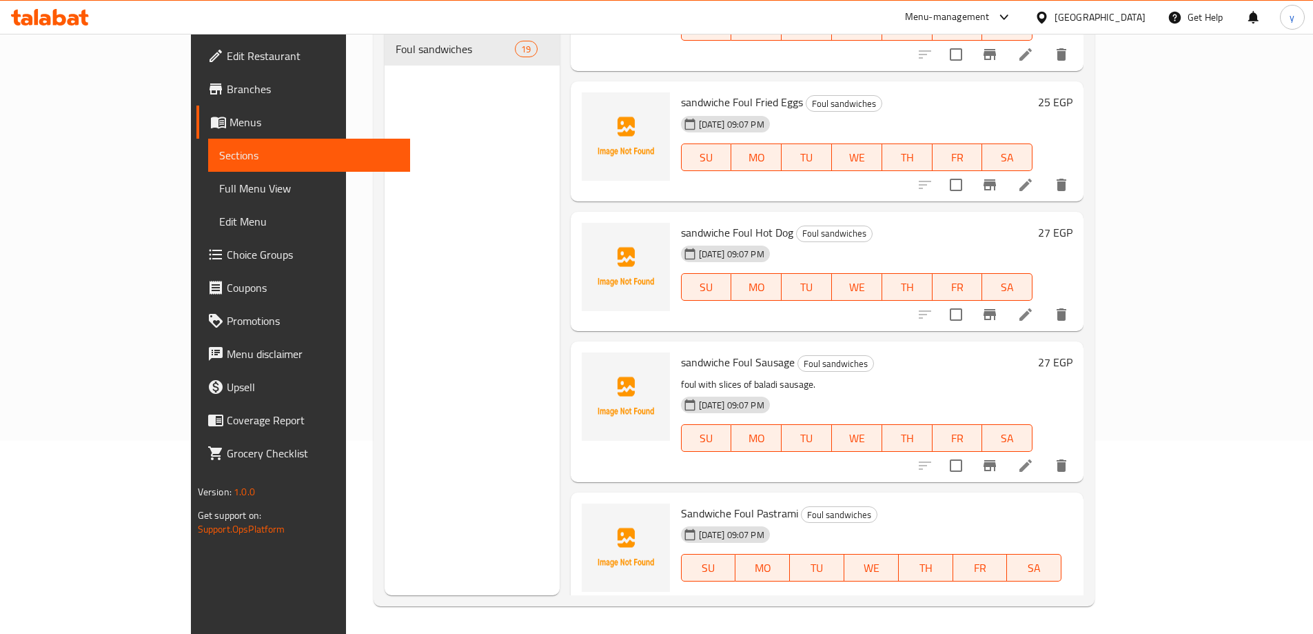
click at [907, 609] on icon "ok" at bounding box center [900, 616] width 14 height 14
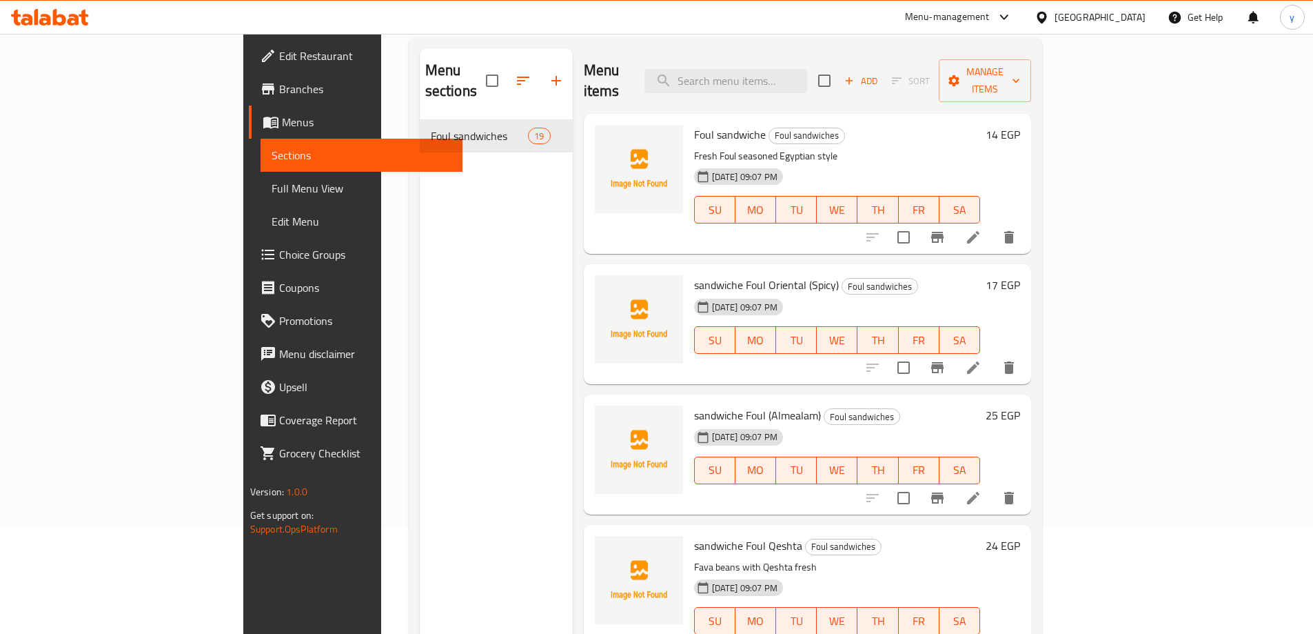
scroll to position [0, 0]
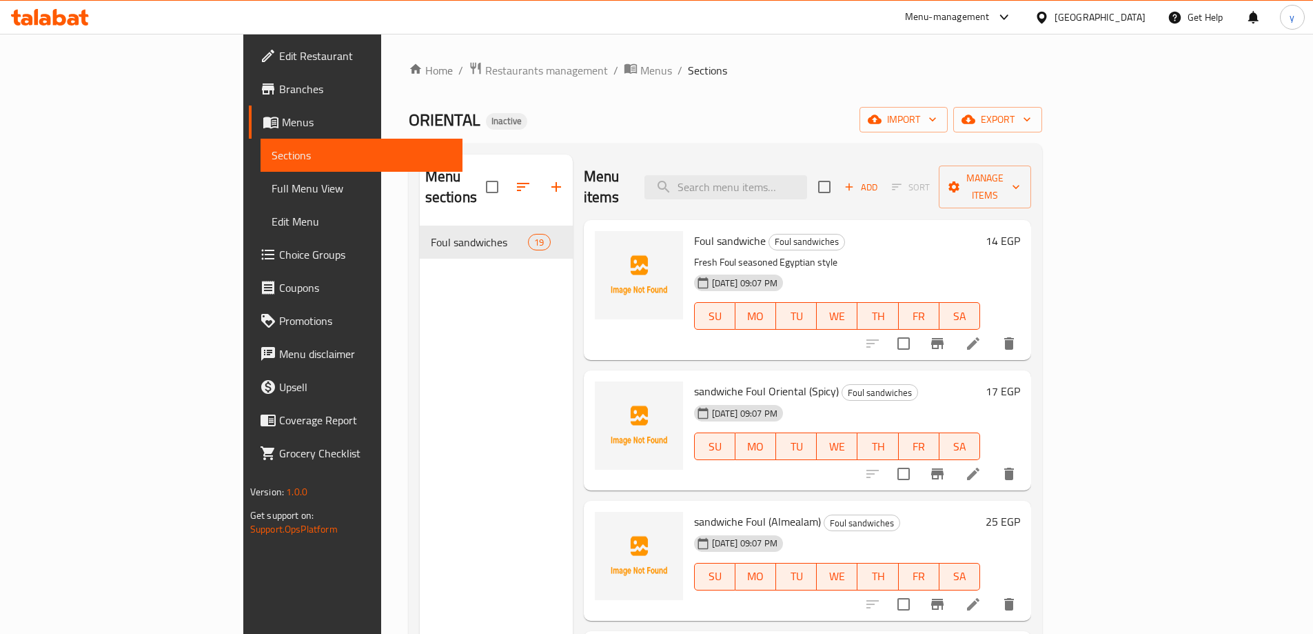
click at [982, 465] on icon at bounding box center [973, 473] width 17 height 17
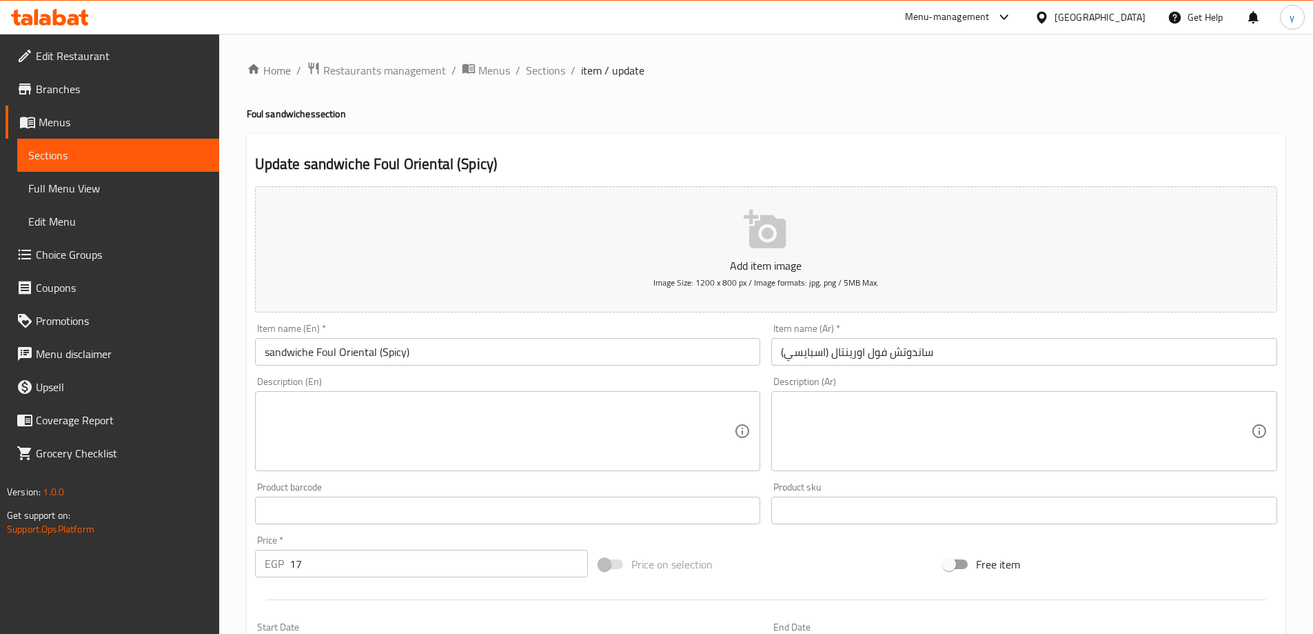
click at [923, 447] on textarea at bounding box center [1016, 431] width 470 height 65
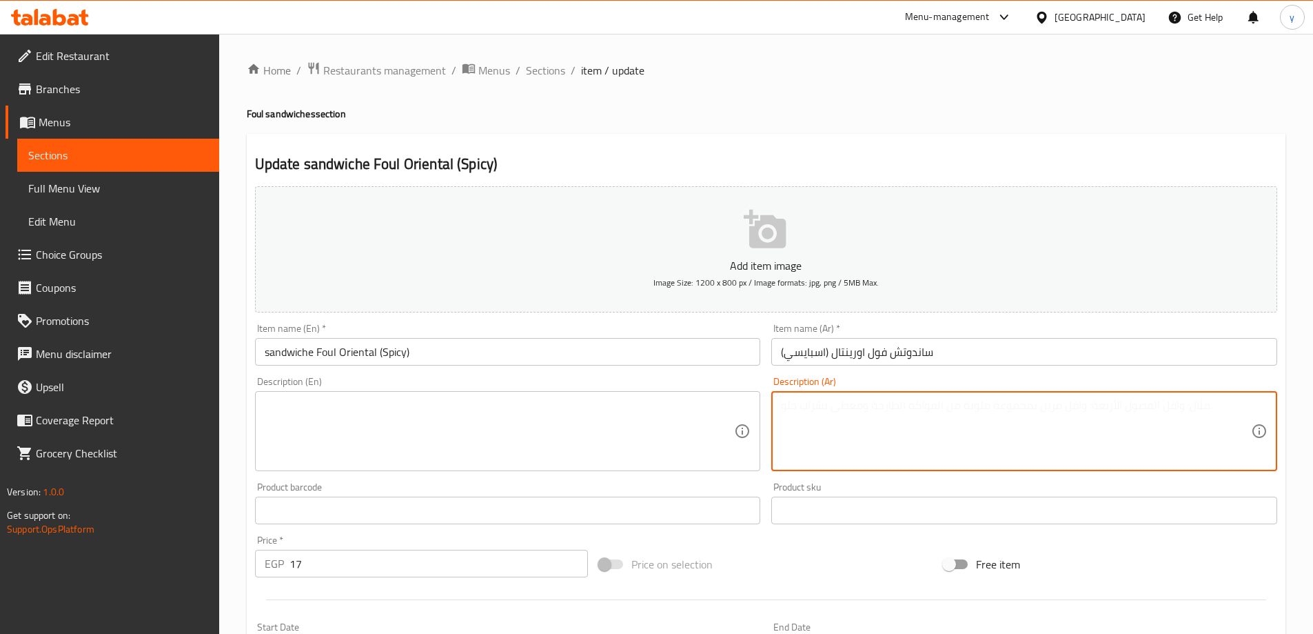
paste textarea "فول طماطم فلفل حامي طحينه ليمون"
click at [1212, 410] on textarea "فول طماطم فلفل حامي طحينه ليمون" at bounding box center [1016, 431] width 470 height 65
click at [1199, 405] on textarea "فول, طماطم, فلفل, حامي, طحينه, ليمون" at bounding box center [1016, 431] width 470 height 65
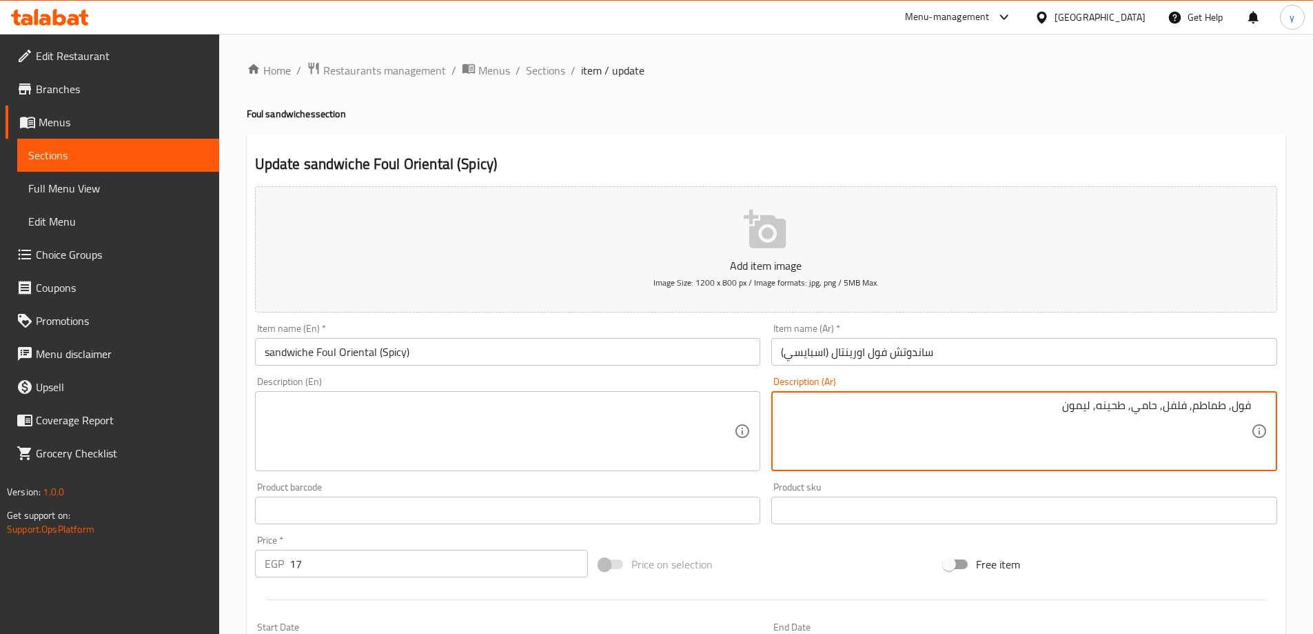
type textarea "فول, طماطم, فلفل, حامي, طحينه, ليمون"
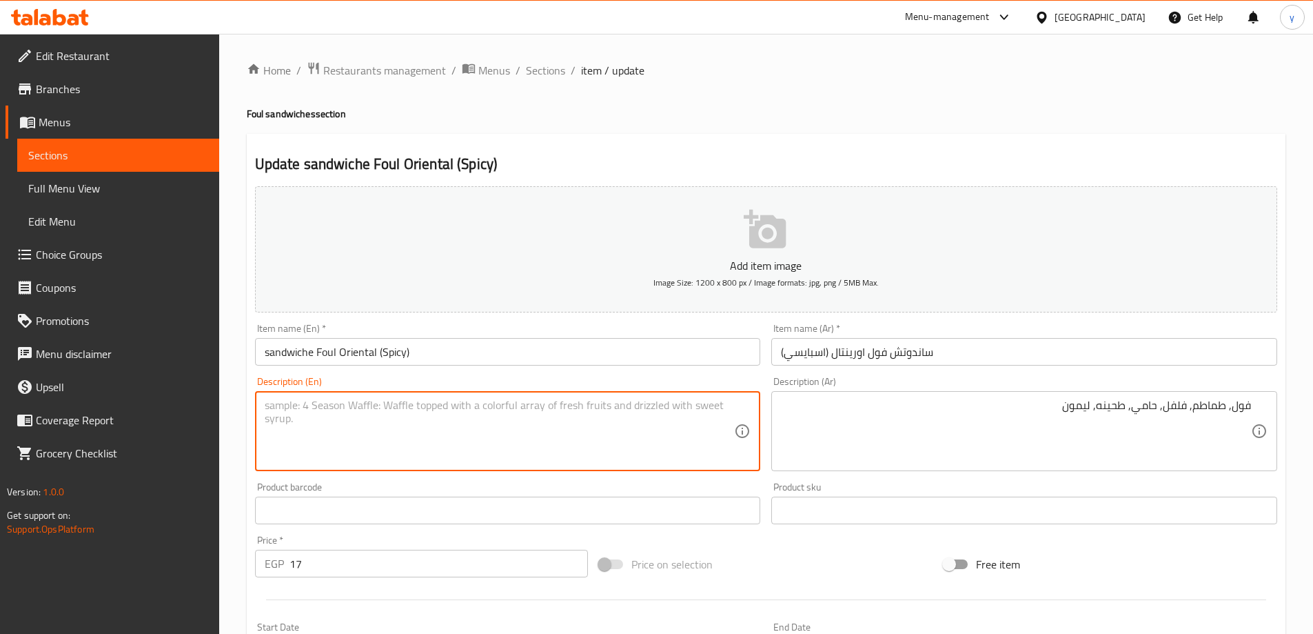
click at [492, 439] on textarea at bounding box center [500, 431] width 470 height 65
paste textarea "Beans, tomatoes, peppers, hot peppers, tahini, lemon"
click at [298, 412] on textarea "Beans, tomatoes, peppers, hot peppers, tahini, lemon" at bounding box center [500, 431] width 470 height 65
type textarea "Foul tomatoes peppers hot peppers tahini lemon"
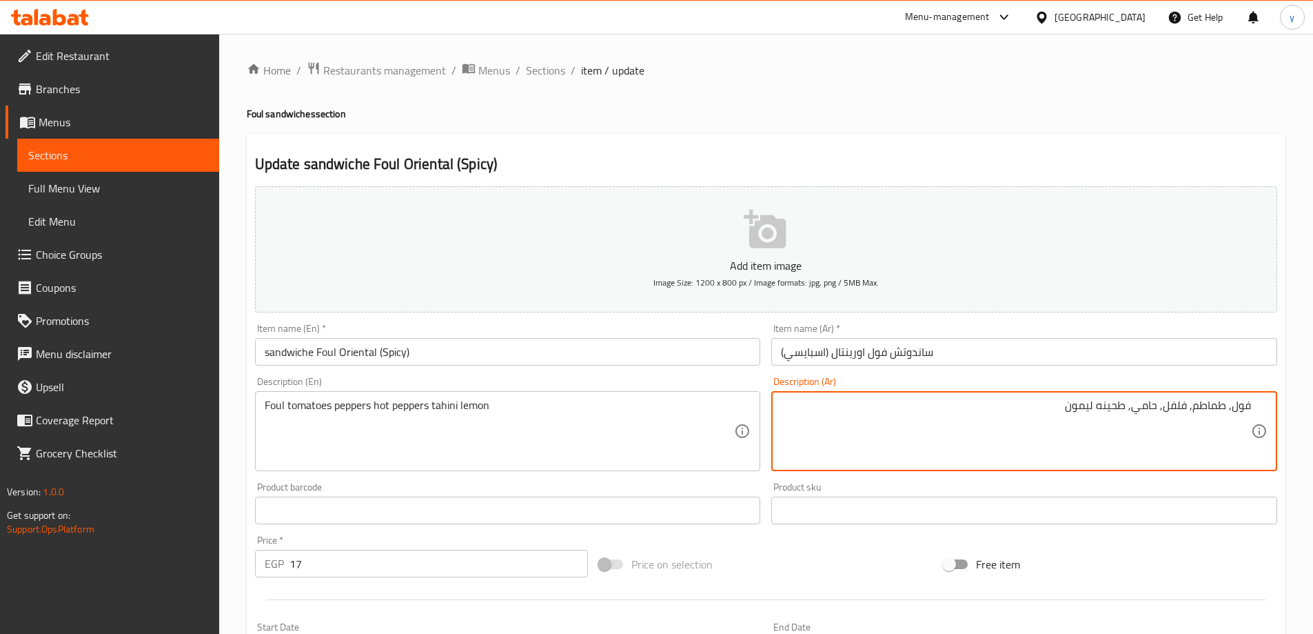
click at [1133, 412] on textarea "فول, طماطم, فلفل, حامي, طحينه ليمون" at bounding box center [1016, 431] width 470 height 65
click at [1165, 411] on textarea "فول, طماطم, فلفل, حامي طحينه ليمون" at bounding box center [1016, 431] width 470 height 65
click at [1193, 413] on textarea "فول, طماطم, فلفل حامي طحينه ليمون" at bounding box center [1016, 431] width 470 height 65
click at [1233, 413] on textarea "فول, طماطم فلفل حامي طحينه ليمون" at bounding box center [1016, 431] width 470 height 65
type textarea "فول طماطم فلفل حامي طحينه ليمون"
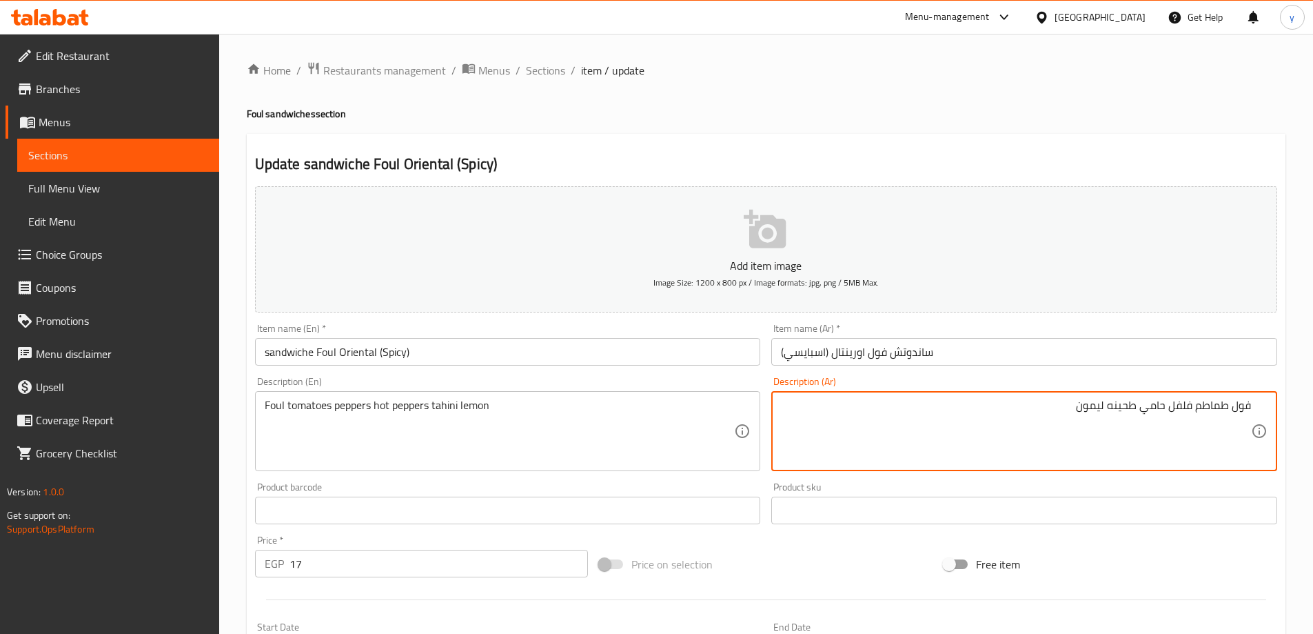
click at [603, 339] on input "sandwiche Foul Oriental (Spicy)" at bounding box center [508, 352] width 506 height 28
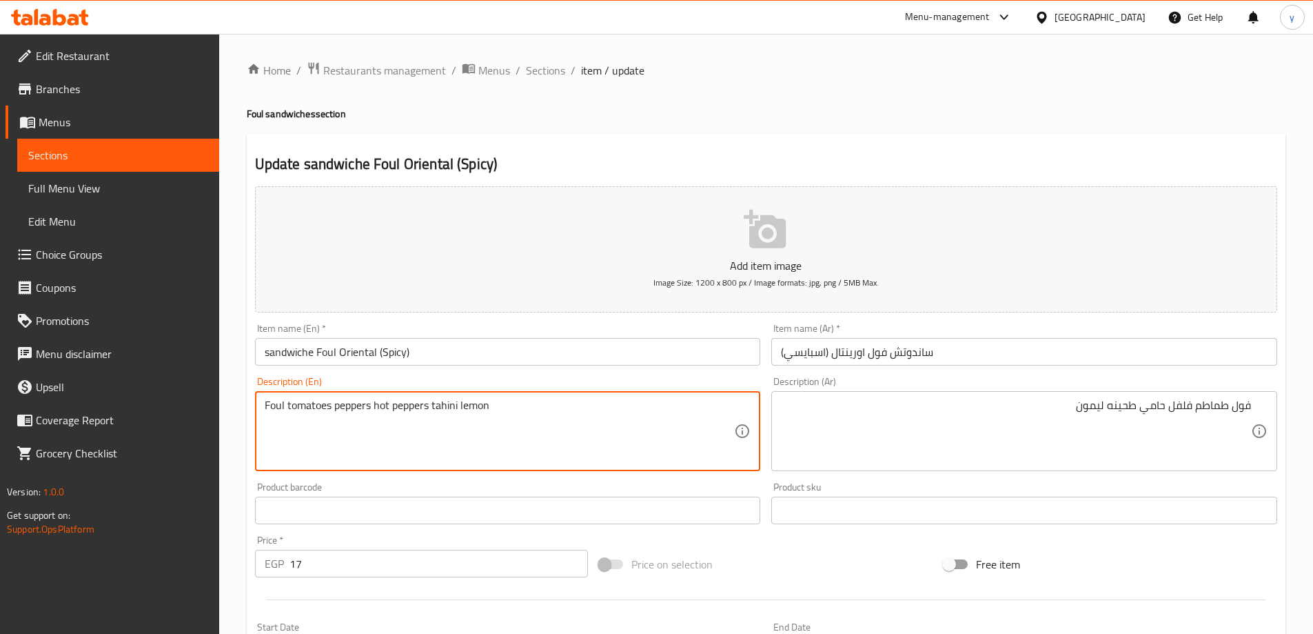
drag, startPoint x: 373, startPoint y: 409, endPoint x: 334, endPoint y: 410, distance: 38.6
type textarea "Foul tomatoes hot peppers tahini lemon"
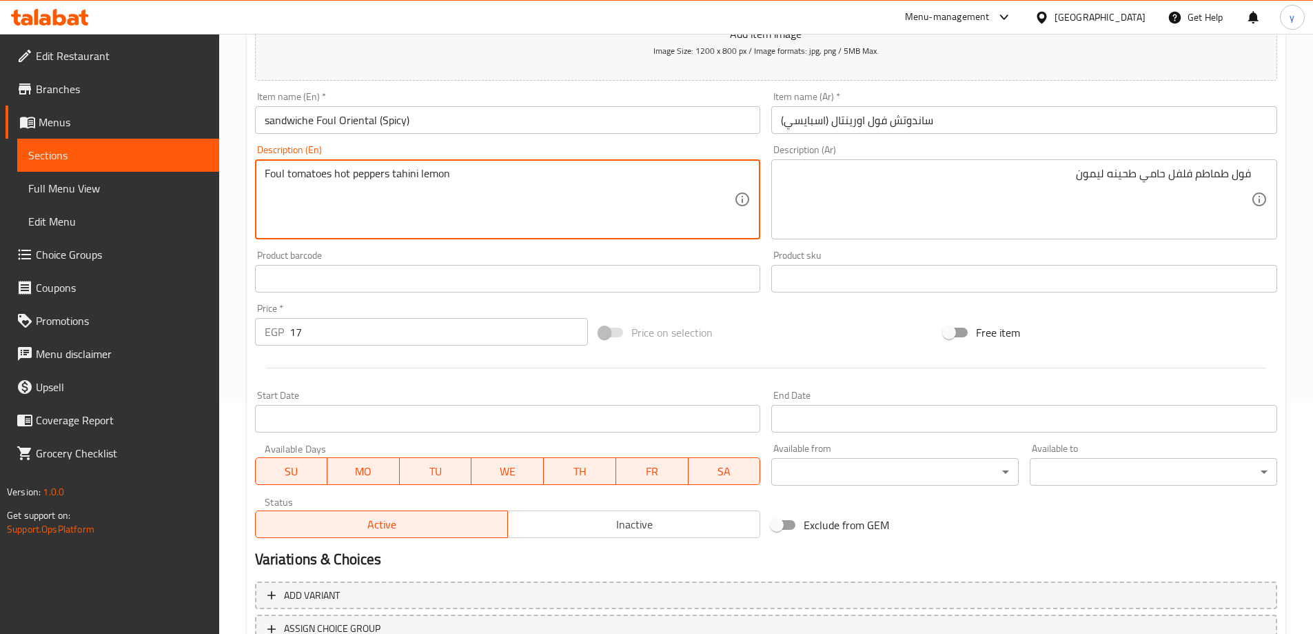
scroll to position [341, 0]
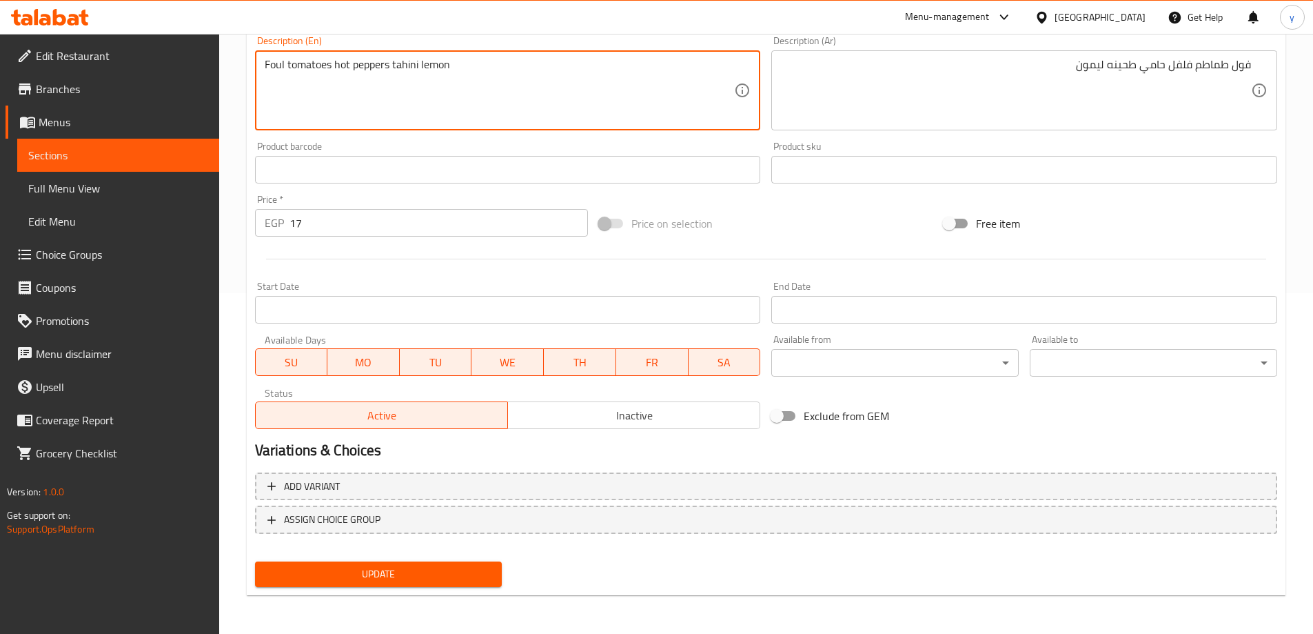
click at [355, 581] on span "Update" at bounding box center [378, 573] width 225 height 17
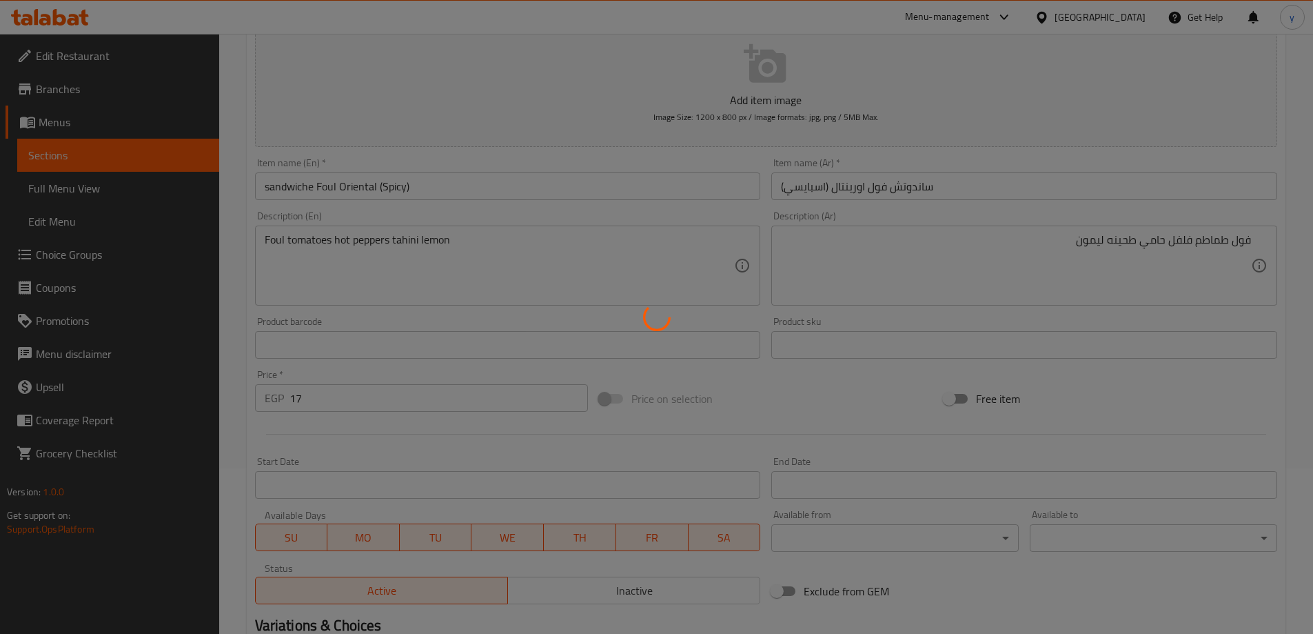
scroll to position [0, 0]
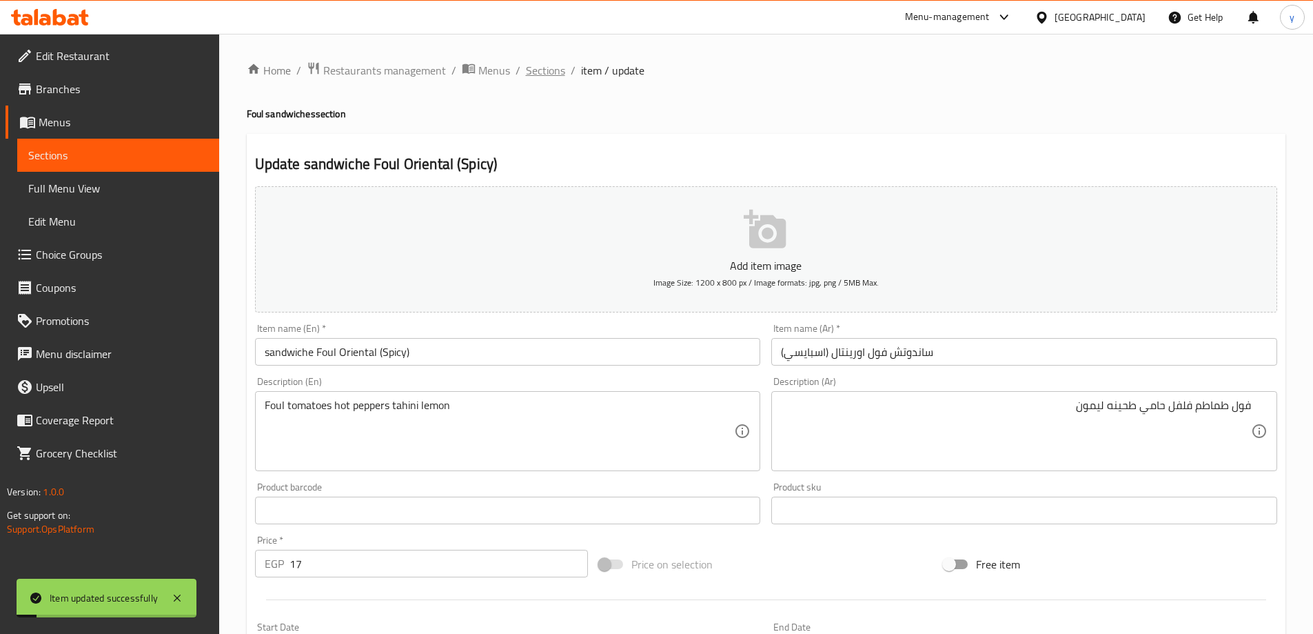
click at [543, 72] on span "Sections" at bounding box center [545, 70] width 39 height 17
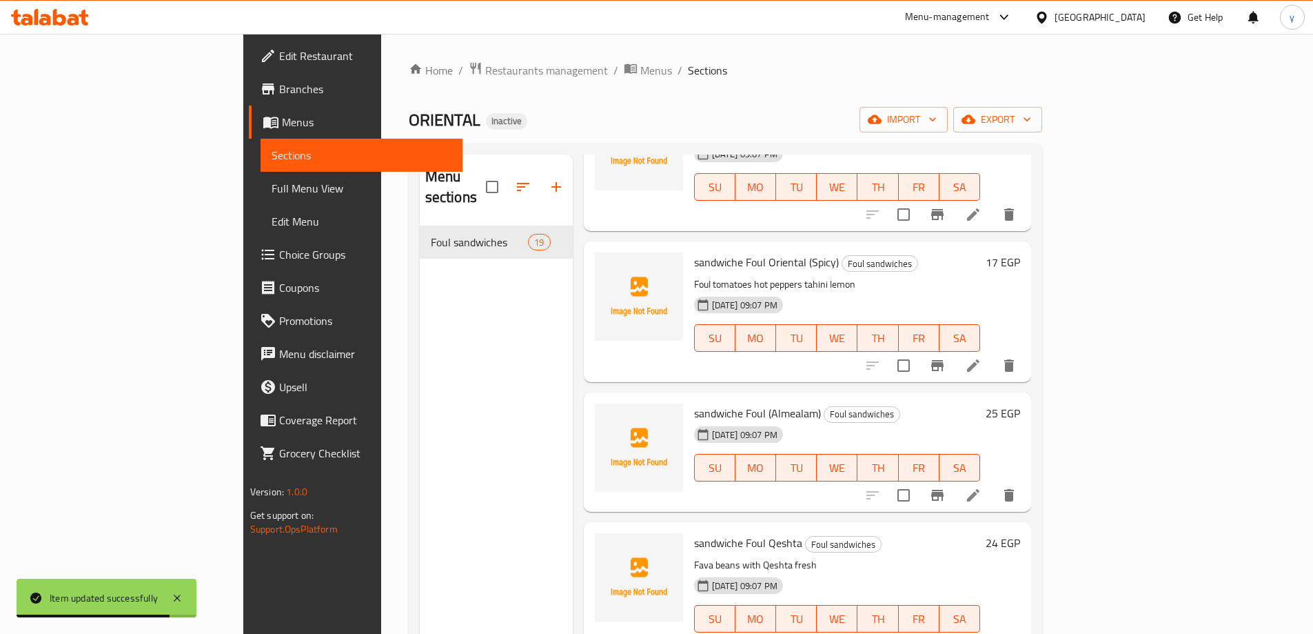
scroll to position [138, 0]
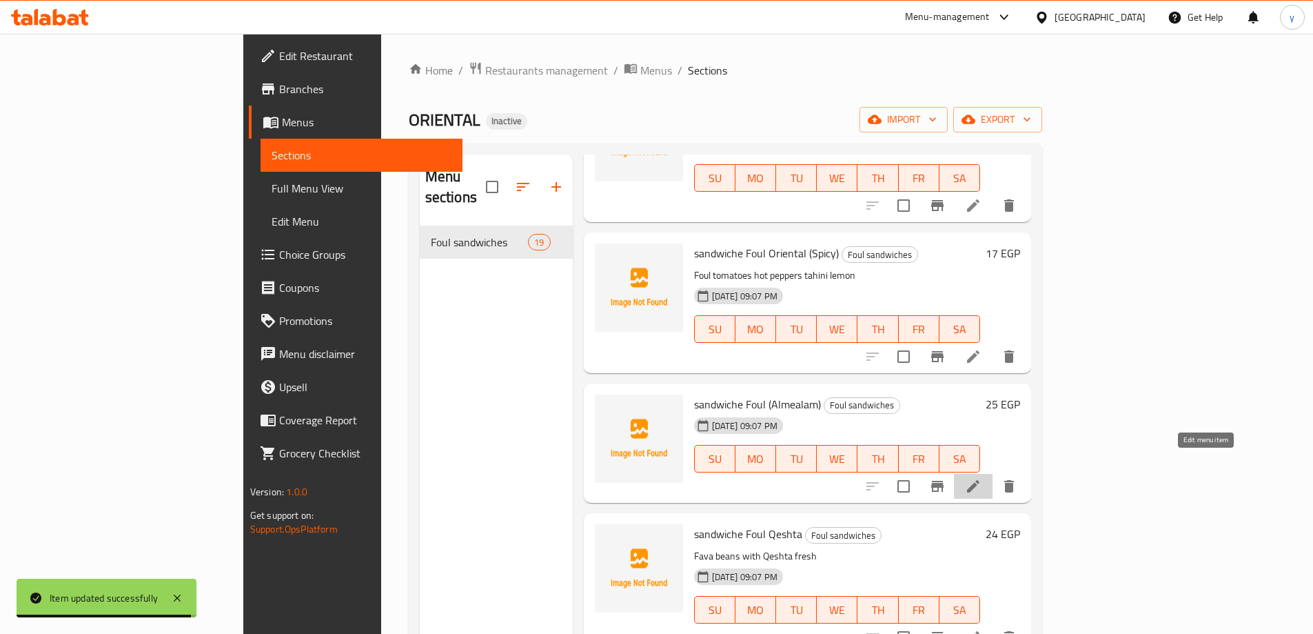
click at [982, 478] on icon at bounding box center [973, 486] width 17 height 17
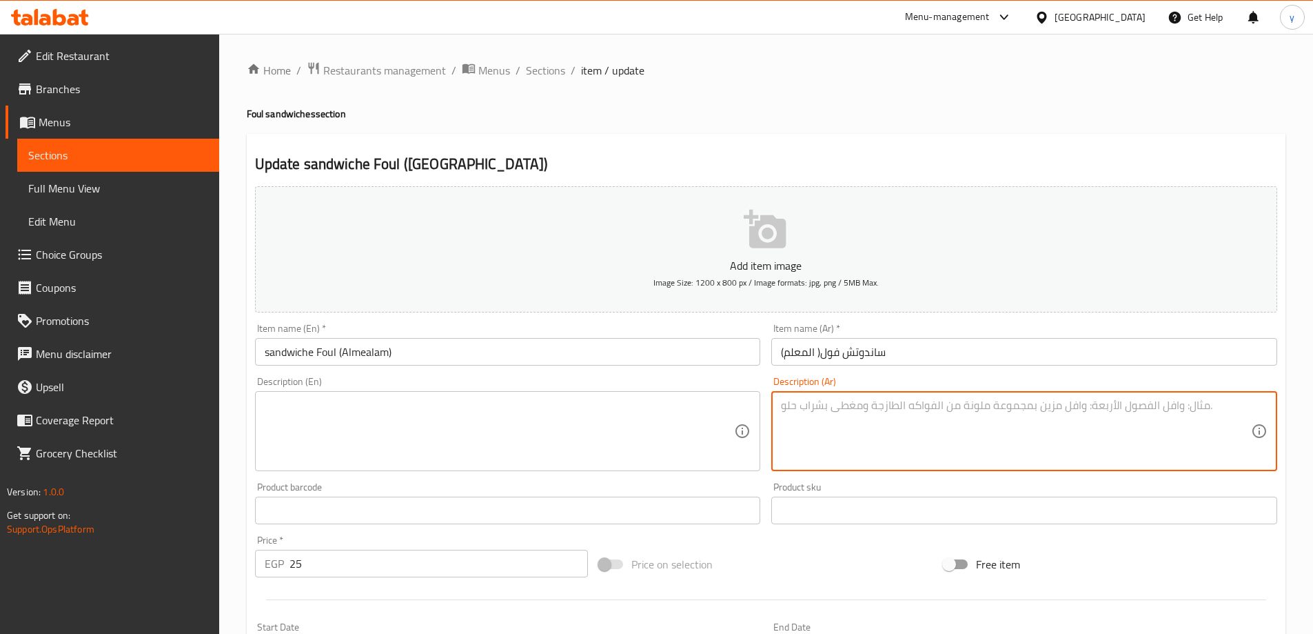
click at [896, 405] on textarea at bounding box center [1016, 431] width 470 height 65
paste textarea "فول بيض بصل فلفل حامي زيت حار"
click at [1220, 412] on textarea "فول بيض بصل فلفل حامي زيت حار" at bounding box center [1016, 431] width 470 height 65
click at [1192, 412] on textarea "فول بيض بصل فلفل حامي زيت حار" at bounding box center [1016, 431] width 470 height 65
click at [1182, 408] on textarea "فول بيض بصل فلفل حامي زيت حار" at bounding box center [1016, 431] width 470 height 65
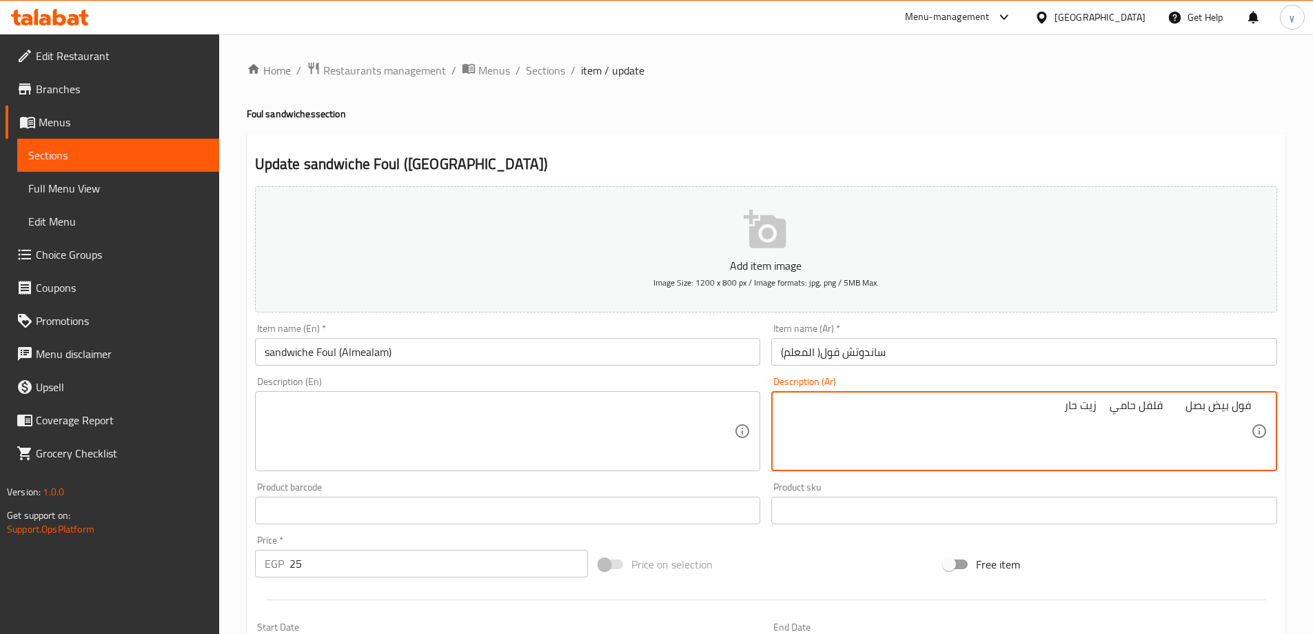
click at [1171, 408] on textarea "فول بيض بصل فلفل حامي زيت حار" at bounding box center [1016, 431] width 470 height 65
click at [1120, 412] on textarea "فول بيض بصل فلفل حامي زيت حار" at bounding box center [1016, 431] width 470 height 65
type textarea "فول بيض بصل فلفل حامي زيت حار"
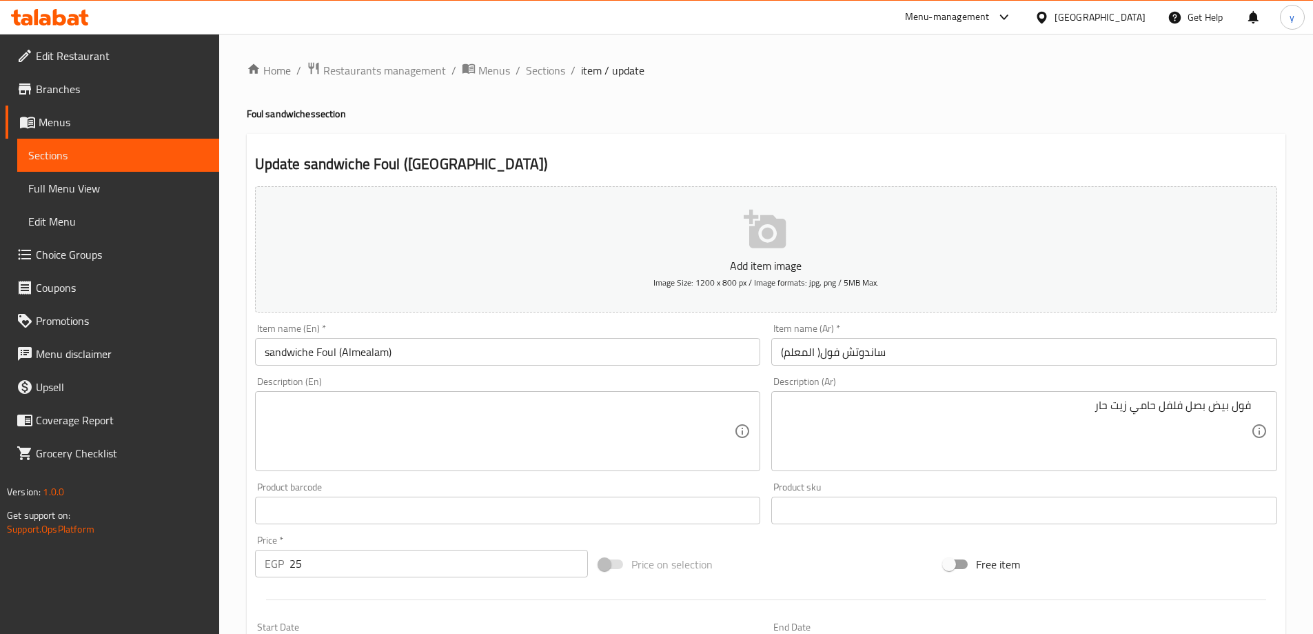
click at [623, 415] on textarea at bounding box center [500, 431] width 470 height 65
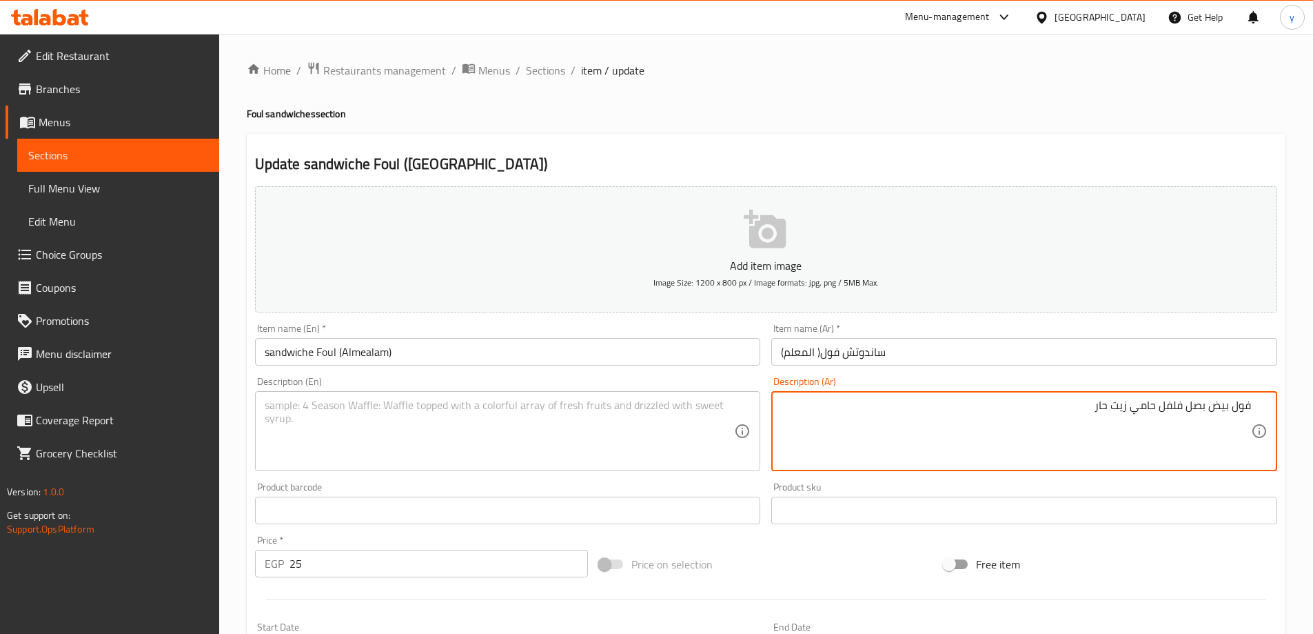
click at [1215, 404] on textarea "فول بيض بصل فلفل حامي زيت حار" at bounding box center [1016, 431] width 470 height 65
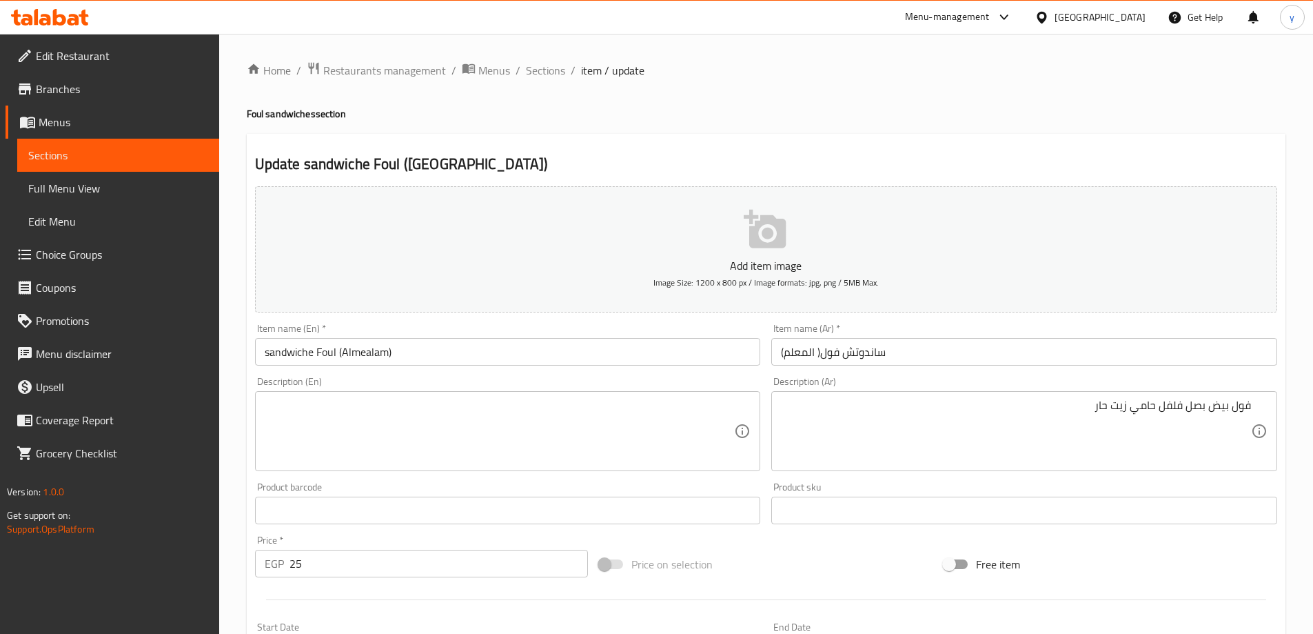
click at [314, 455] on textarea at bounding box center [500, 431] width 470 height 65
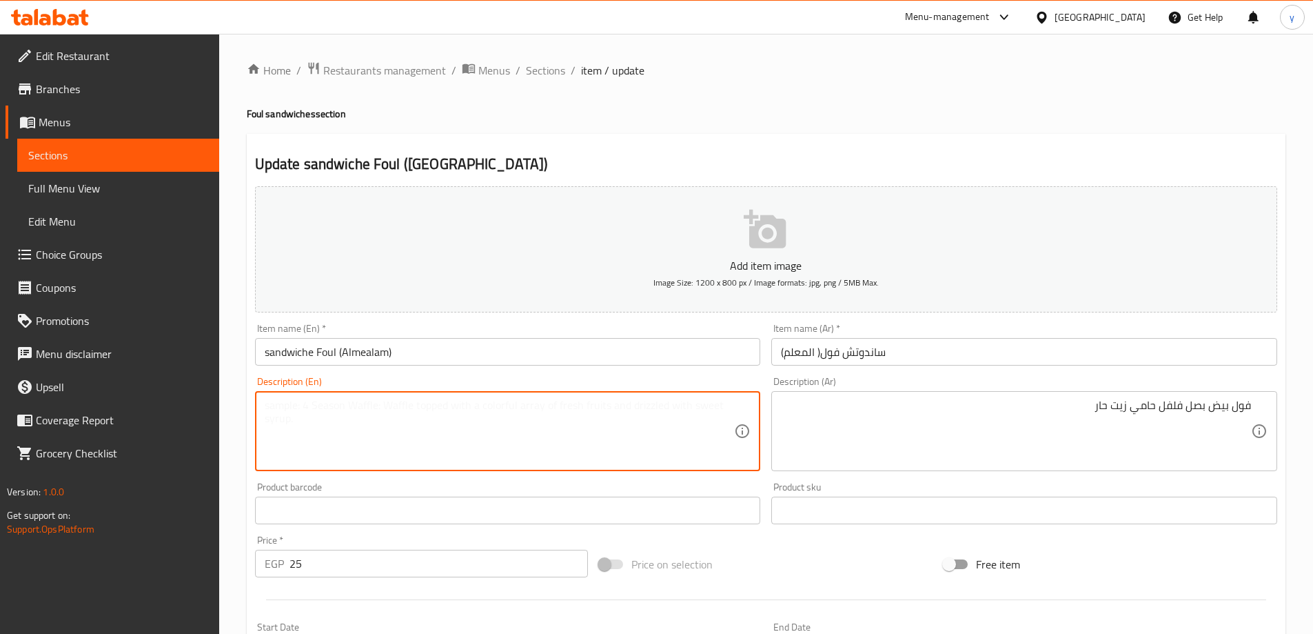
paste textarea "Beans, eggs, onions, hot peppers, hot oil"
click at [281, 412] on textarea "Beans, eggs, onions, hot peppers, hot oil" at bounding box center [500, 431] width 470 height 65
drag, startPoint x: 405, startPoint y: 408, endPoint x: 516, endPoint y: 423, distance: 112.0
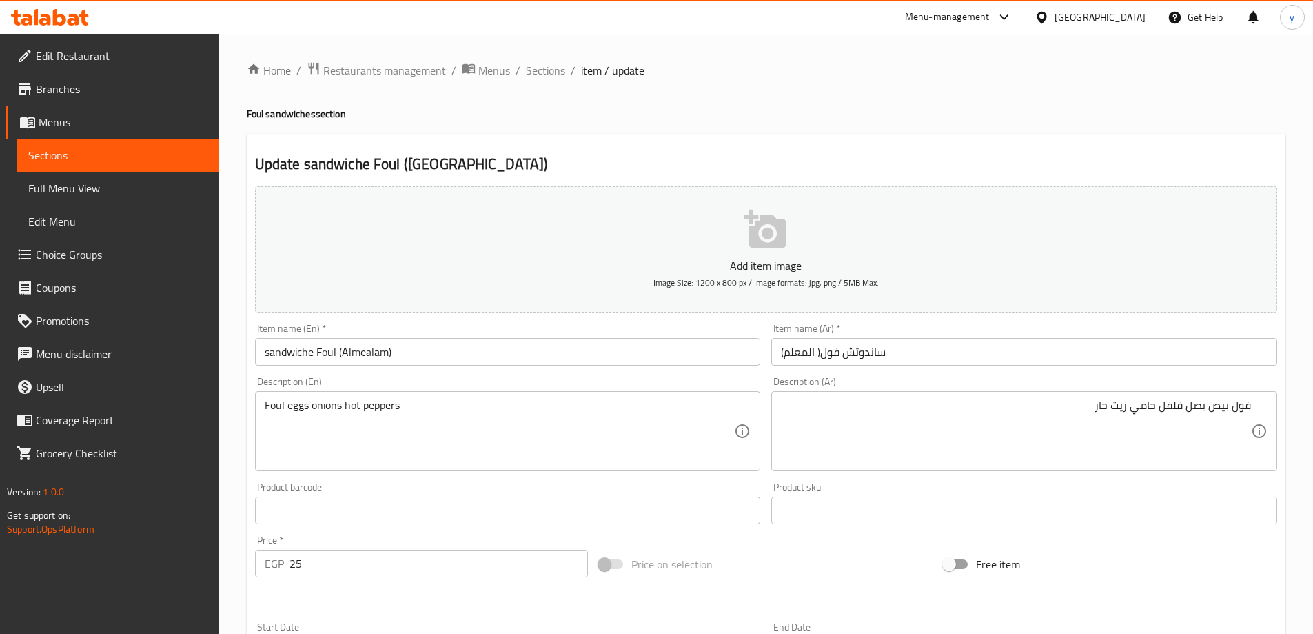
click at [541, 412] on textarea "Foul eggs onions hot peppers" at bounding box center [500, 431] width 470 height 65
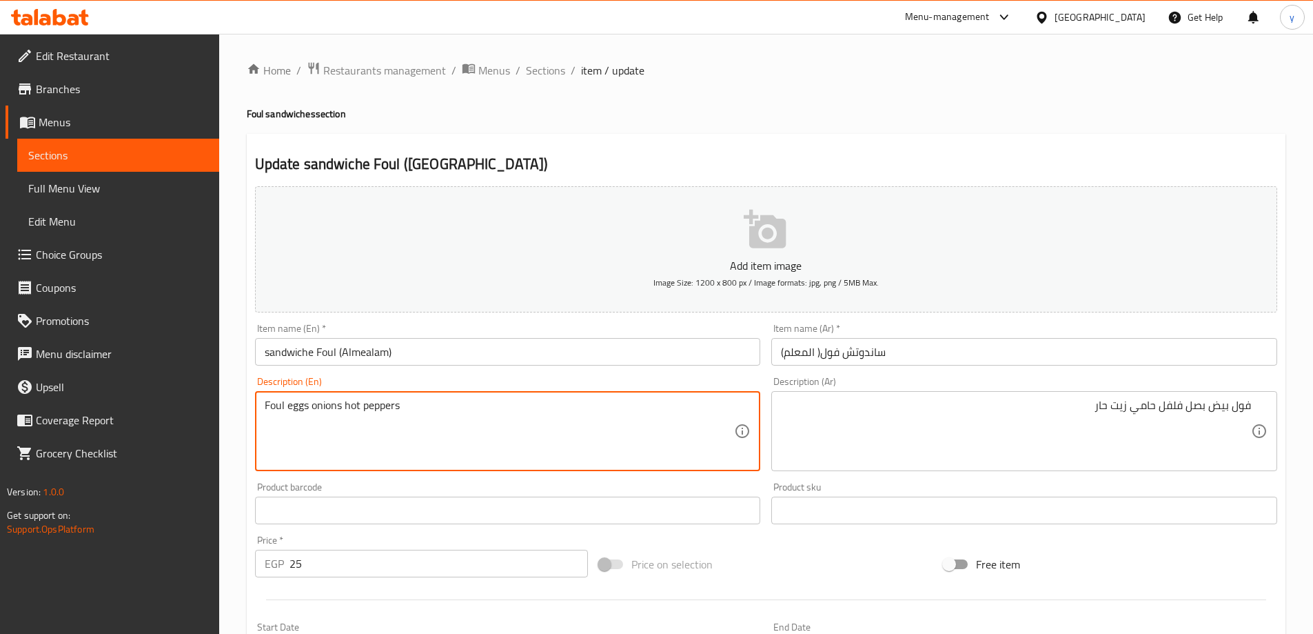
paste textarea "Flaxseed Oil"
click at [407, 408] on textarea "Foul eggs onions hot peppers Flaxseed Oil" at bounding box center [500, 431] width 470 height 65
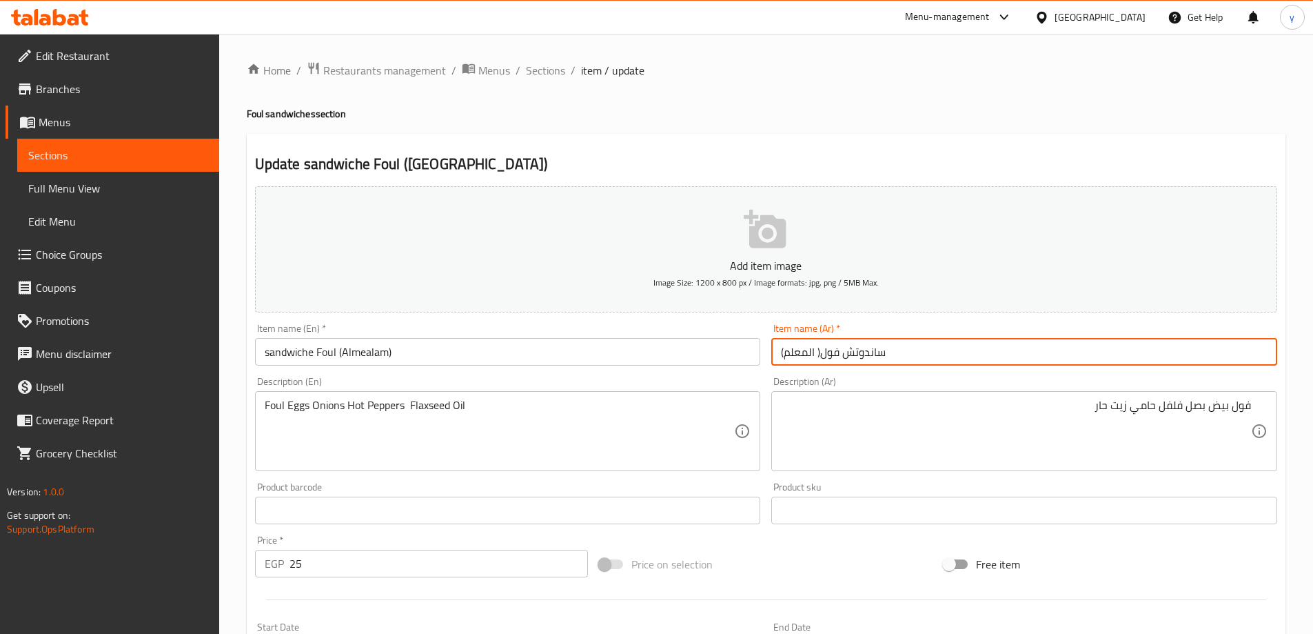
drag, startPoint x: 432, startPoint y: 417, endPoint x: 816, endPoint y: 357, distance: 388.0
click at [816, 357] on input "ساندوتش فول( المعلم)" at bounding box center [1025, 352] width 506 height 28
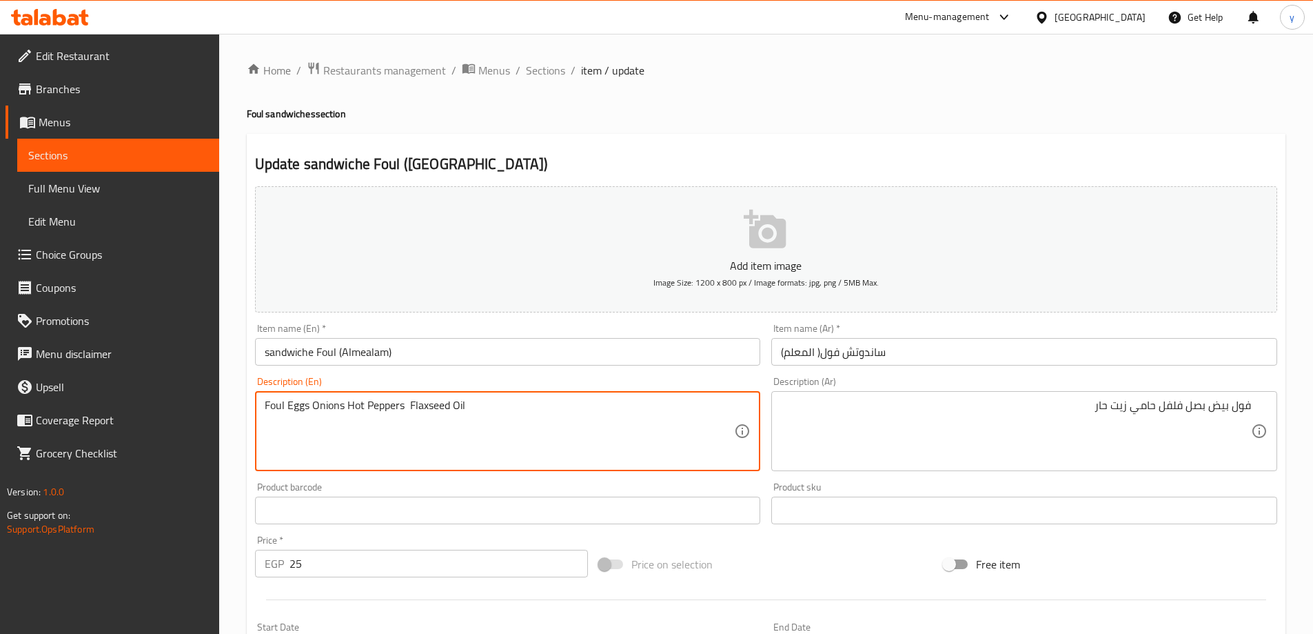
click at [390, 417] on textarea "Foul Eggs Onions Hot Peppers Flaxseed Oil" at bounding box center [500, 431] width 470 height 65
click at [405, 405] on textarea "Foul Eggs Onions Hot Peppers Flaxseed Oil" at bounding box center [500, 431] width 470 height 65
click at [351, 407] on textarea "Foul eggs onions chili flaxseed oil" at bounding box center [500, 431] width 470 height 65
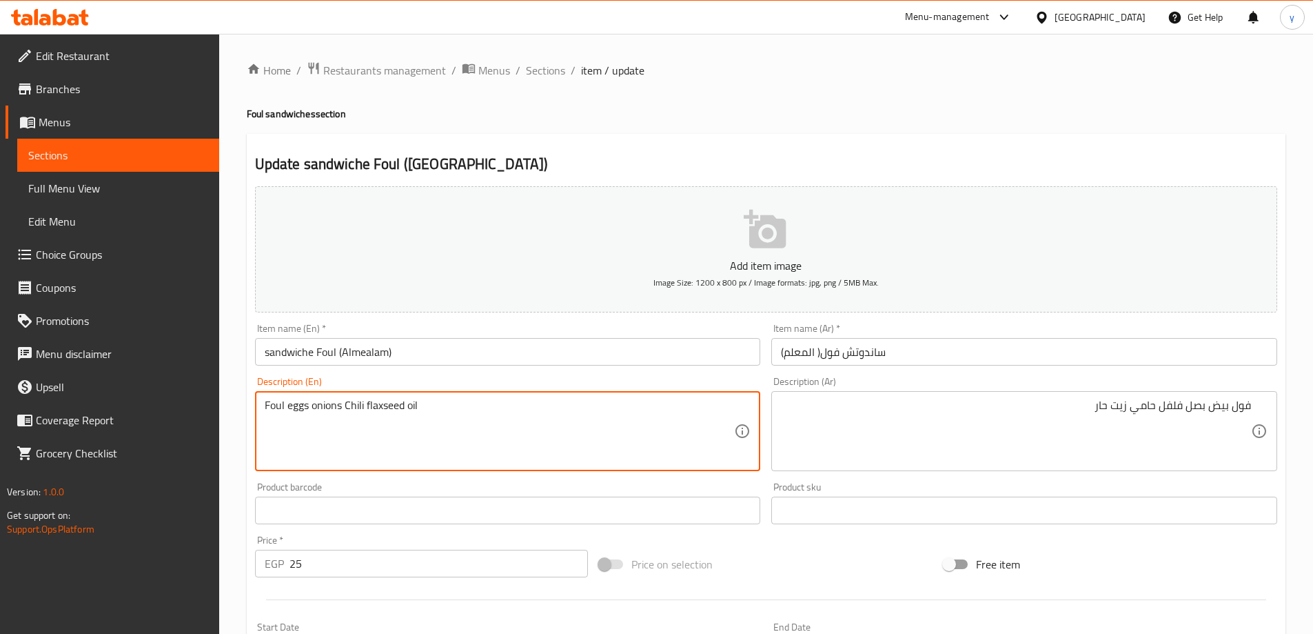
type textarea "Foul eggs onions Chili flaxseed oil"
click at [350, 404] on textarea "Foul eggs onions chili flaxseed oil" at bounding box center [500, 431] width 470 height 65
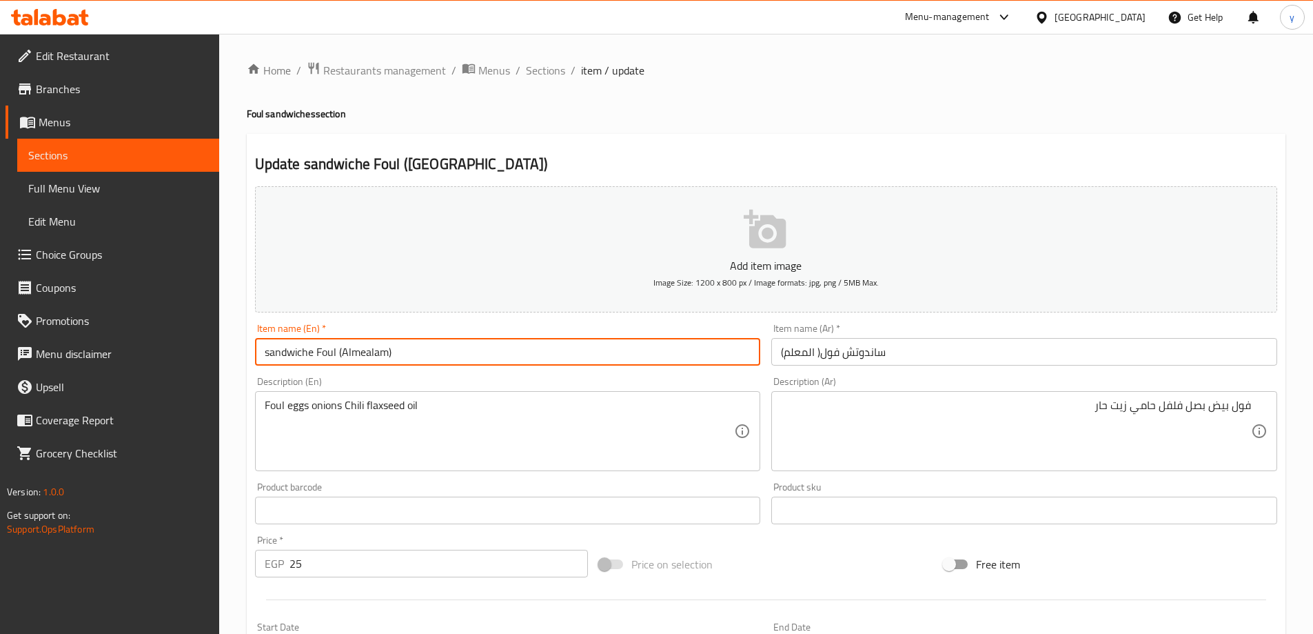
click at [503, 365] on input "sandwiche Foul (Almealam)" at bounding box center [508, 352] width 506 height 28
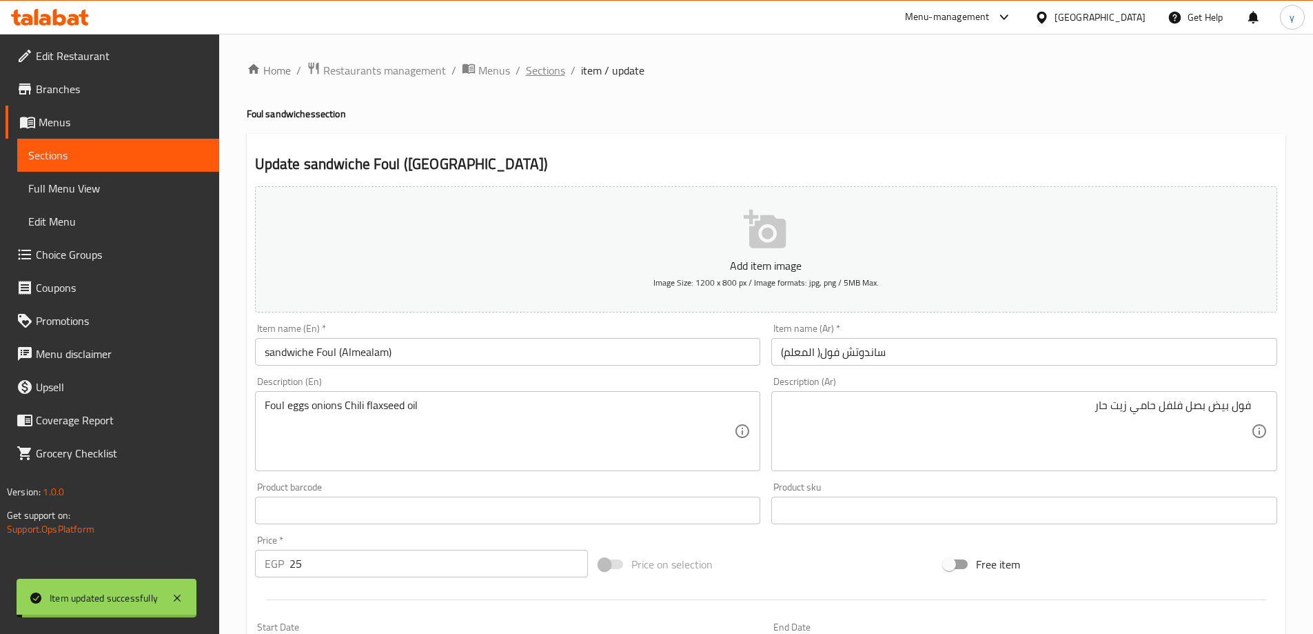
click at [549, 68] on span "Sections" at bounding box center [545, 70] width 39 height 17
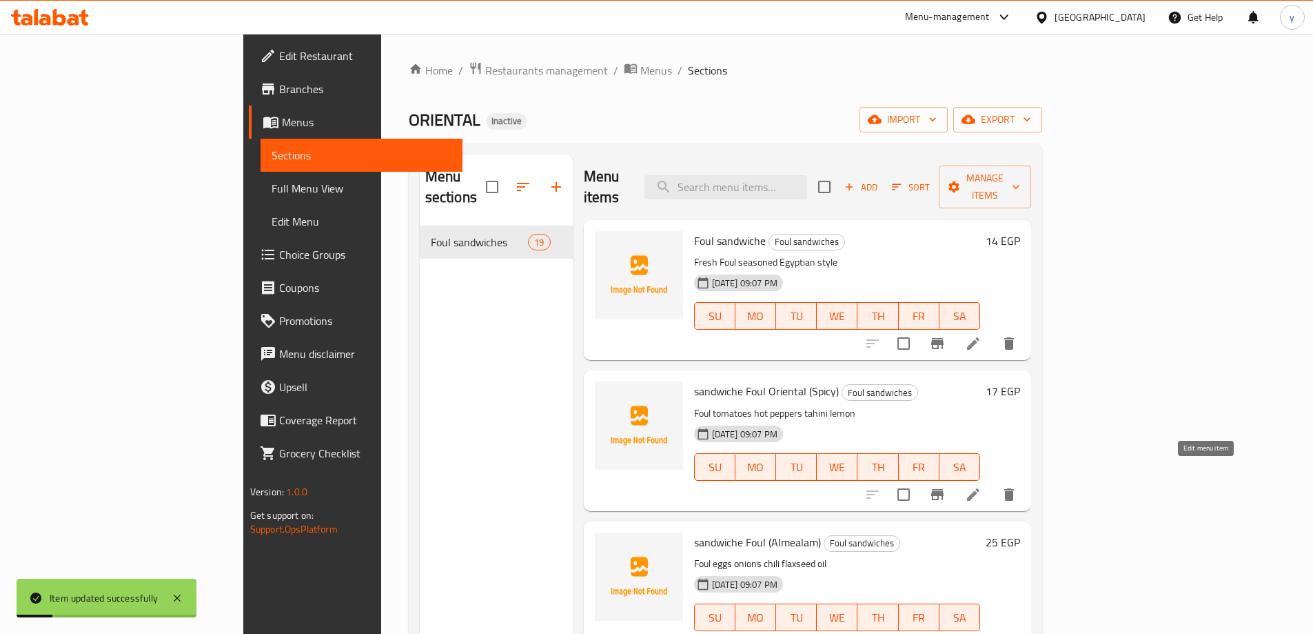
click at [982, 486] on icon at bounding box center [973, 494] width 17 height 17
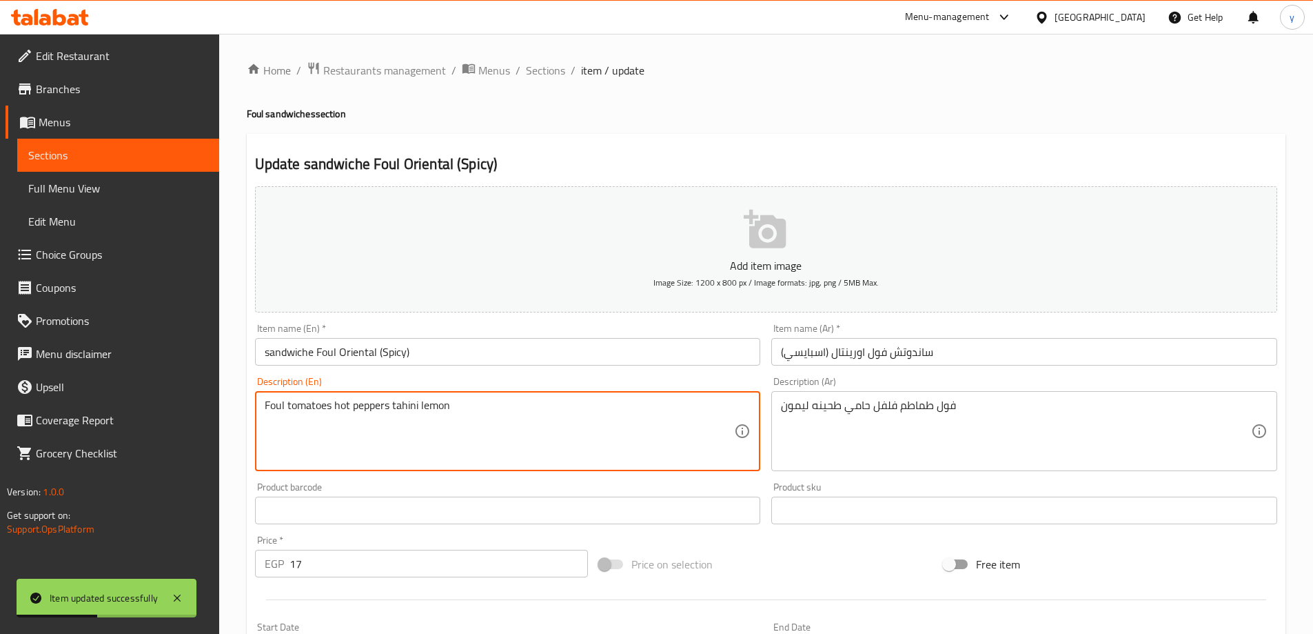
drag, startPoint x: 388, startPoint y: 406, endPoint x: 334, endPoint y: 410, distance: 54.6
paste textarea "Chili"
type textarea "Foul tomatoes Chili tahini lemon"
click at [472, 347] on input "sandwiche Foul Oriental (Spicy)" at bounding box center [508, 352] width 506 height 28
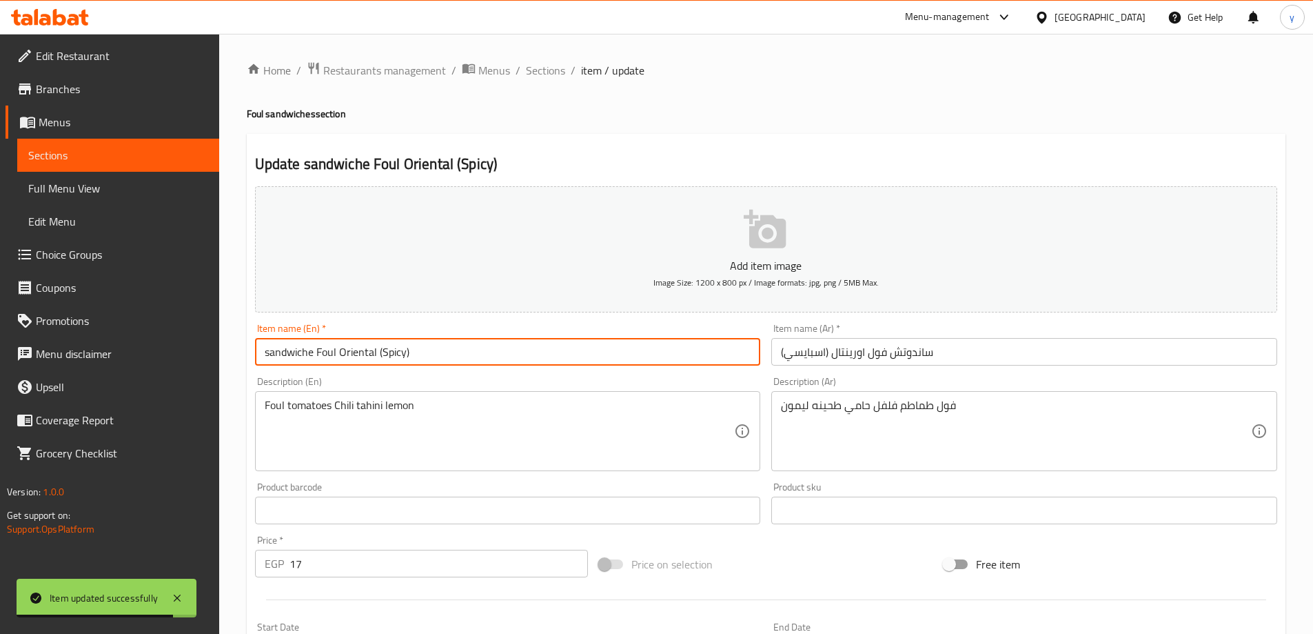
click at [541, 68] on span "Sections" at bounding box center [545, 70] width 39 height 17
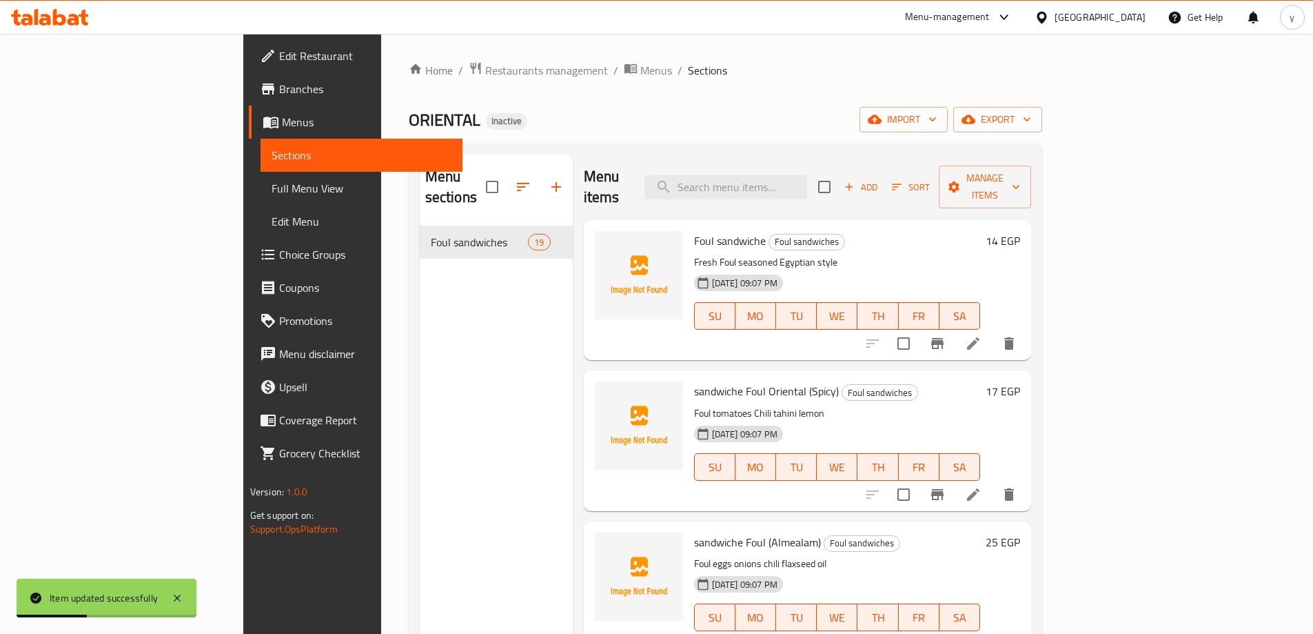
click at [272, 183] on span "Full Menu View" at bounding box center [362, 188] width 180 height 17
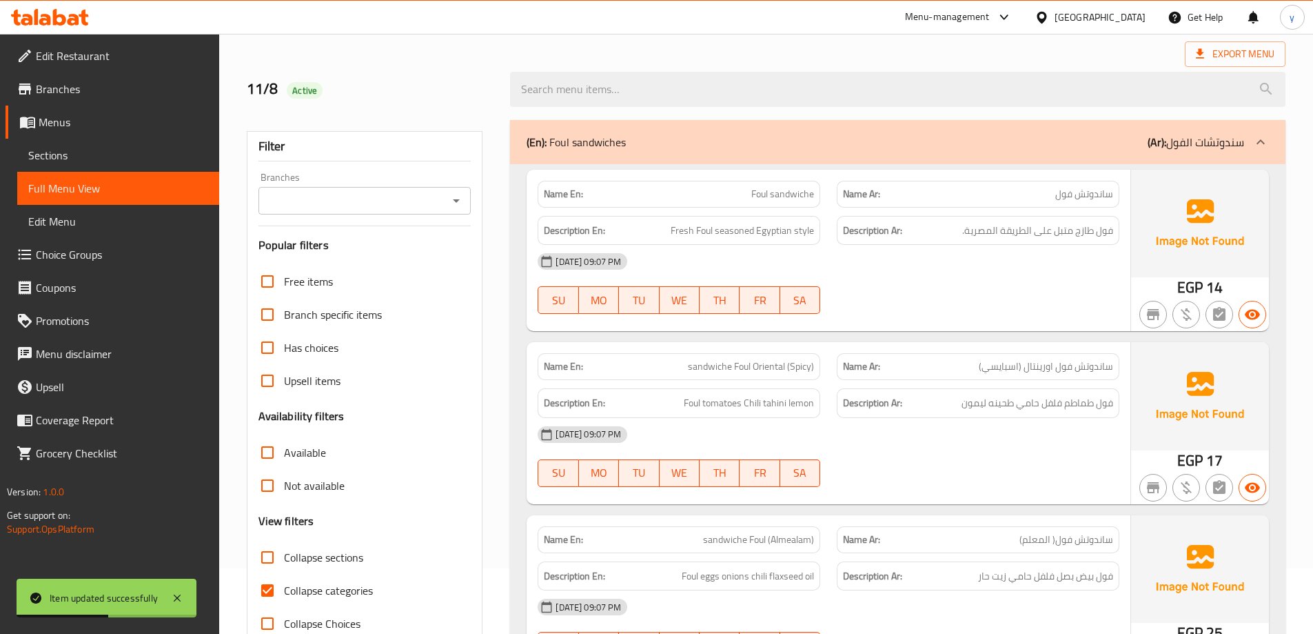
scroll to position [138, 0]
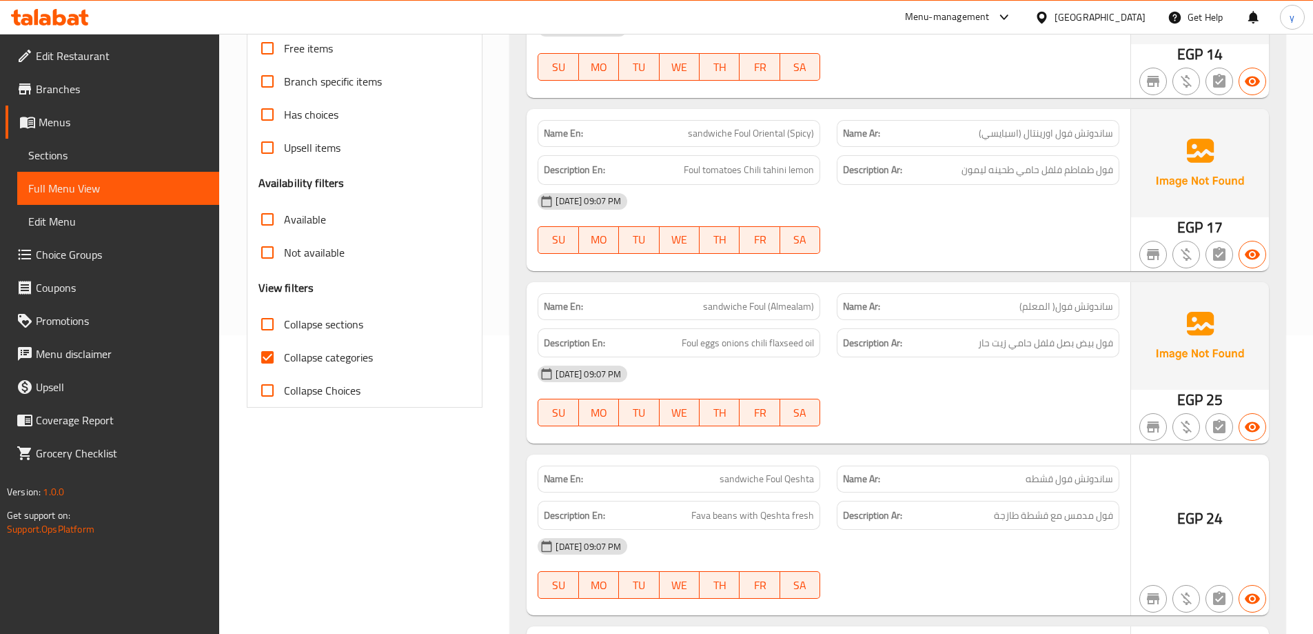
scroll to position [345, 0]
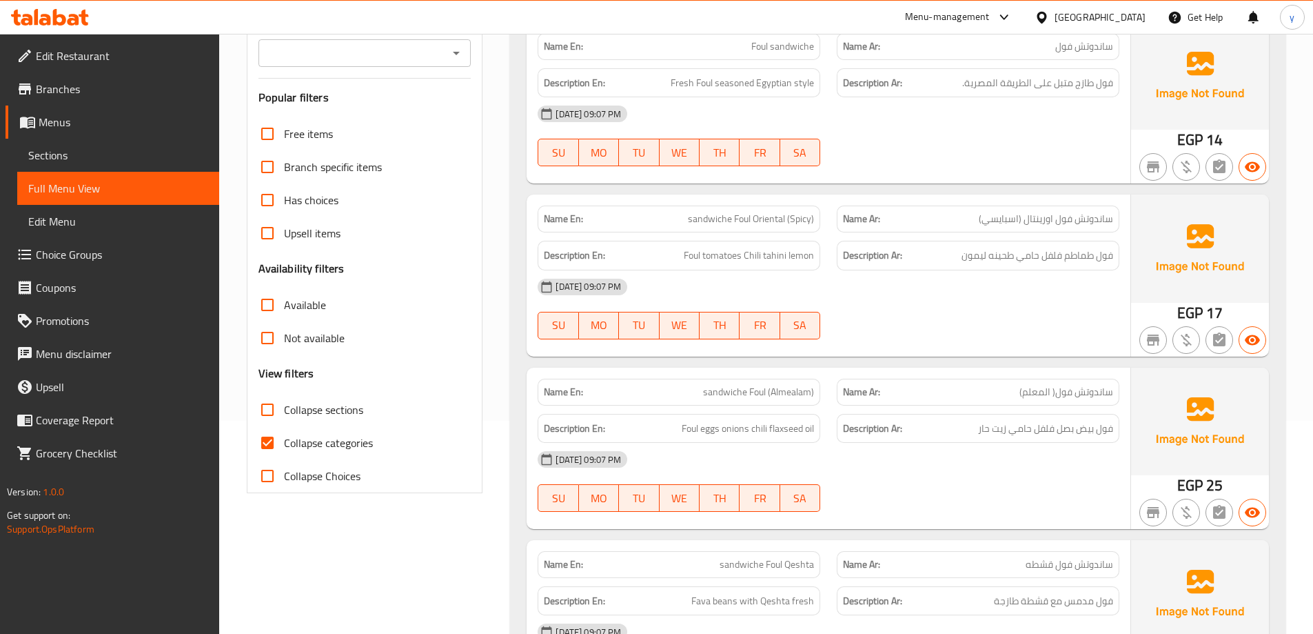
scroll to position [138, 0]
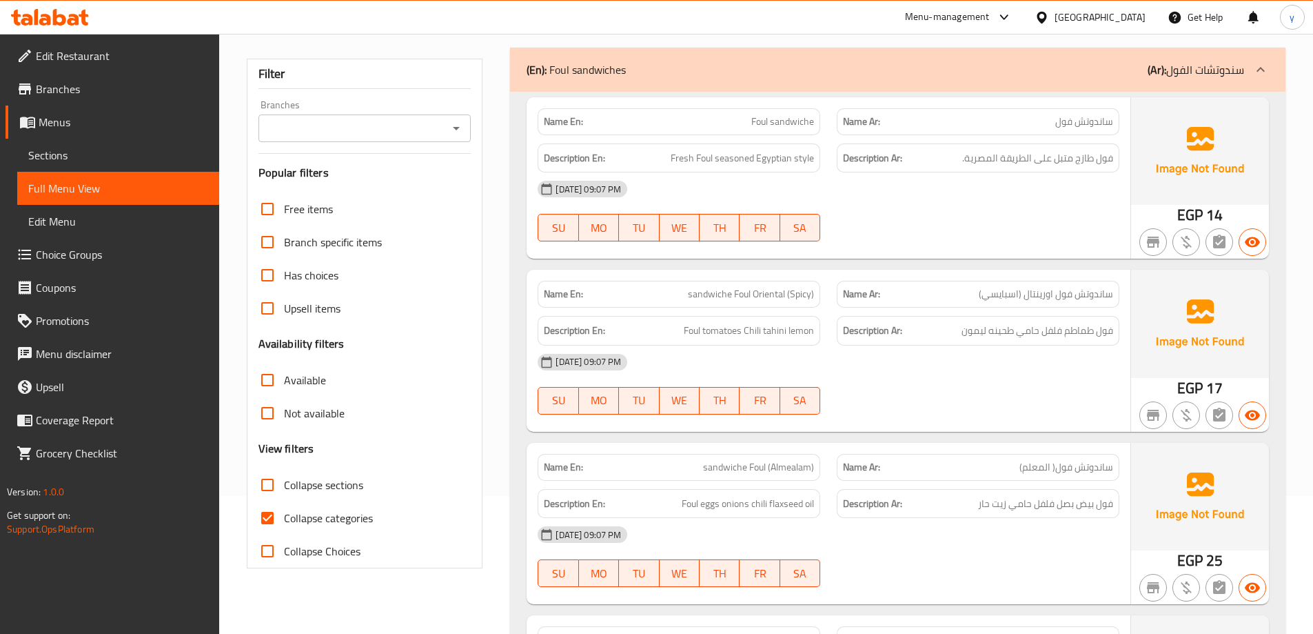
drag, startPoint x: 755, startPoint y: 159, endPoint x: 827, endPoint y: 162, distance: 71.8
click at [827, 162] on div "Description En: Fresh Foul seasoned Egyptian style" at bounding box center [679, 158] width 299 height 46
copy span "Egyptian style"
click at [898, 210] on div "11-08-2025 09:07 PM SU MO TU WE TH FR SA" at bounding box center [829, 210] width 598 height 77
click at [974, 376] on div "[DATE] 09:07 PM" at bounding box center [829, 361] width 598 height 33
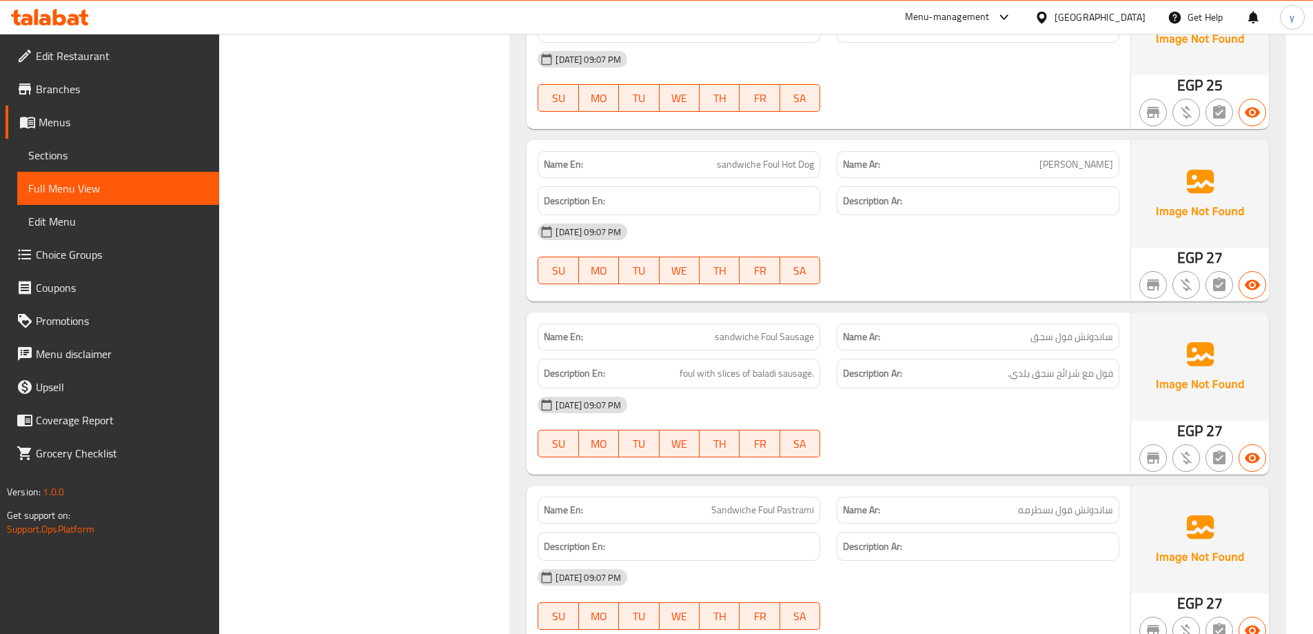
scroll to position [2645, 0]
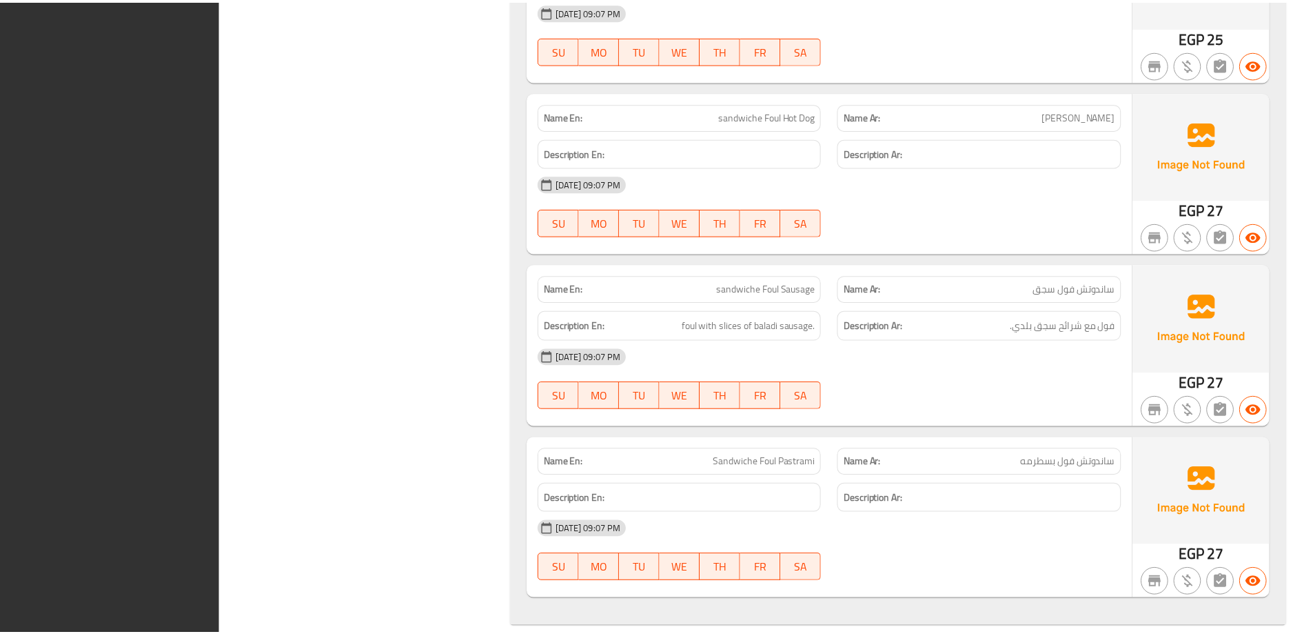
scroll to position [2990, 0]
